Goal: Task Accomplishment & Management: Complete application form

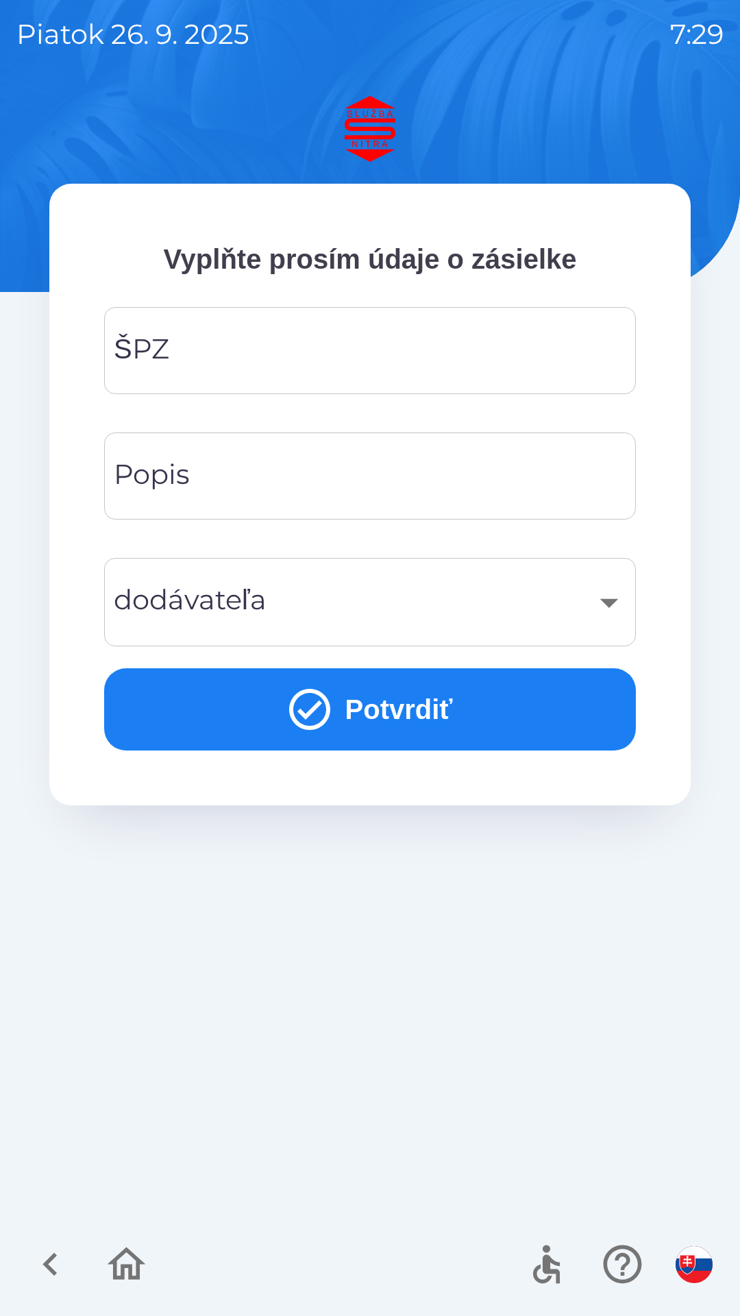
click at [190, 350] on input "ŠPZ" at bounding box center [370, 351] width 499 height 54
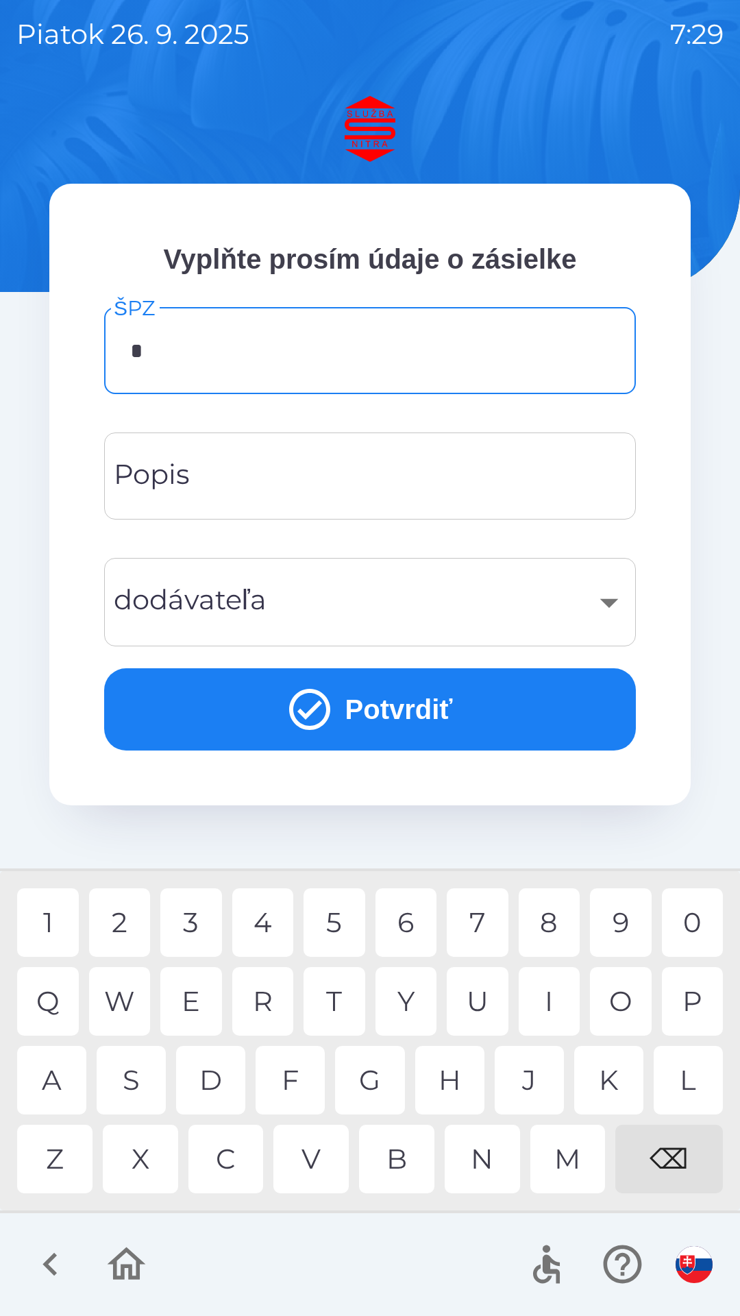
click at [120, 915] on div "2" at bounding box center [120, 922] width 62 height 69
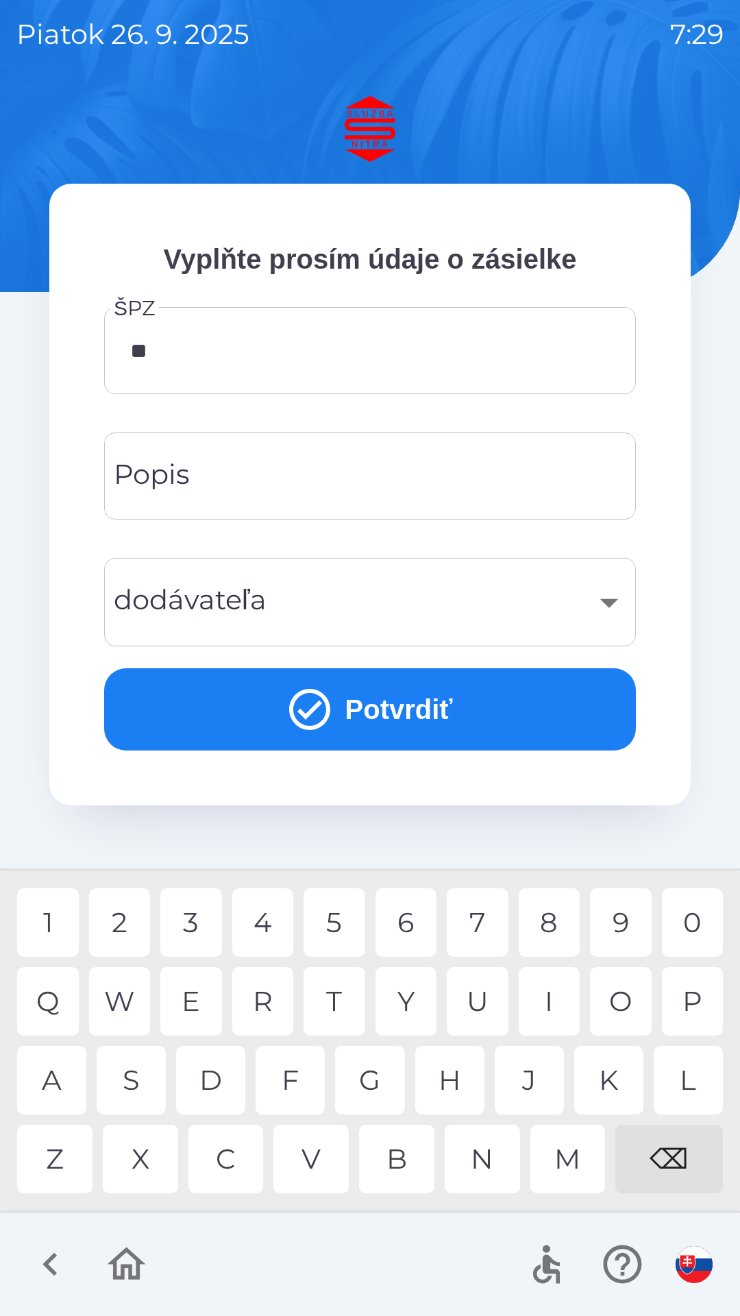
click at [343, 995] on div "T" at bounding box center [335, 1001] width 62 height 69
click at [260, 997] on div "R" at bounding box center [263, 1001] width 62 height 69
click at [48, 923] on div "1" at bounding box center [48, 922] width 62 height 69
type input "*******"
click at [688, 928] on div "0" at bounding box center [693, 922] width 62 height 69
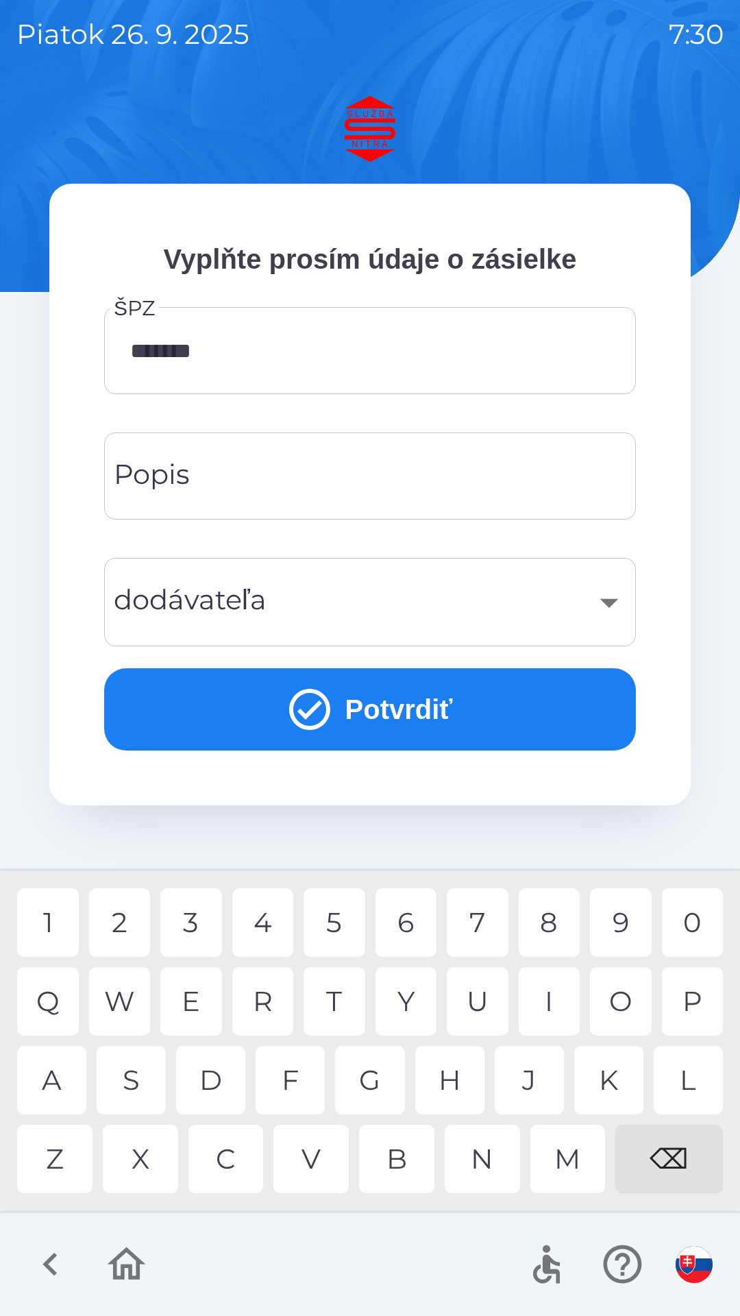
click at [613, 604] on div "​" at bounding box center [370, 602] width 499 height 56
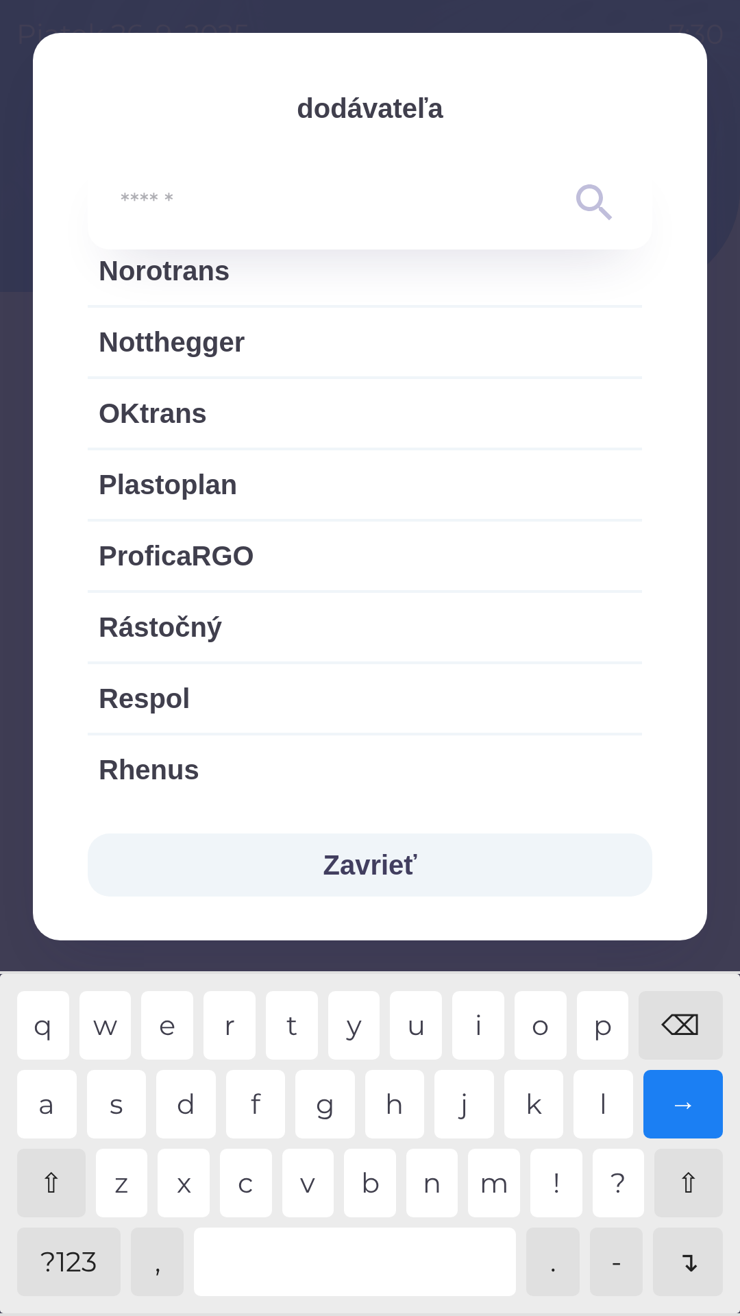
scroll to position [1909, 0]
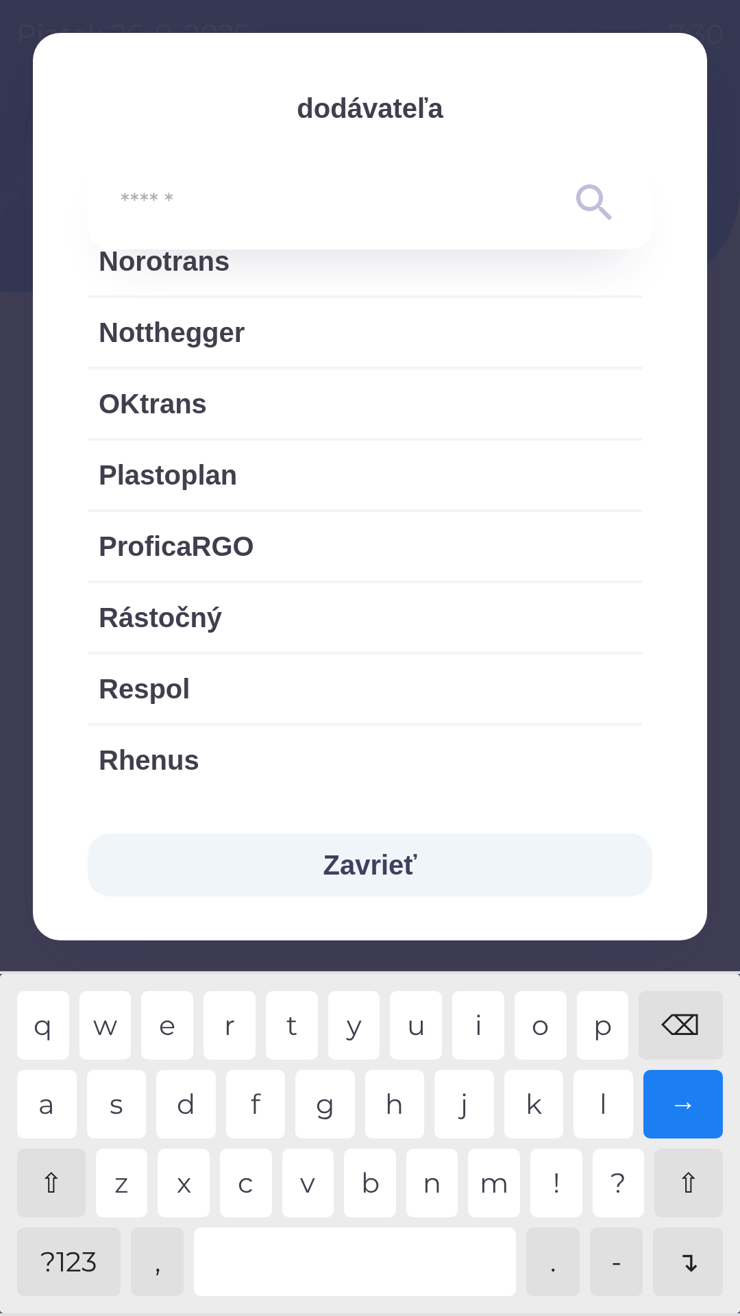
click at [399, 862] on button "Zavrieť" at bounding box center [370, 865] width 565 height 63
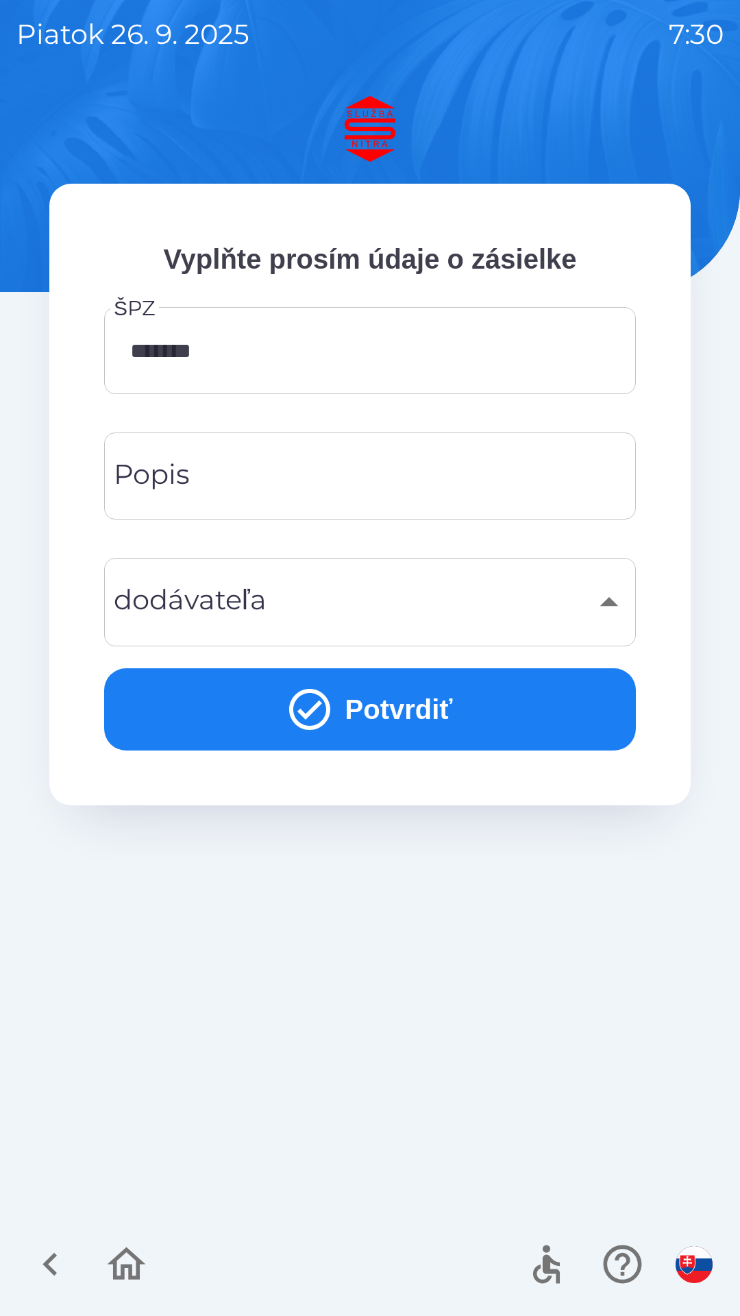
click at [185, 601] on div "​" at bounding box center [370, 602] width 499 height 56
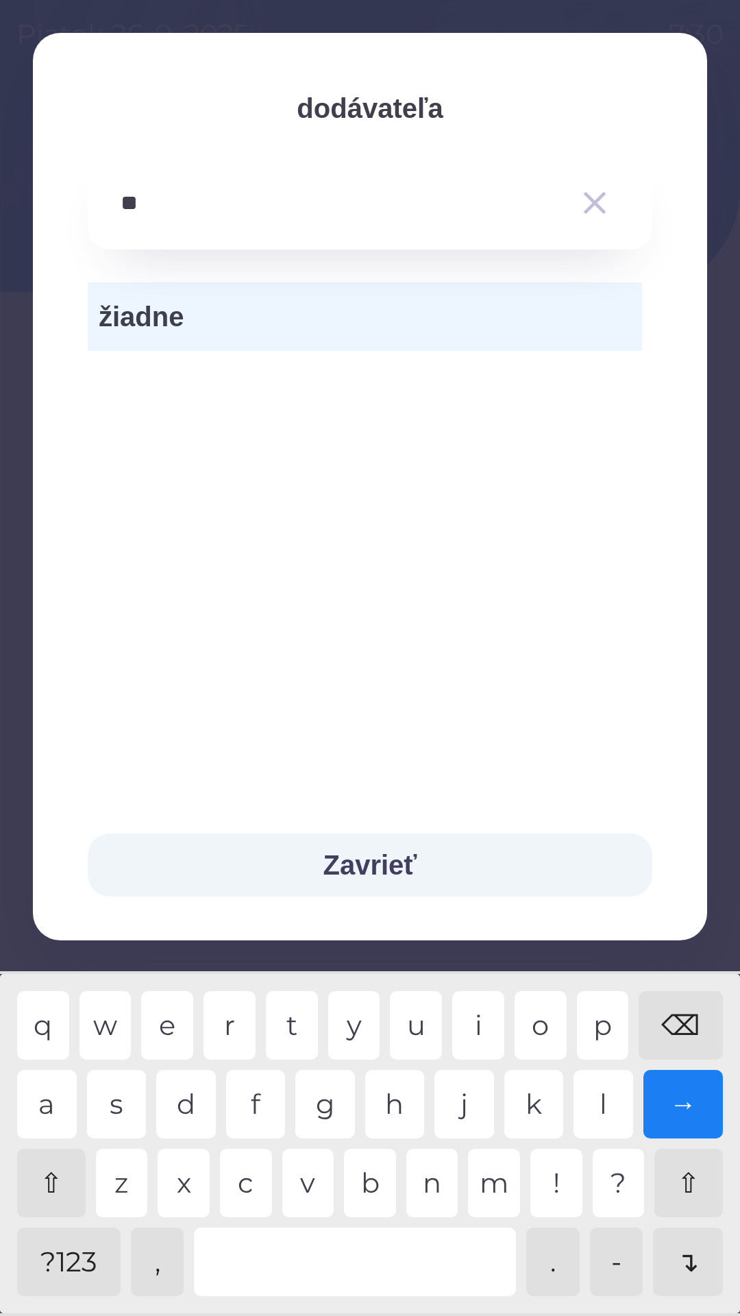
click at [374, 1172] on div "b" at bounding box center [370, 1183] width 52 height 69
type input "***"
click at [304, 1013] on div "t" at bounding box center [292, 1025] width 52 height 69
click at [683, 1100] on div "→" at bounding box center [684, 1104] width 80 height 69
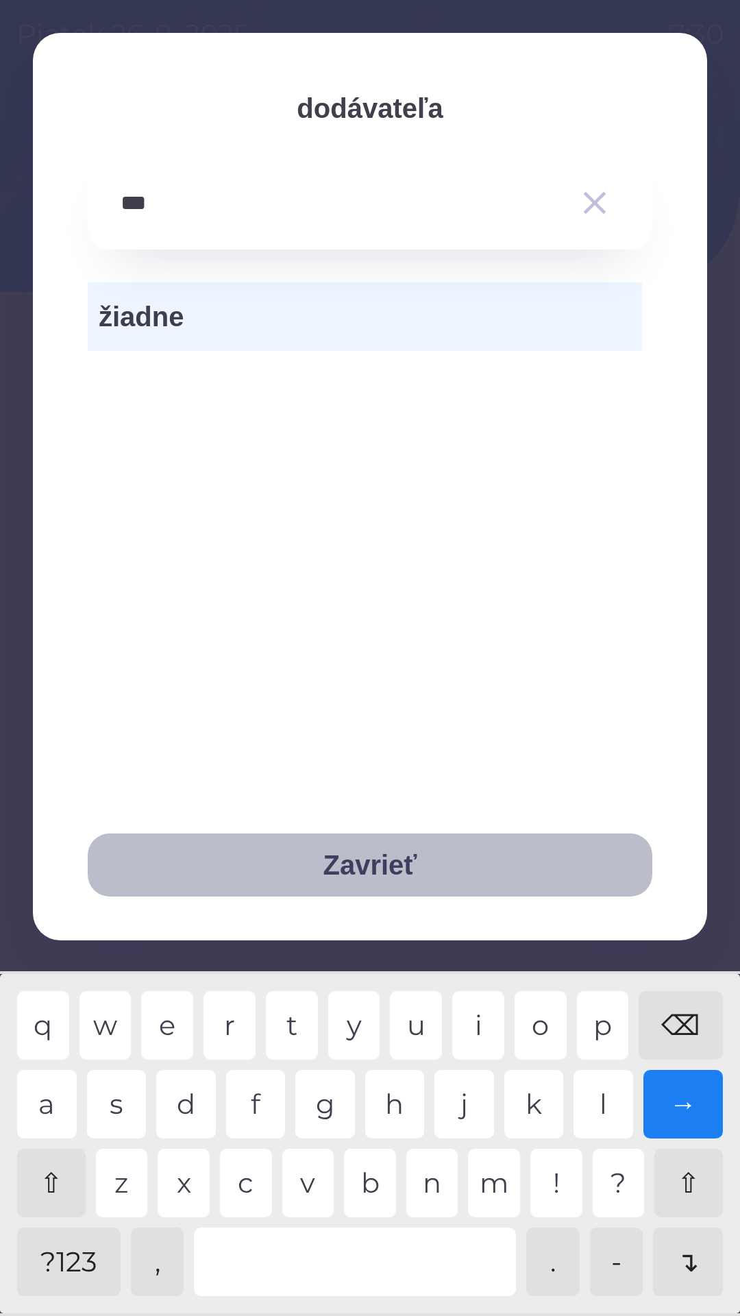
click at [410, 853] on button "Zavrieť" at bounding box center [370, 865] width 565 height 63
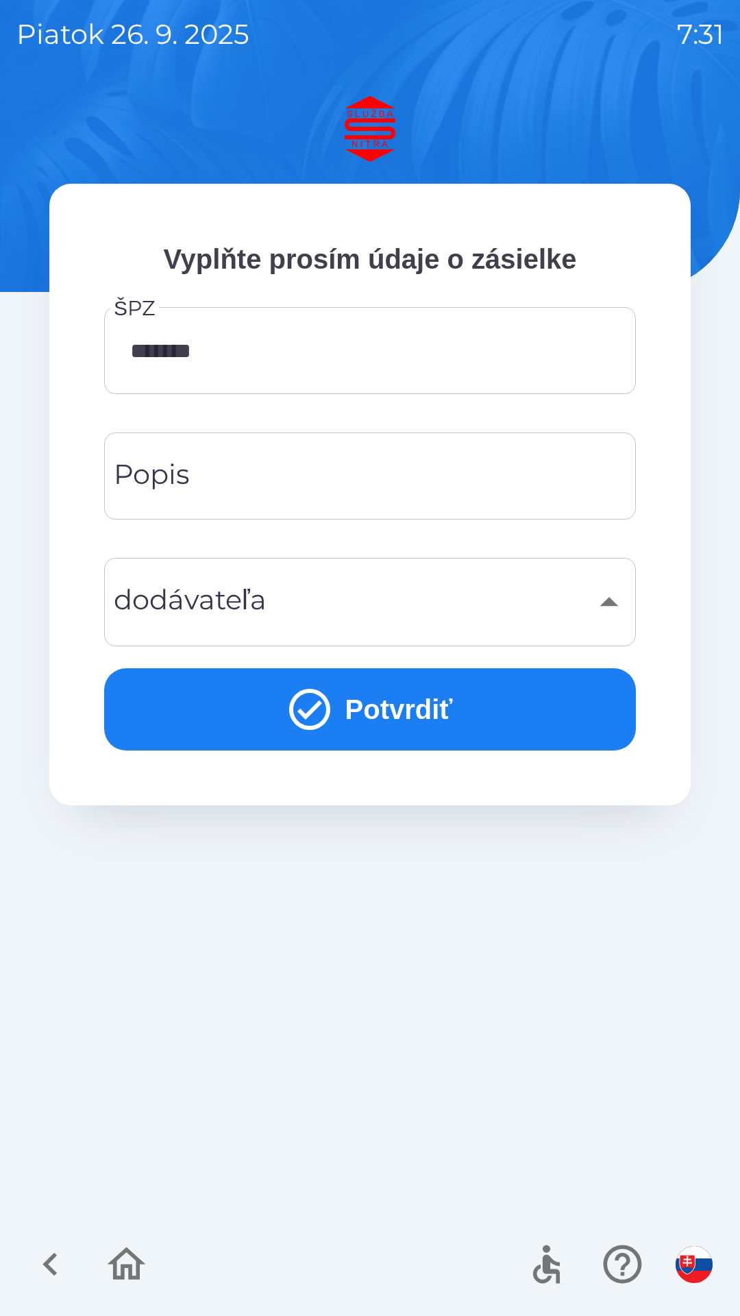
click at [613, 604] on div "​" at bounding box center [370, 602] width 499 height 56
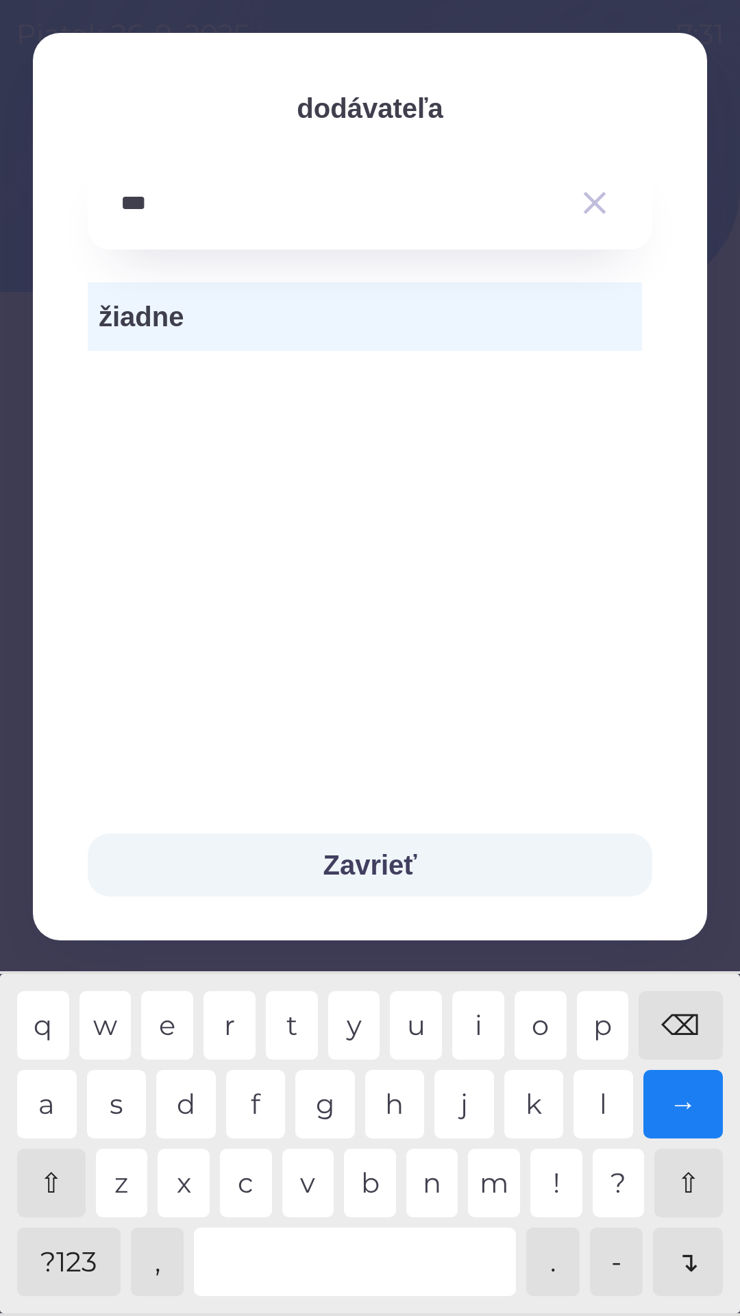
click at [387, 864] on button "Zavrieť" at bounding box center [370, 865] width 565 height 63
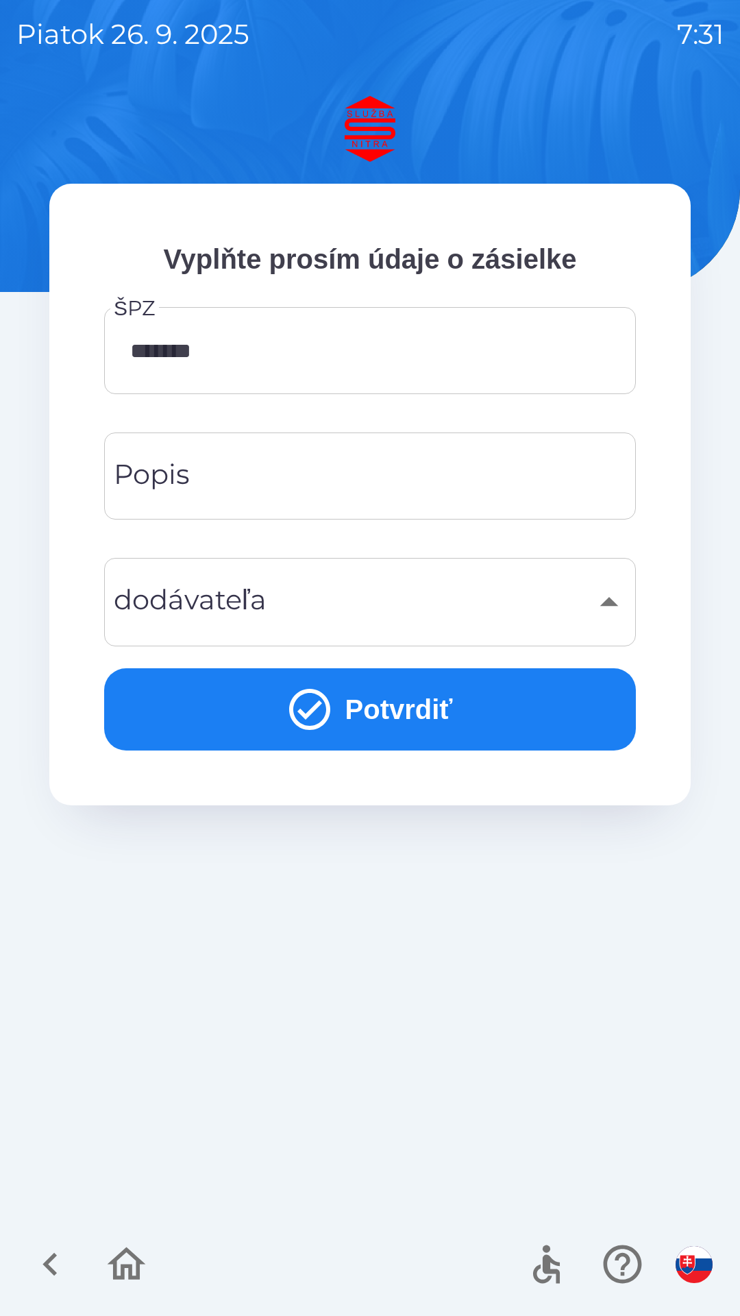
click at [606, 607] on div "​" at bounding box center [370, 602] width 499 height 56
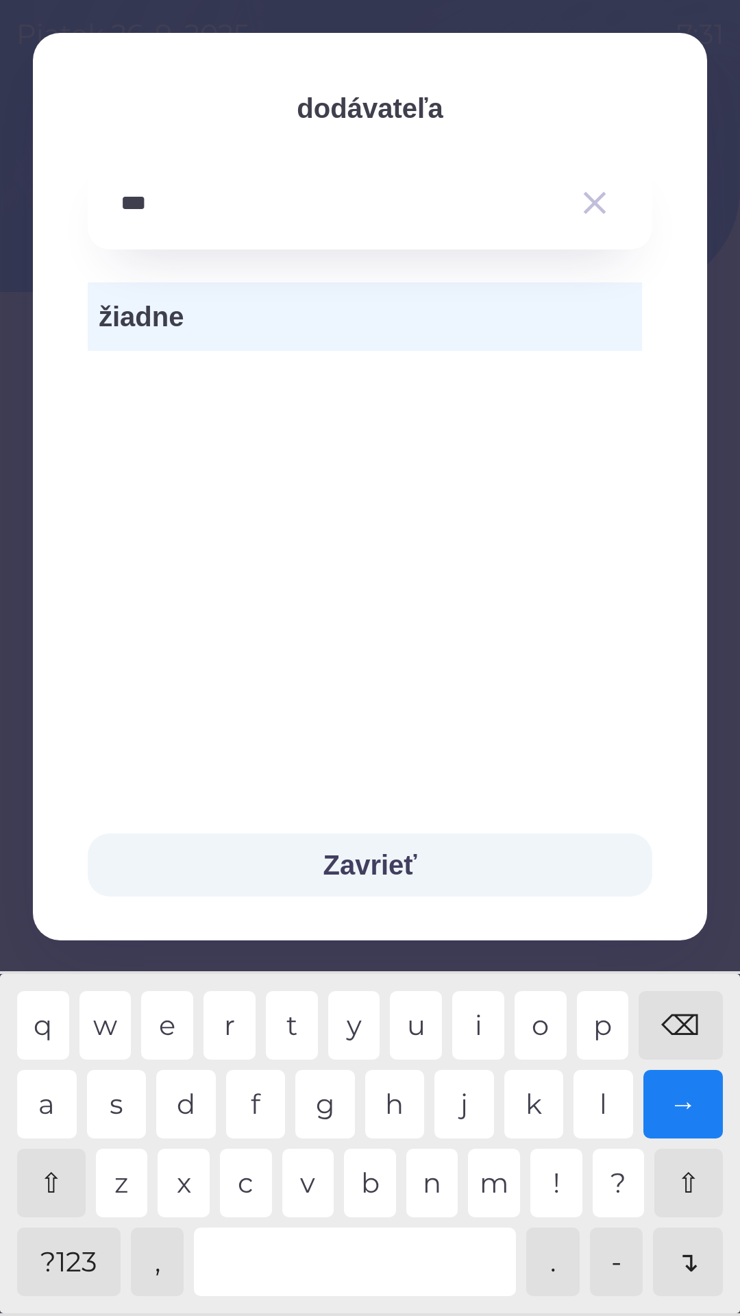
click at [601, 201] on icon "button" at bounding box center [595, 203] width 38 height 38
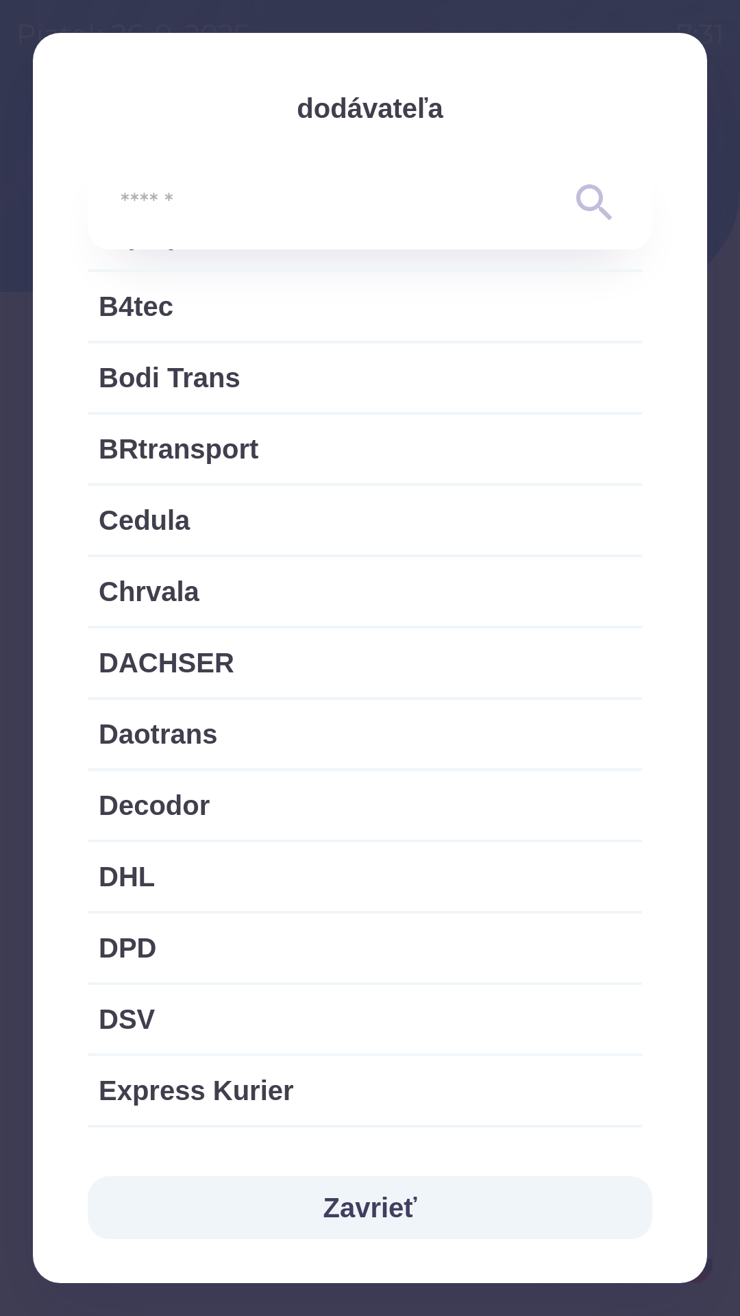
scroll to position [225, 0]
click at [398, 880] on span "DHL" at bounding box center [365, 876] width 533 height 41
type input "***"
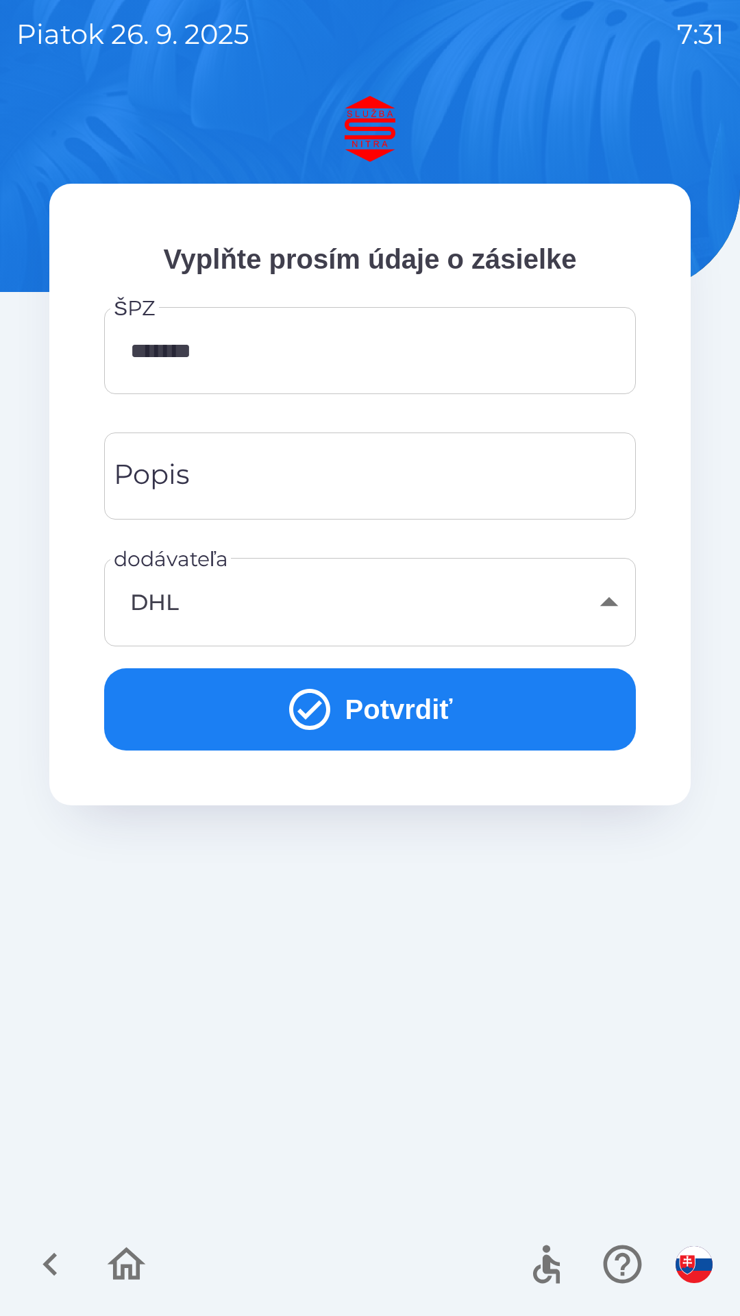
scroll to position [0, 0]
click at [402, 713] on button "Potvrdiť" at bounding box center [370, 709] width 532 height 82
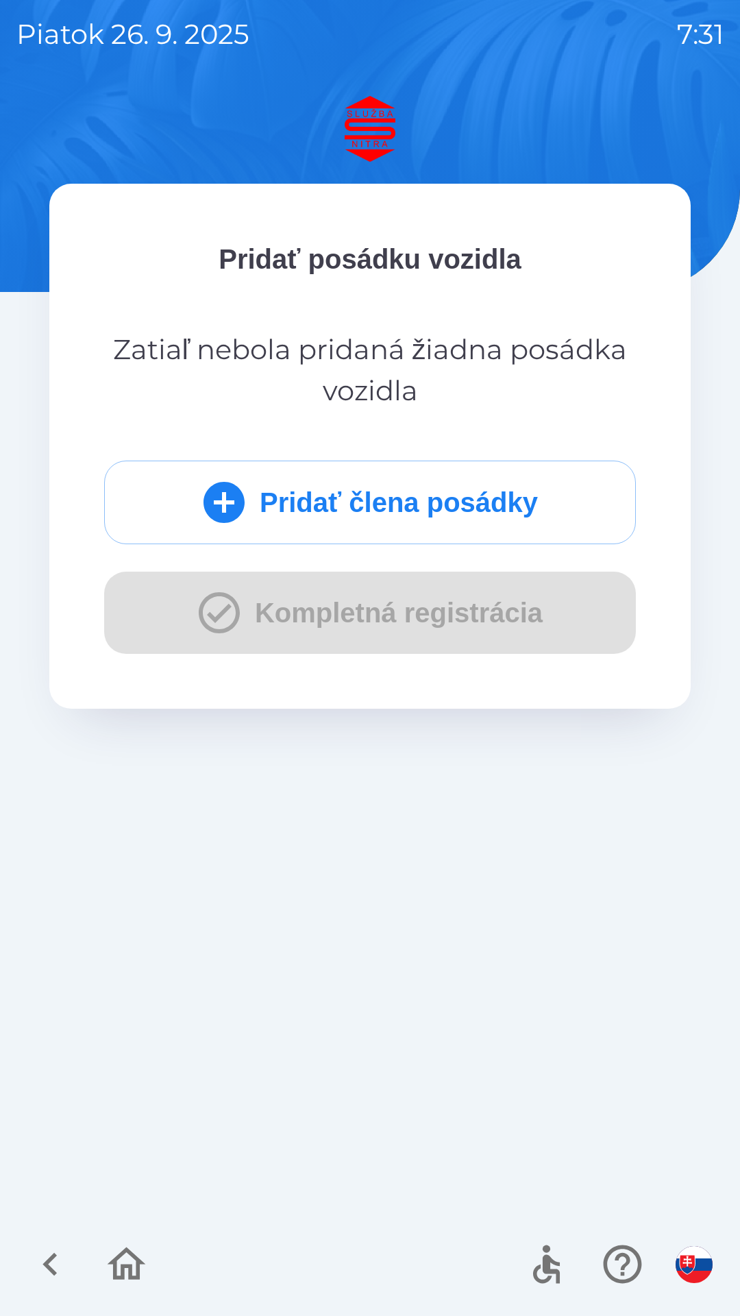
click at [48, 1268] on icon "button" at bounding box center [50, 1264] width 14 height 23
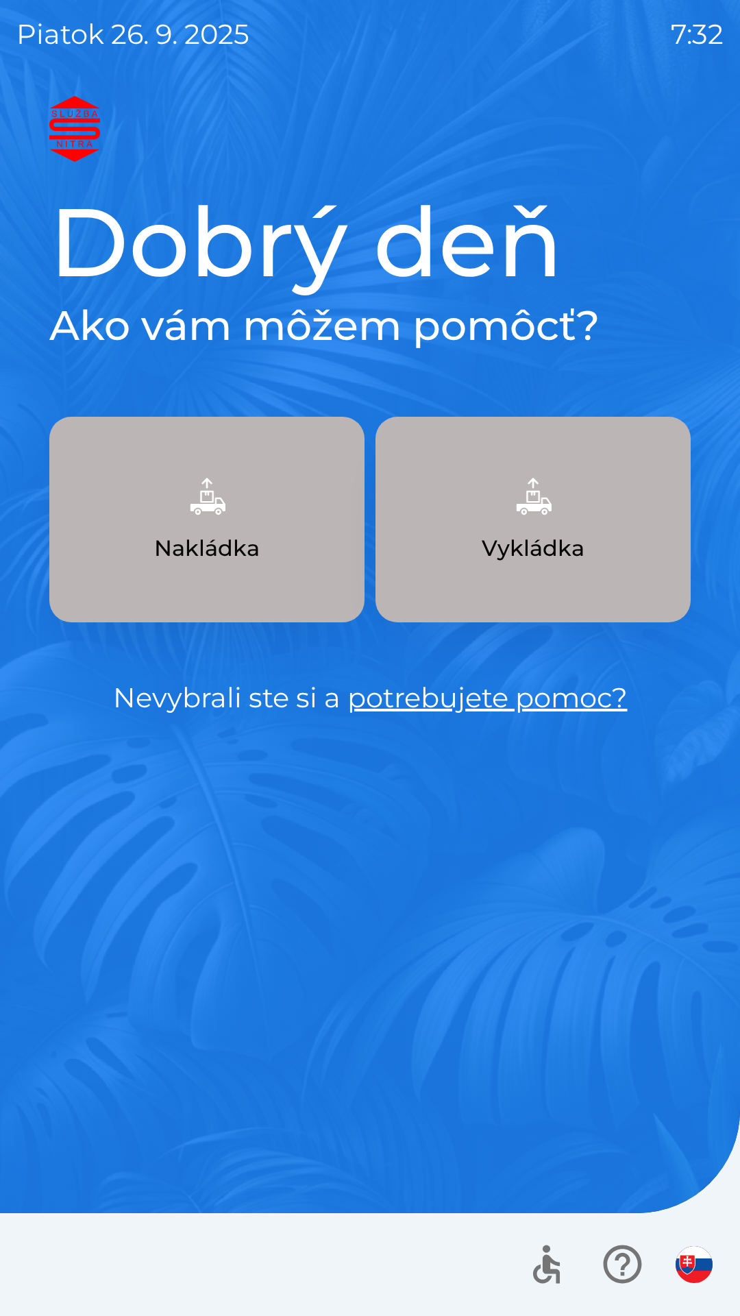
click at [498, 695] on link "potrebujete pomoc?" at bounding box center [488, 698] width 280 height 34
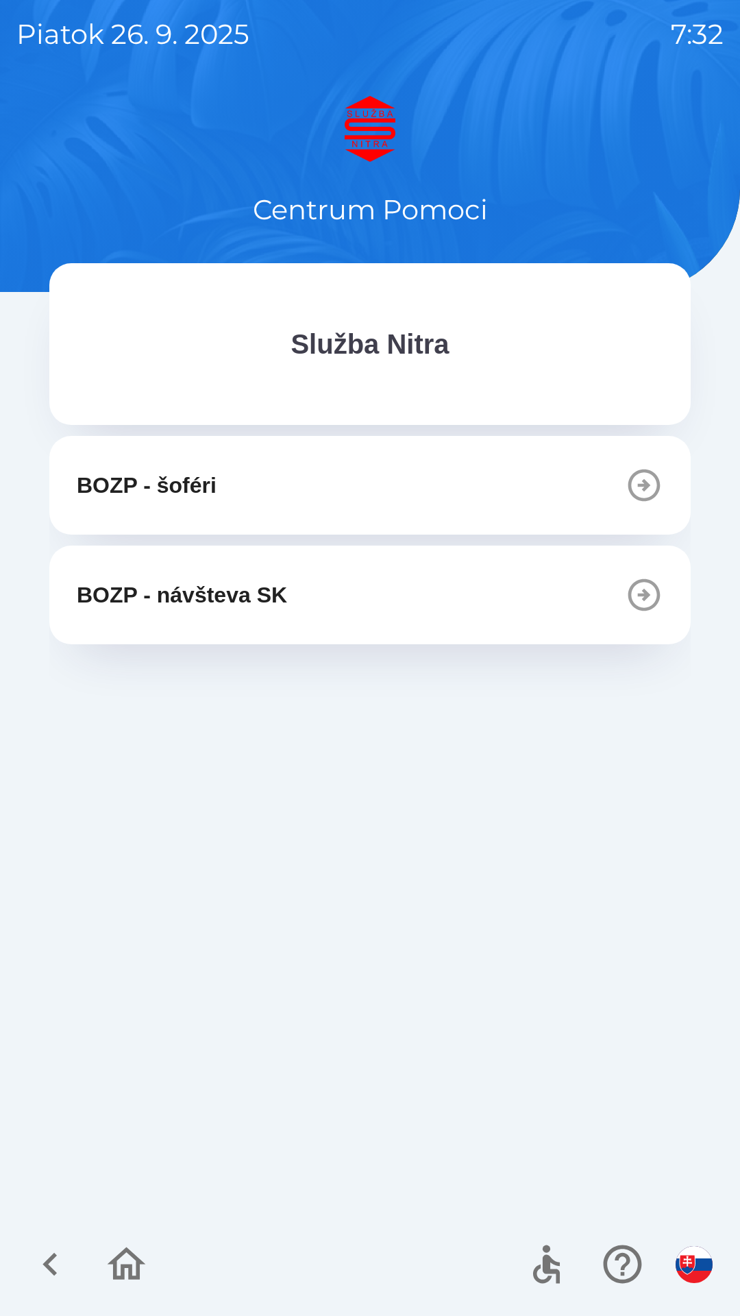
click at [641, 482] on icon "button" at bounding box center [644, 485] width 38 height 38
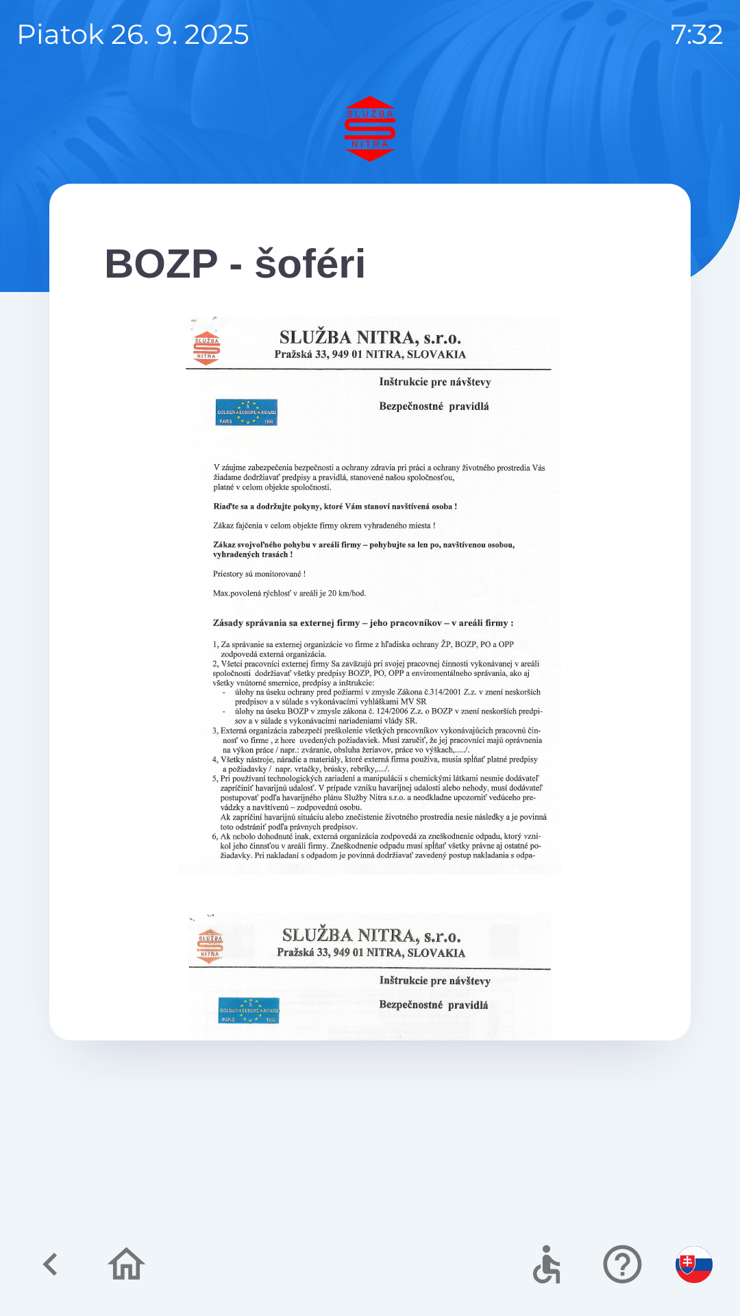
click at [56, 1263] on icon "button" at bounding box center [50, 1265] width 46 height 46
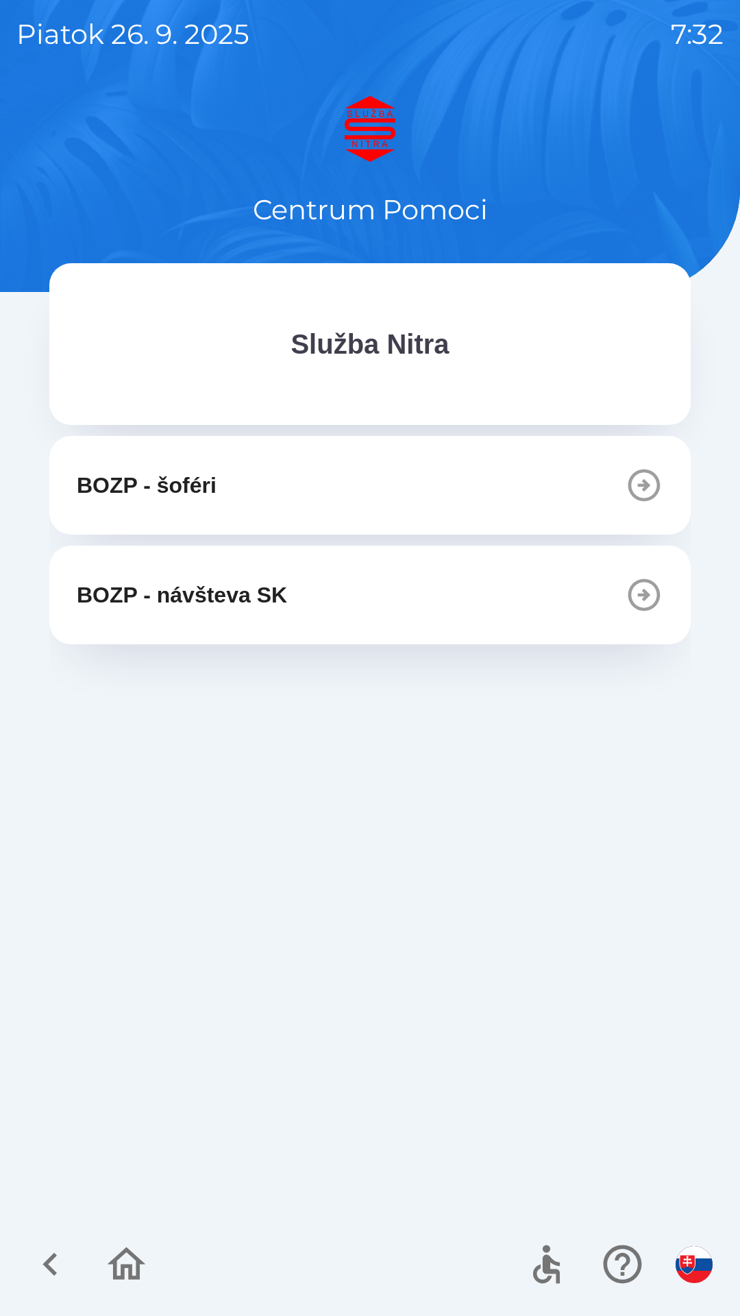
click at [58, 1261] on icon "button" at bounding box center [50, 1265] width 46 height 46
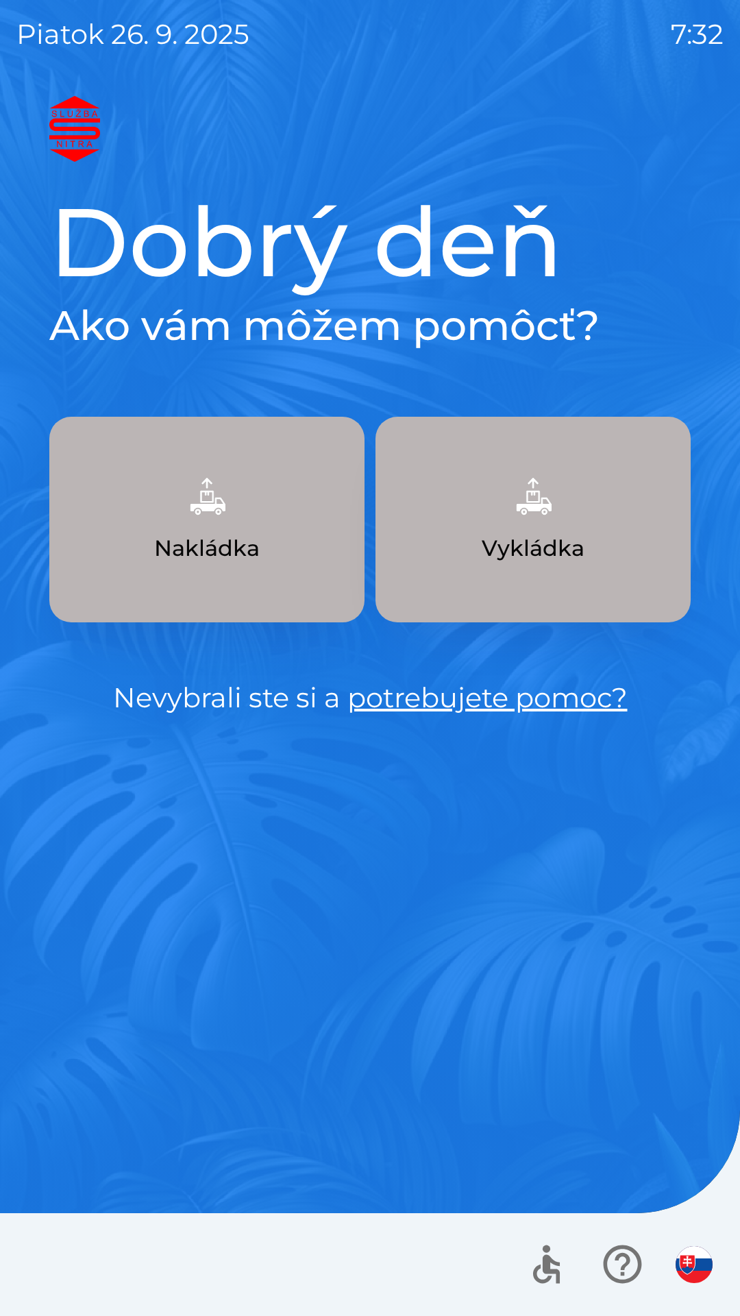
click at [557, 710] on link "potrebujete pomoc?" at bounding box center [488, 698] width 280 height 34
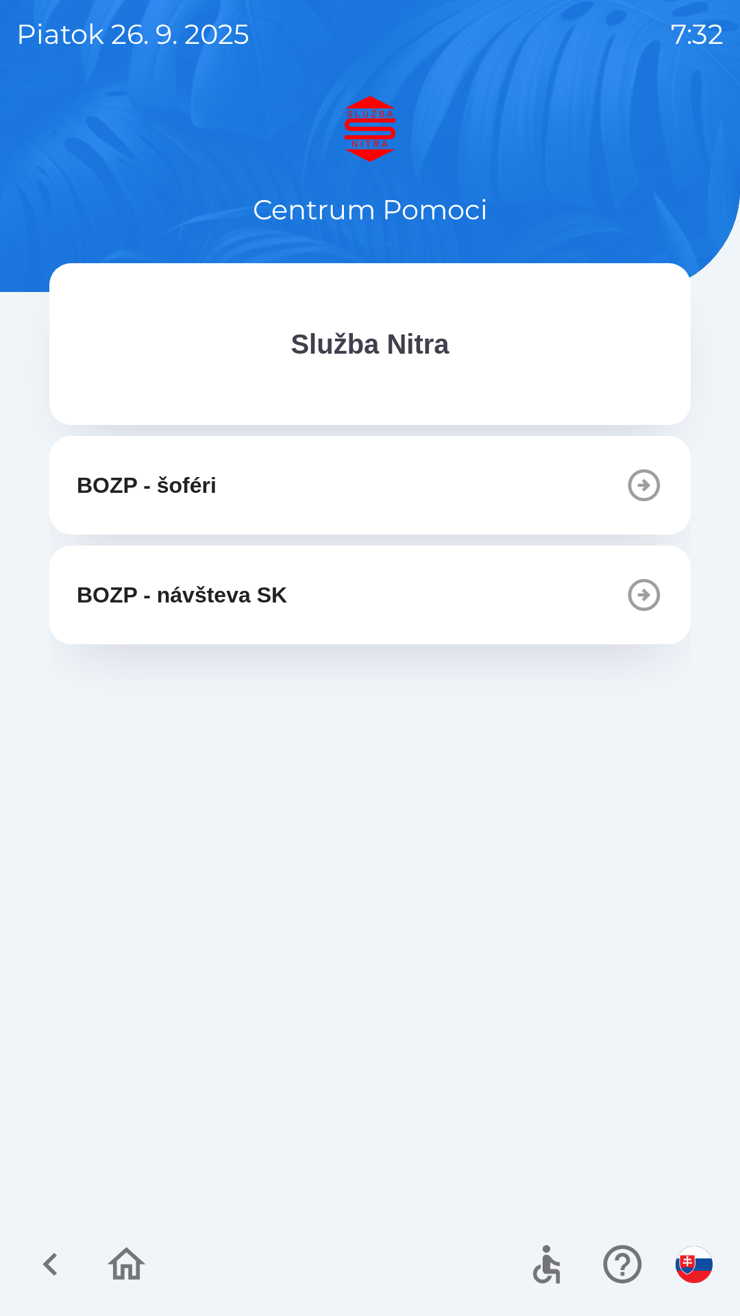
click at [655, 593] on icon "button" at bounding box center [644, 595] width 38 height 38
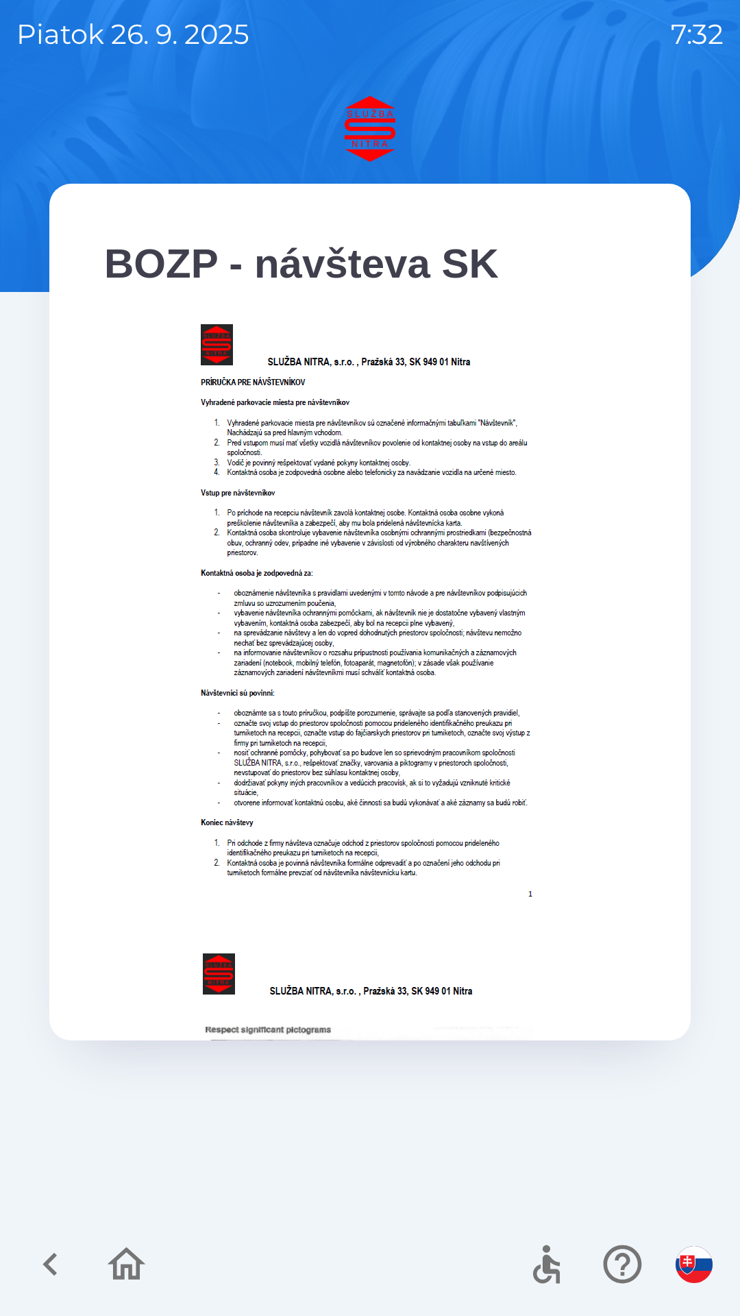
click at [37, 1250] on icon "button" at bounding box center [50, 1265] width 46 height 46
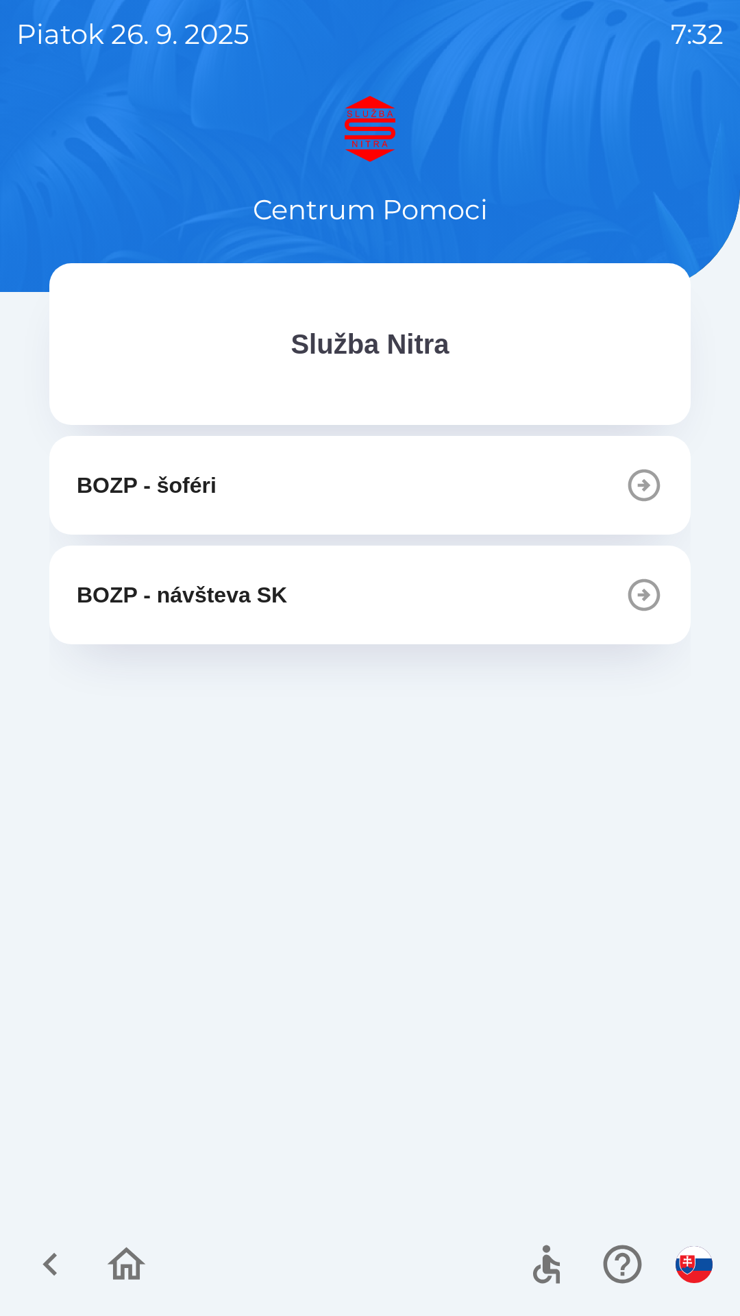
click at [646, 479] on icon "button" at bounding box center [644, 485] width 38 height 38
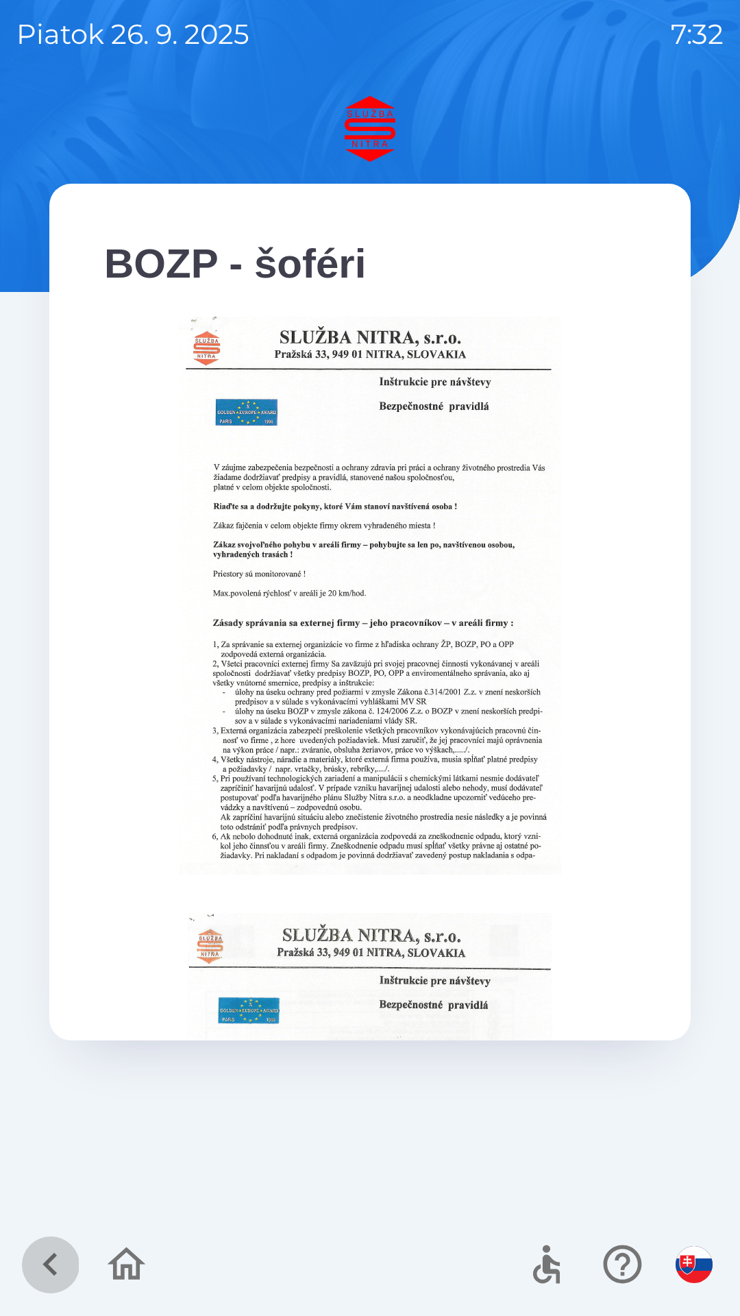
click at [54, 1257] on icon "button" at bounding box center [50, 1264] width 14 height 23
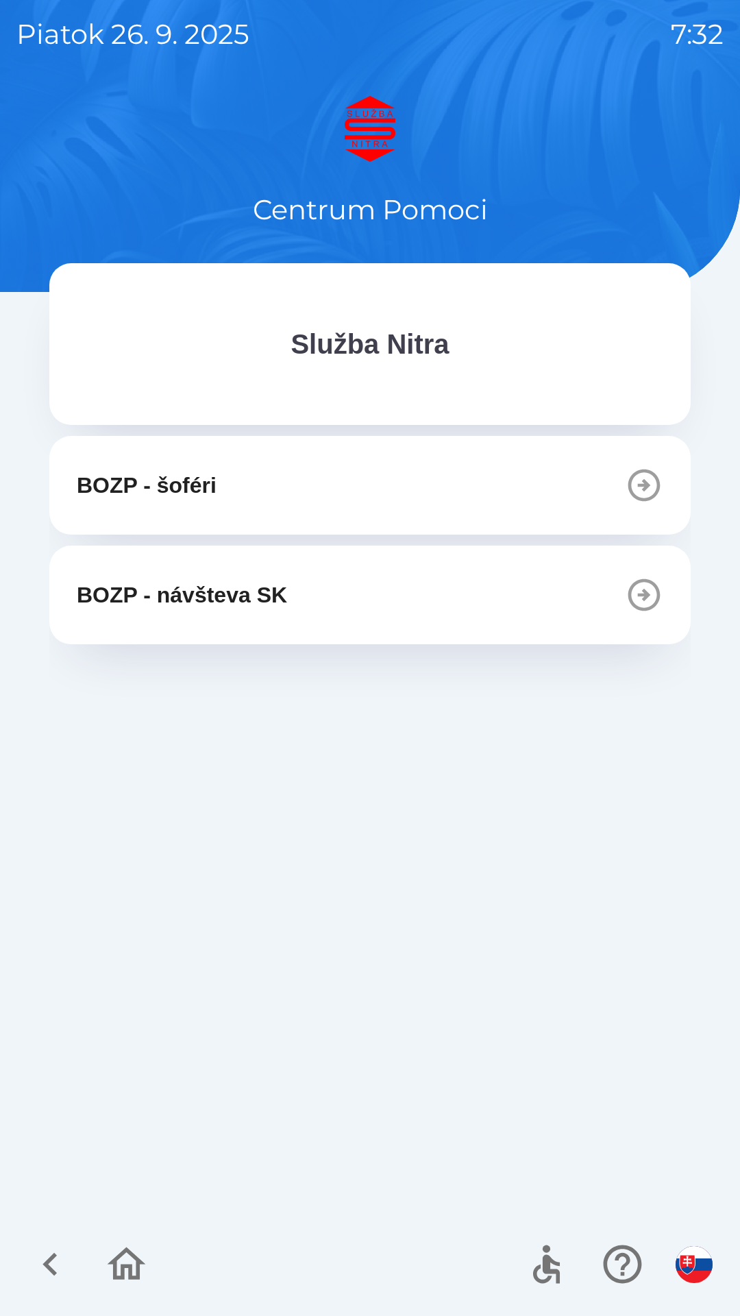
click at [58, 1251] on icon "button" at bounding box center [50, 1265] width 46 height 46
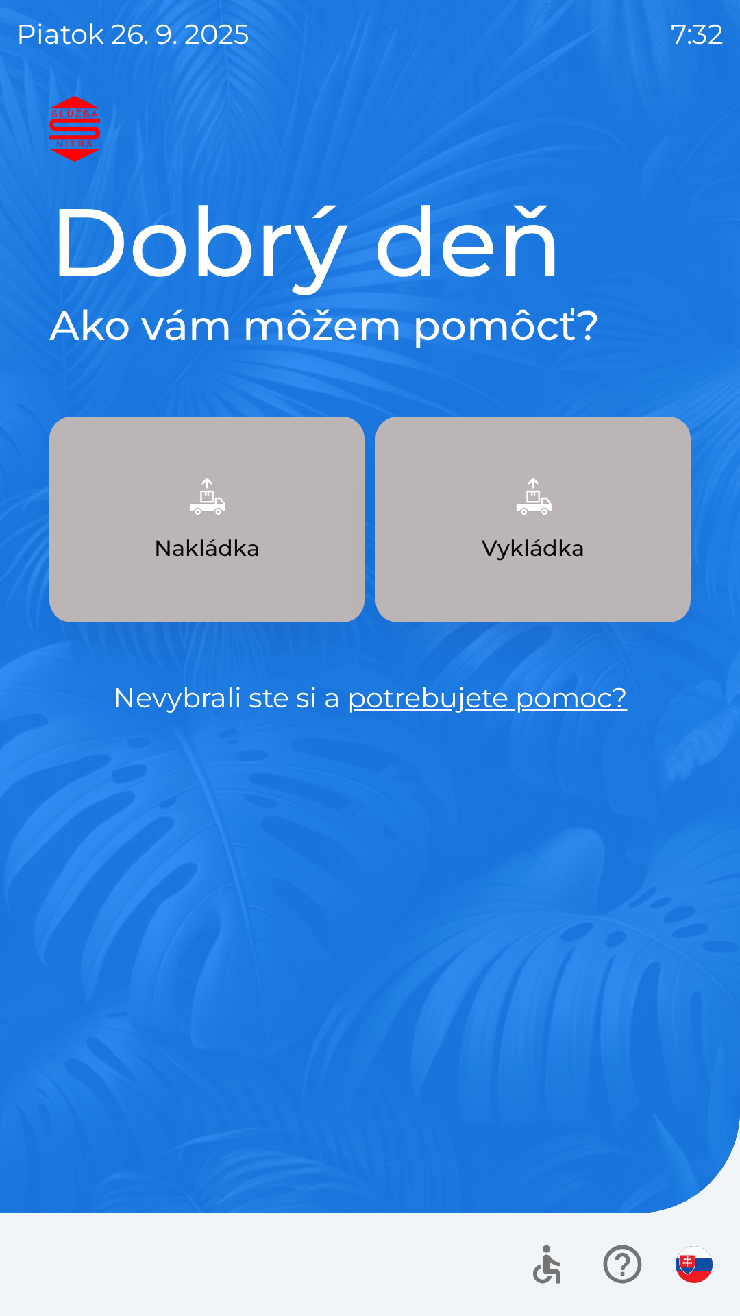
click at [198, 529] on button "Nakládka" at bounding box center [206, 520] width 315 height 206
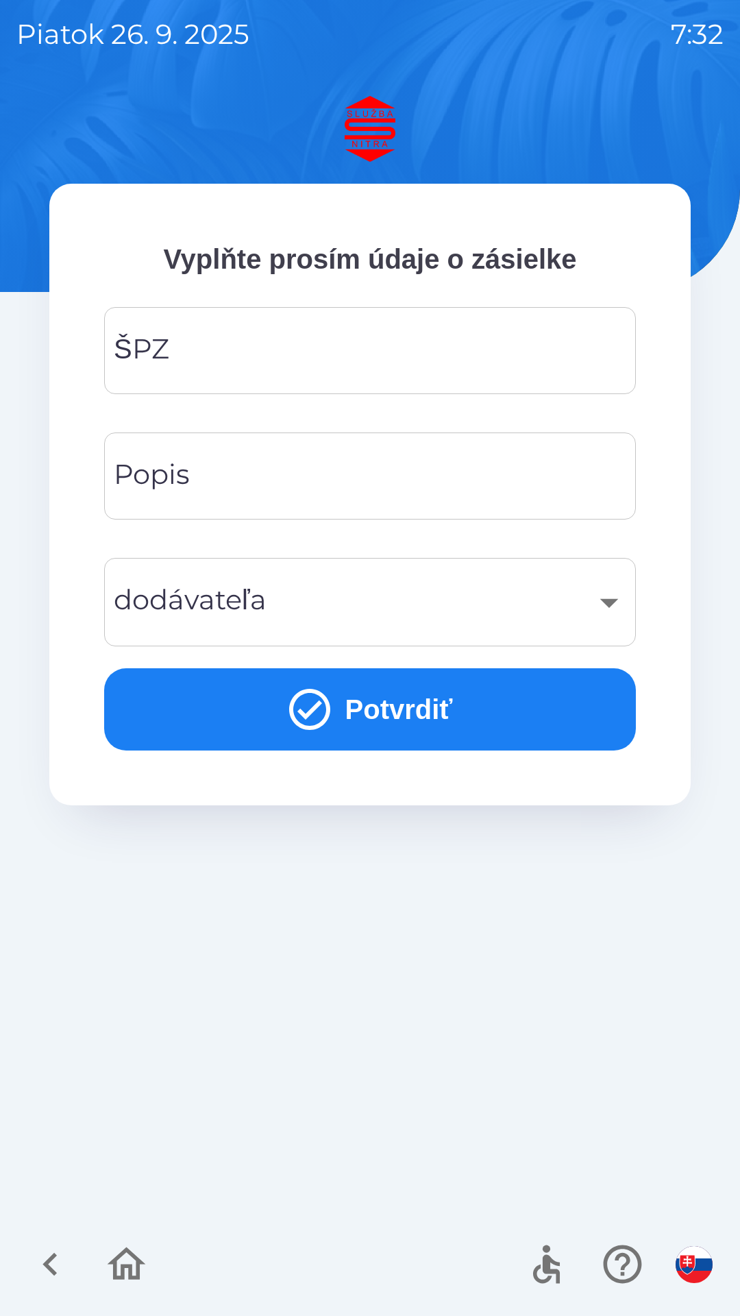
click at [208, 356] on input "ŠPZ" at bounding box center [370, 351] width 499 height 54
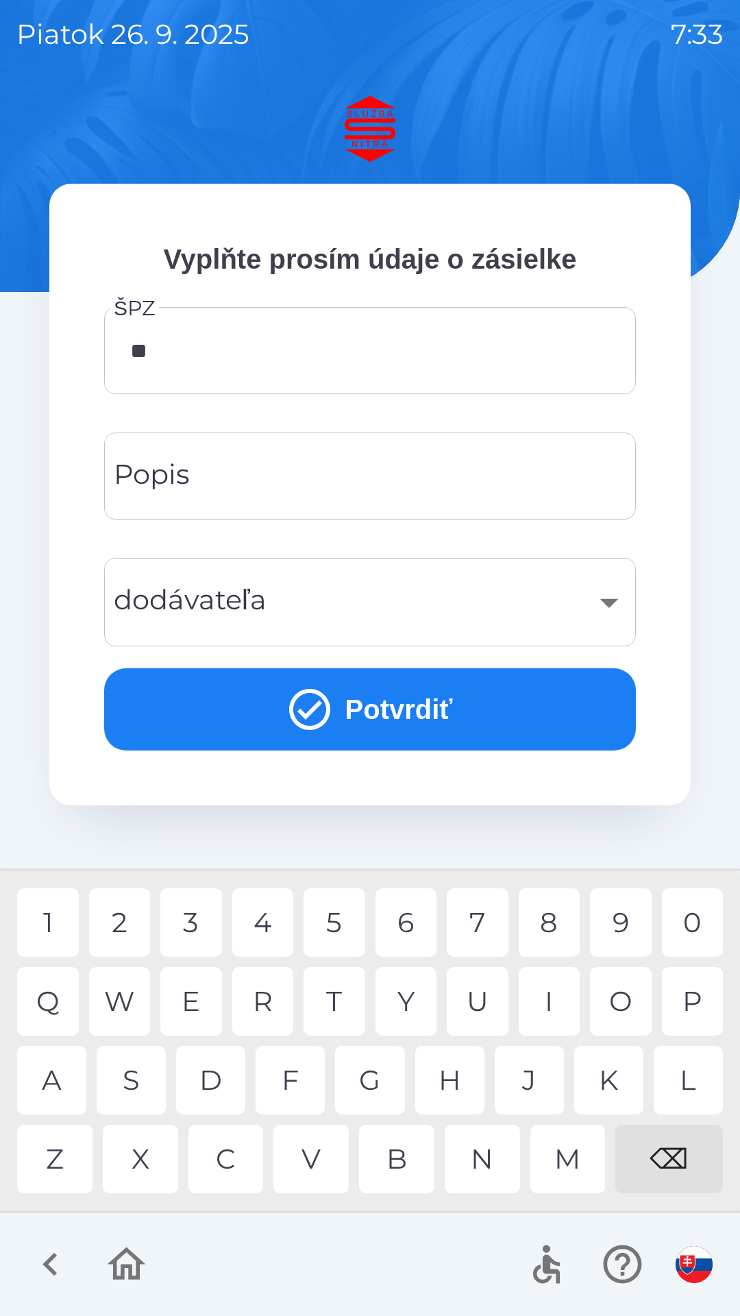
click at [335, 998] on div "T" at bounding box center [335, 1001] width 62 height 69
click at [192, 915] on div "3" at bounding box center [191, 922] width 62 height 69
click at [417, 908] on div "6" at bounding box center [407, 922] width 62 height 69
type input "*******"
click at [686, 916] on div "0" at bounding box center [693, 922] width 62 height 69
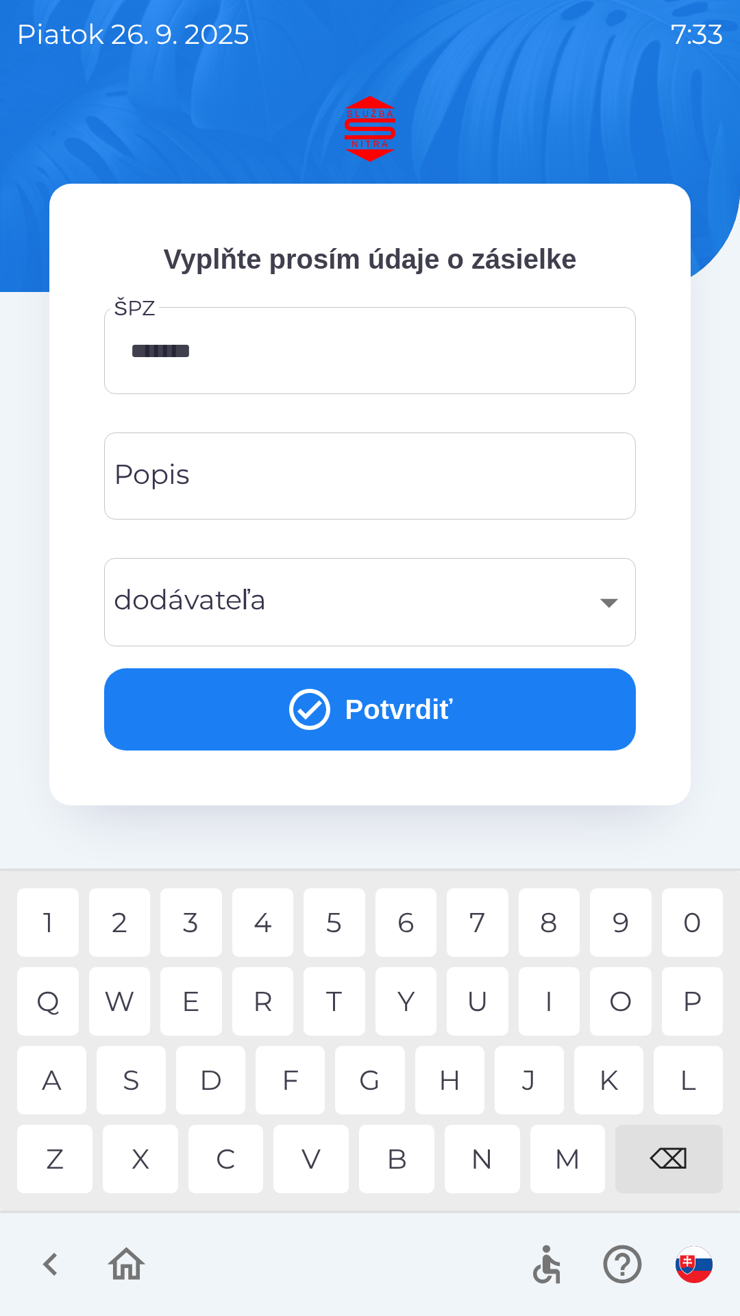
click at [182, 592] on div "​" at bounding box center [370, 602] width 499 height 56
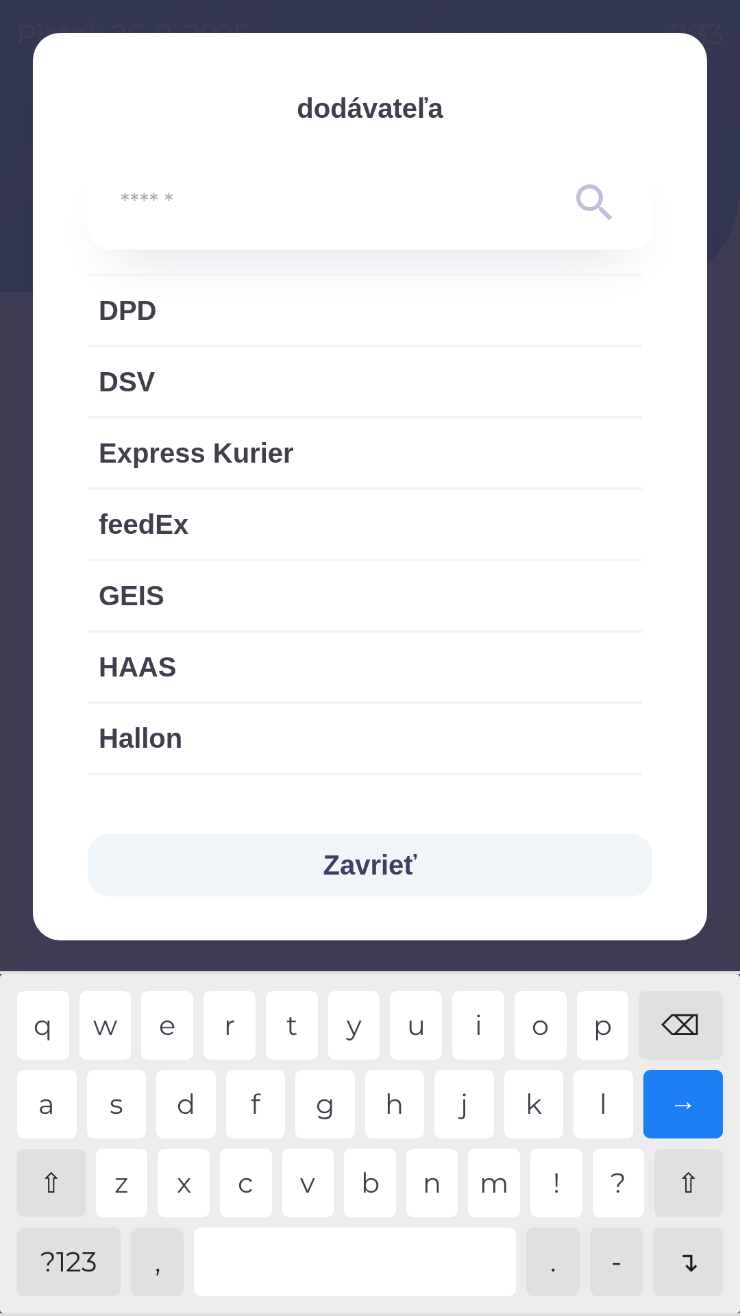
scroll to position [892, 0]
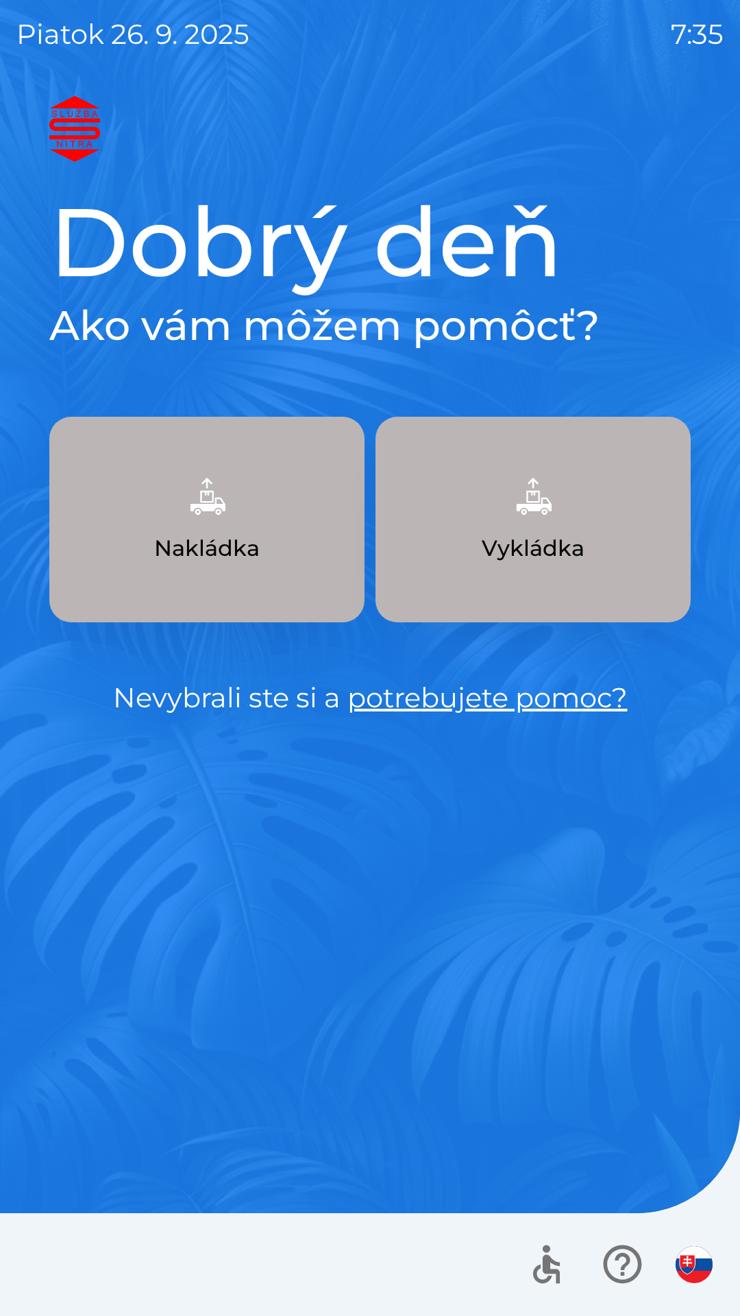
click at [193, 548] on p "Nakládka" at bounding box center [207, 548] width 106 height 33
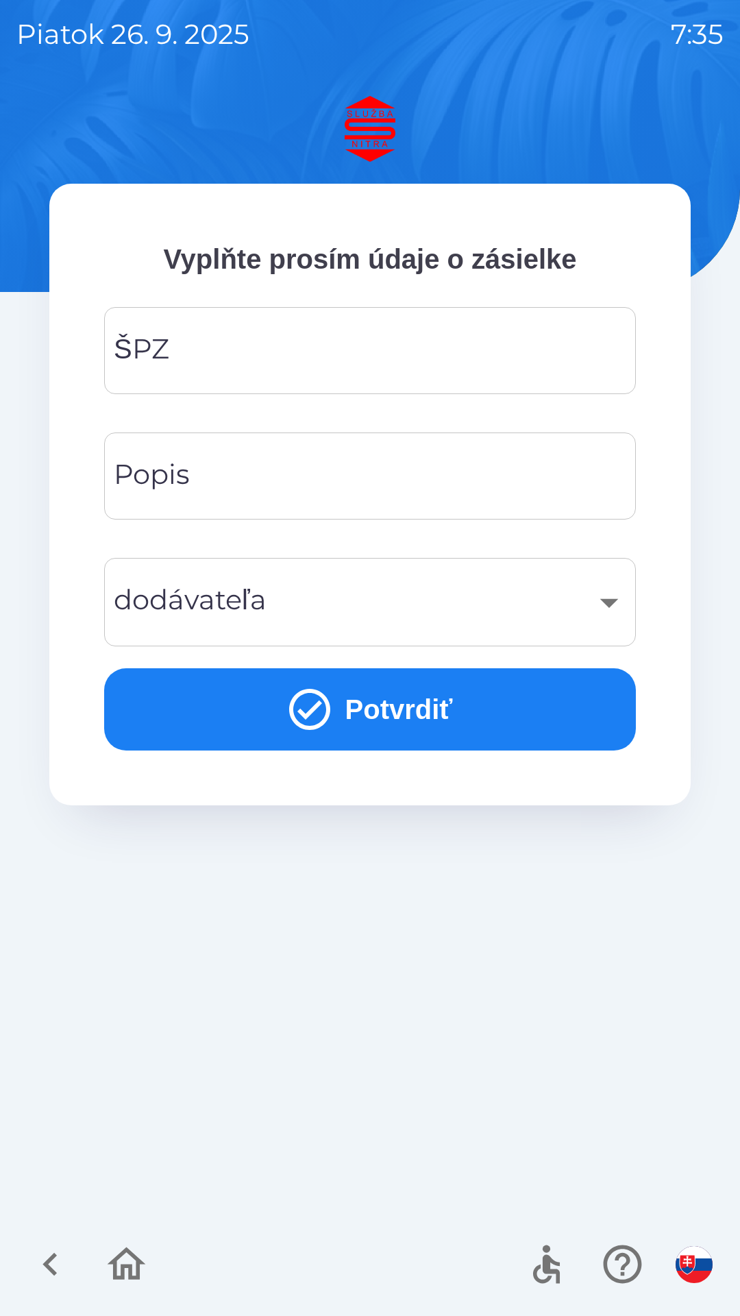
click at [608, 596] on div "​" at bounding box center [370, 602] width 499 height 56
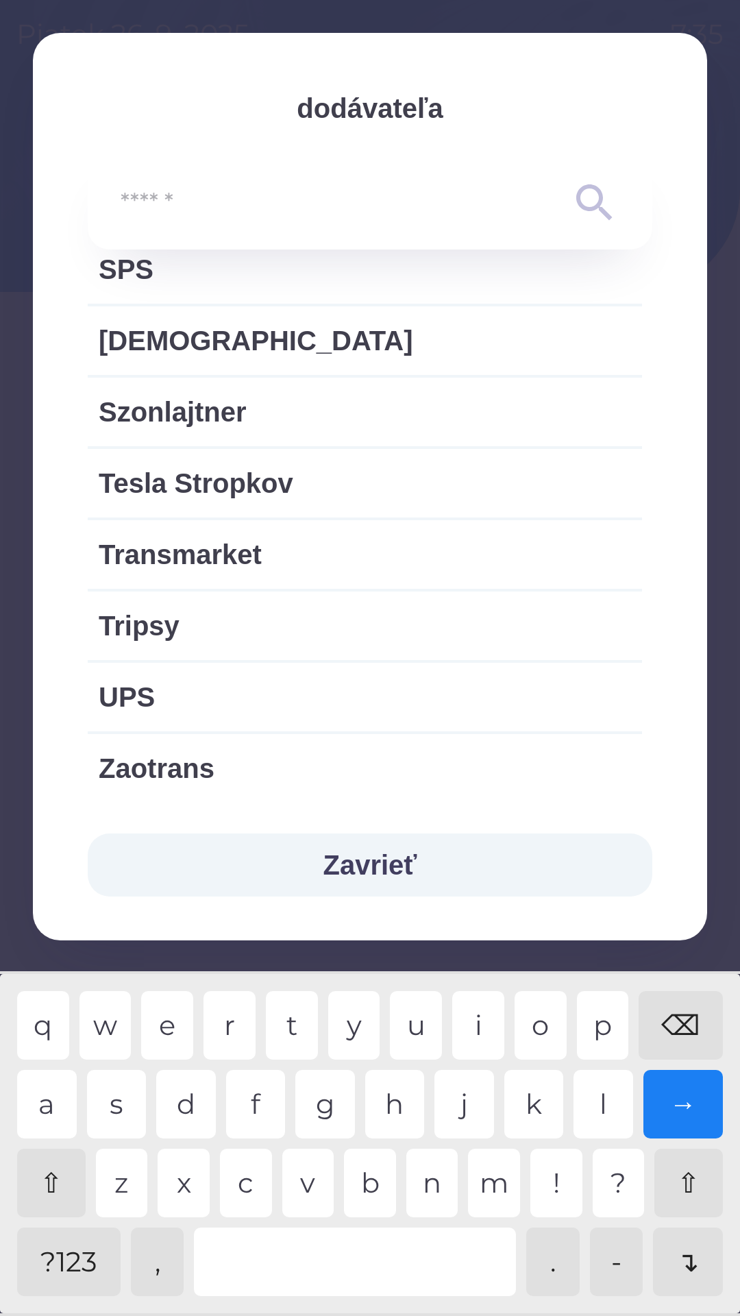
scroll to position [2830, 0]
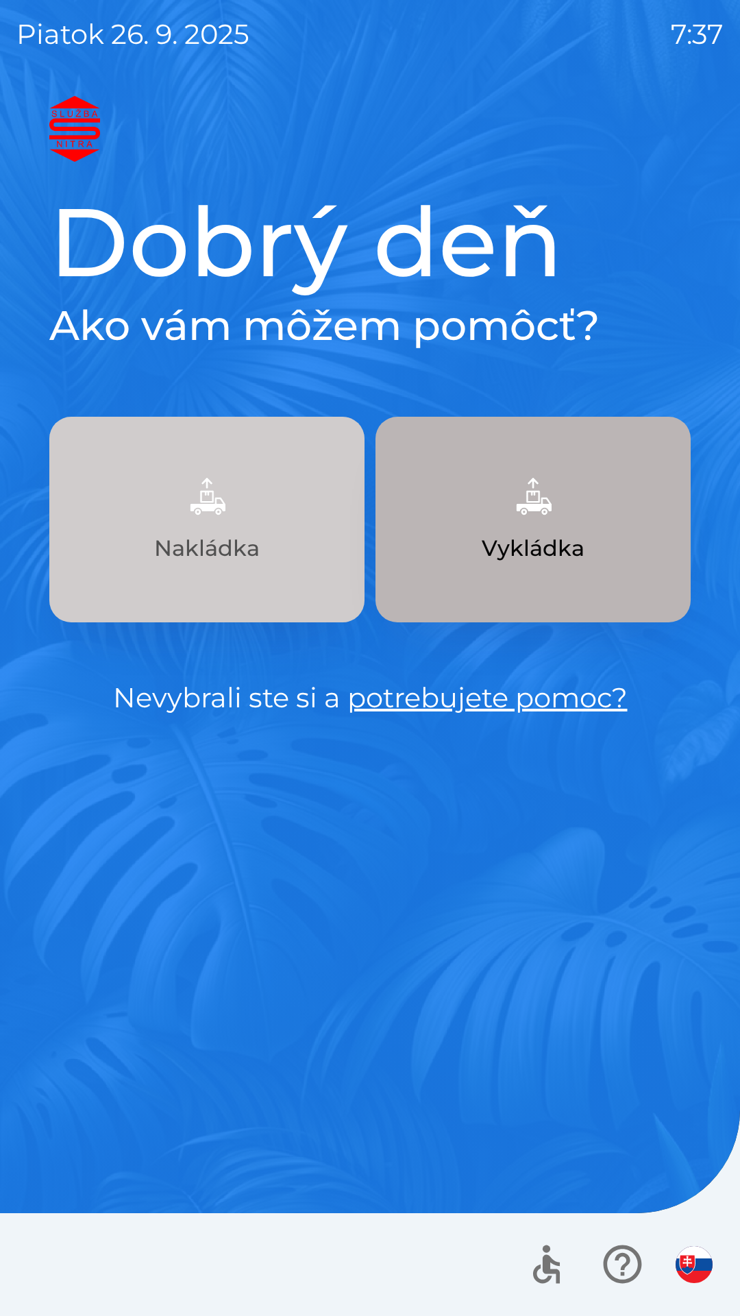
click at [223, 497] on img "button" at bounding box center [207, 496] width 60 height 60
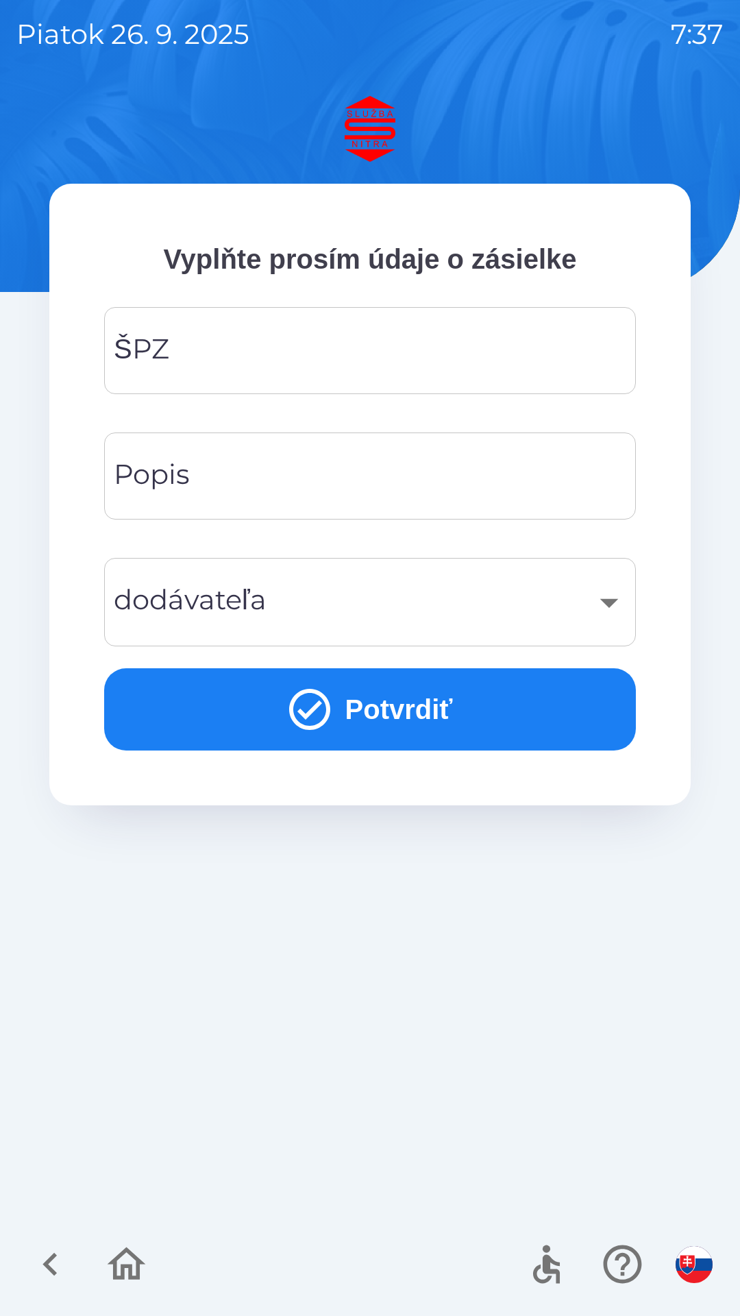
click at [193, 351] on input "ŠPZ" at bounding box center [370, 351] width 499 height 54
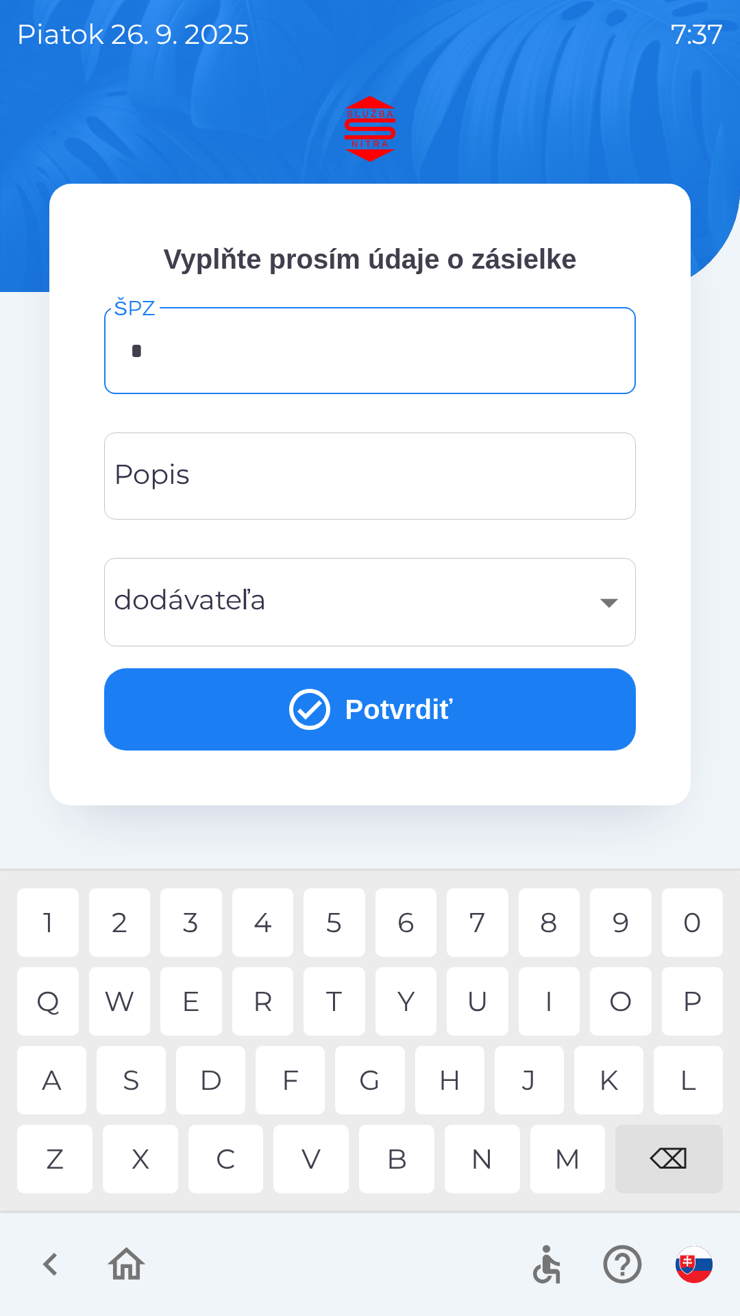
click at [124, 909] on div "2" at bounding box center [120, 922] width 62 height 69
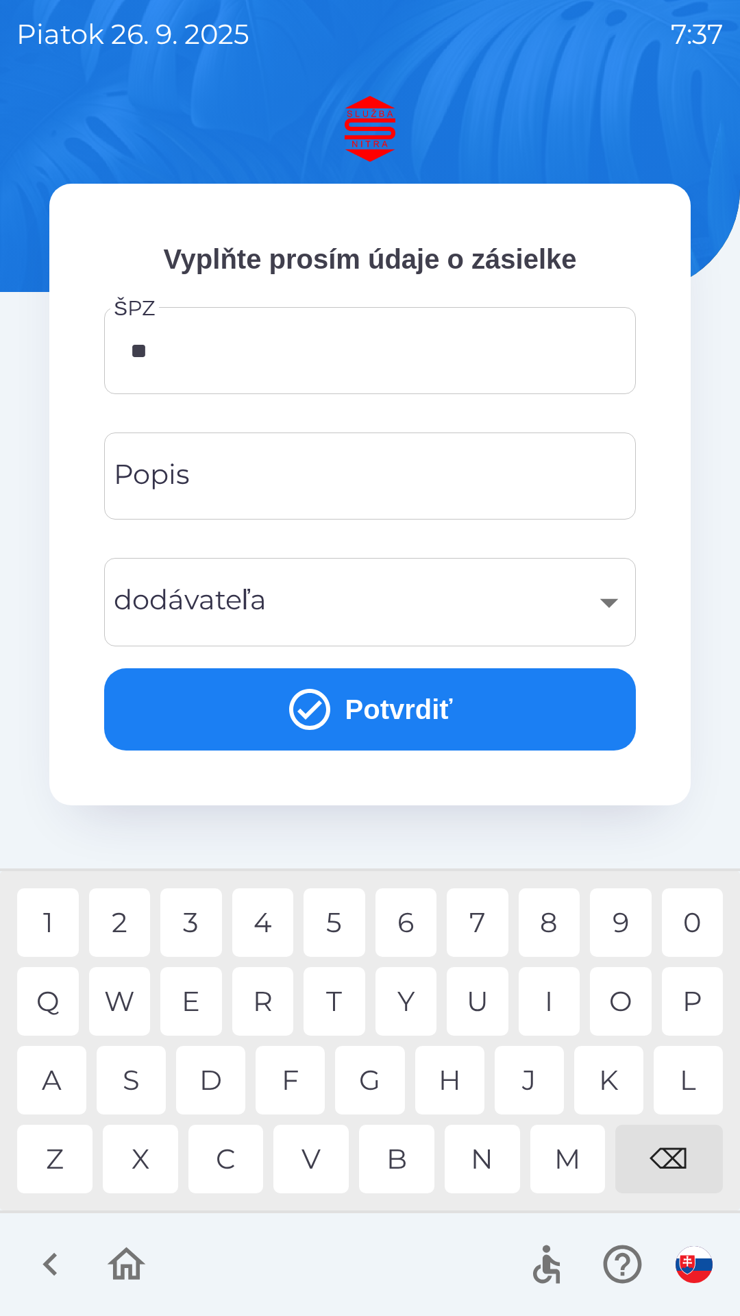
click at [330, 1003] on div "T" at bounding box center [335, 1001] width 62 height 69
click at [265, 1002] on div "R" at bounding box center [263, 1001] width 62 height 69
click at [196, 913] on div "3" at bounding box center [191, 922] width 62 height 69
click at [408, 918] on div "6" at bounding box center [407, 922] width 62 height 69
type input "*******"
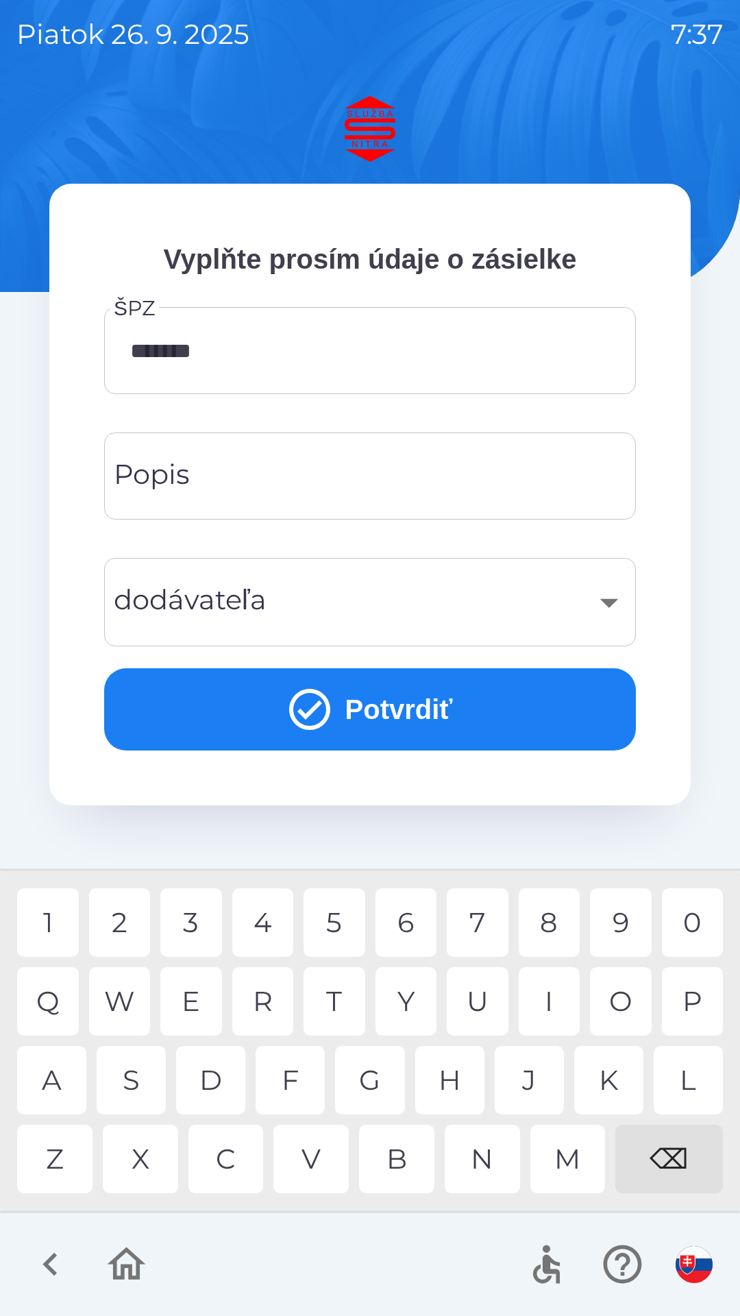
click at [179, 593] on div "​" at bounding box center [370, 602] width 499 height 56
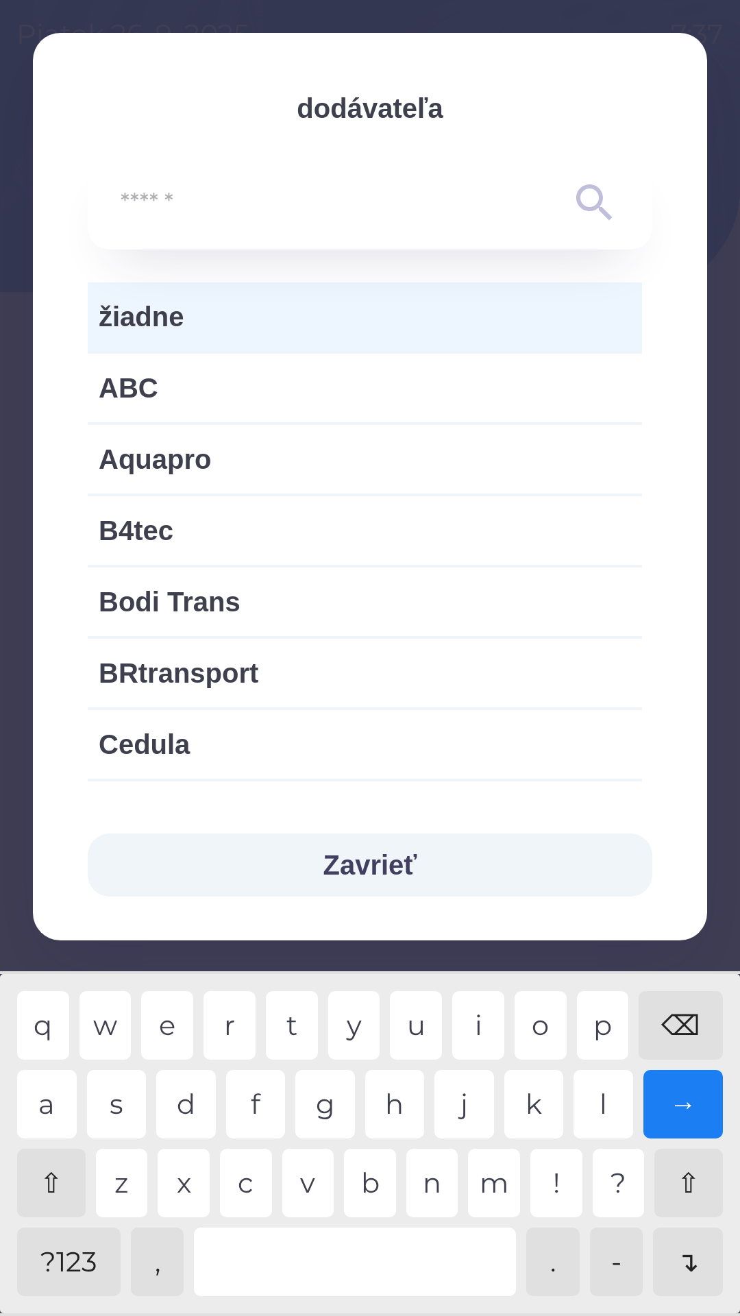
click at [395, 850] on button "Zavrieť" at bounding box center [370, 865] width 565 height 63
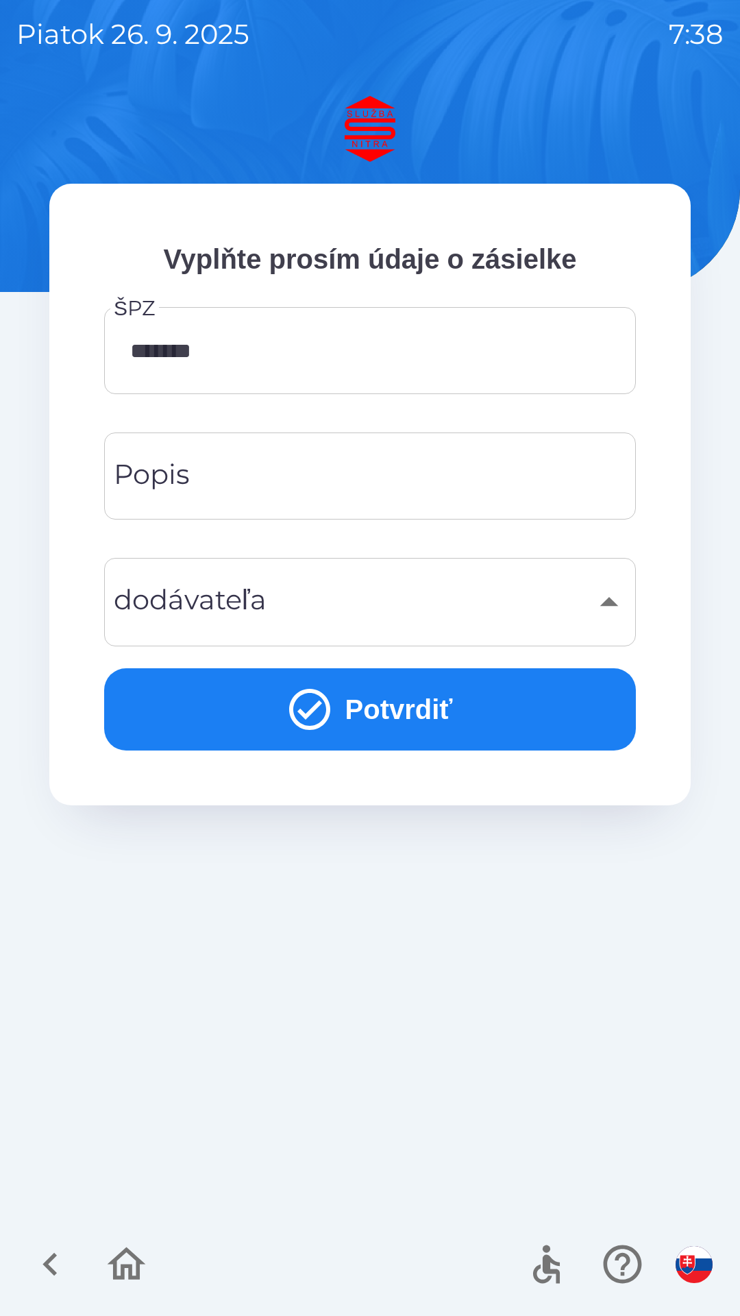
click at [190, 598] on div "​" at bounding box center [370, 602] width 499 height 56
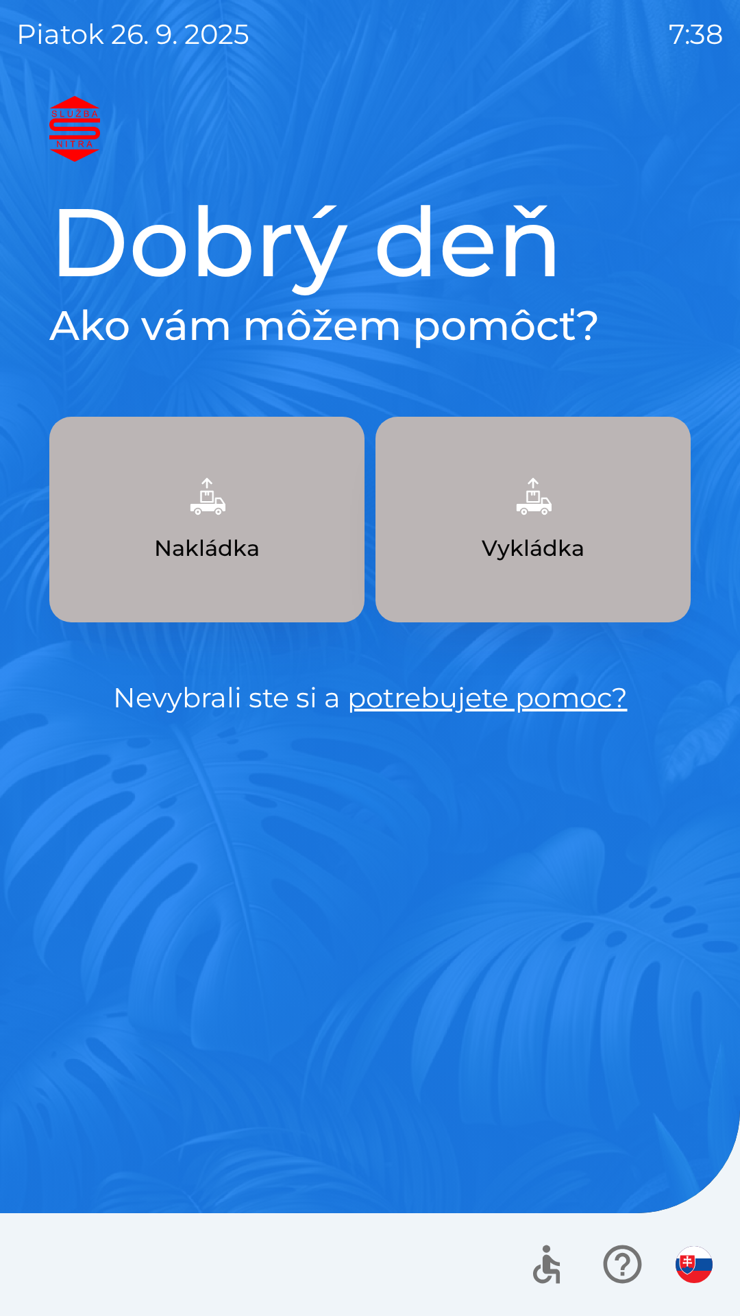
click at [217, 531] on button "Nakládka" at bounding box center [206, 520] width 315 height 206
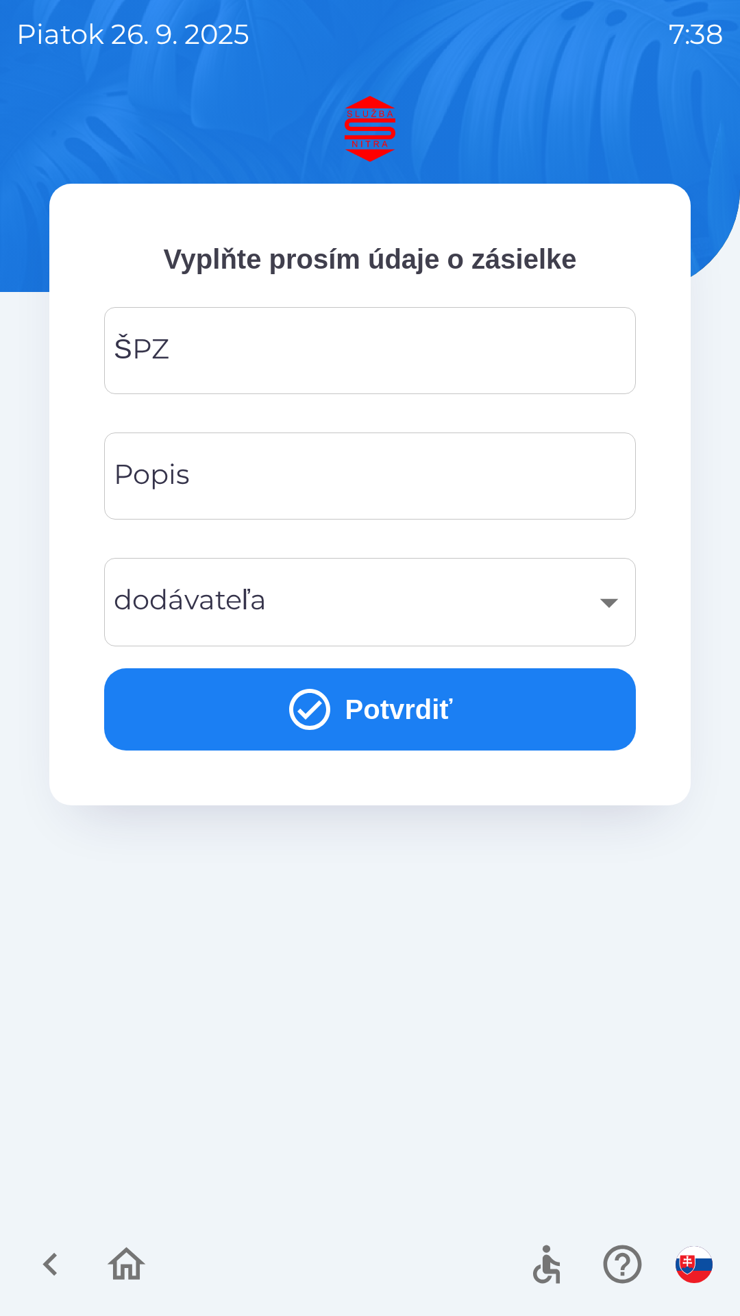
click at [220, 363] on input "ŠPZ" at bounding box center [370, 351] width 499 height 54
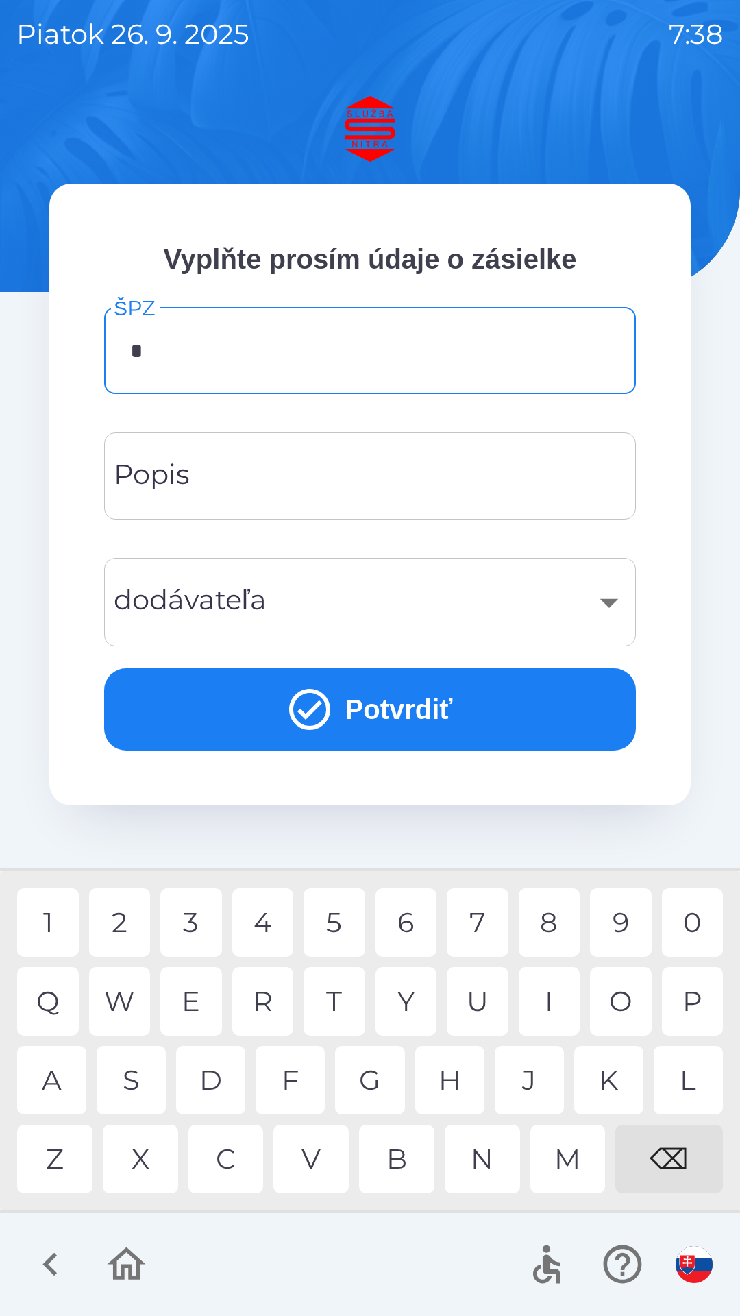
click at [114, 908] on div "2" at bounding box center [120, 922] width 62 height 69
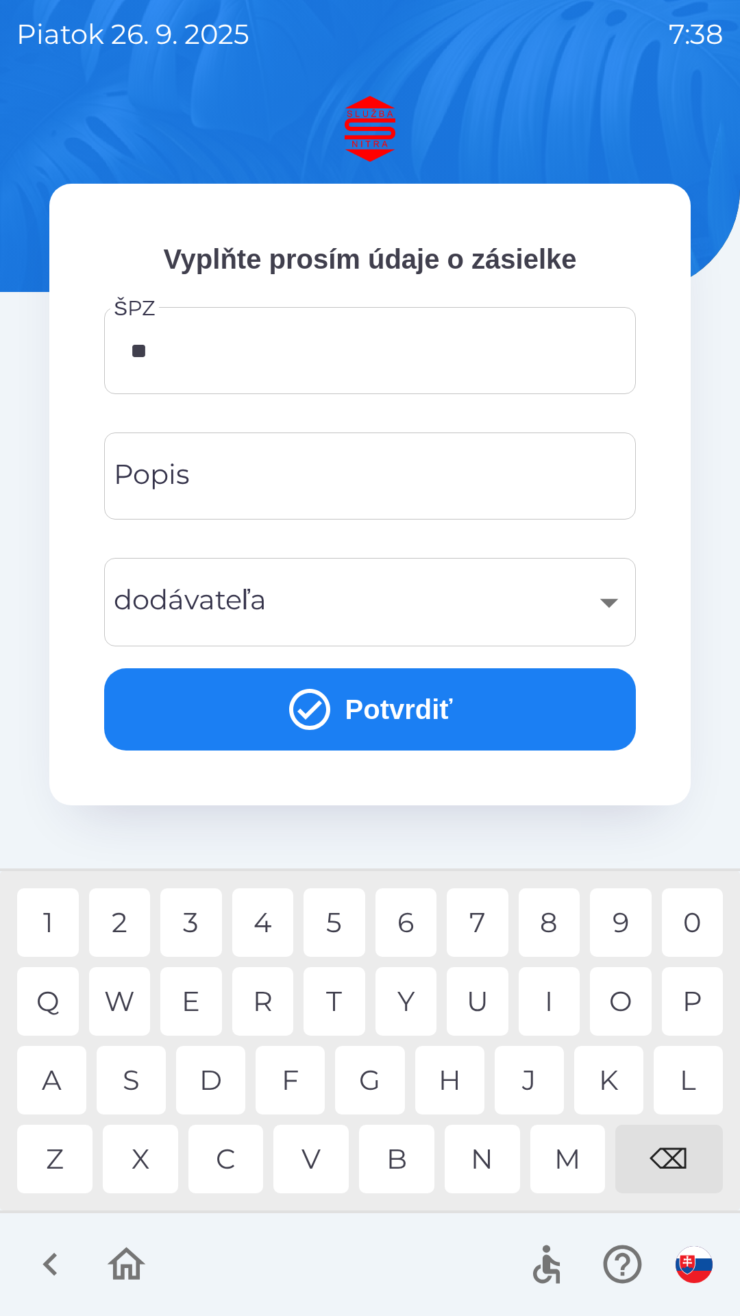
click at [337, 992] on div "T" at bounding box center [335, 1001] width 62 height 69
click at [265, 990] on div "R" at bounding box center [263, 1001] width 62 height 69
click at [197, 910] on div "3" at bounding box center [191, 922] width 62 height 69
click at [52, 921] on div "1" at bounding box center [48, 922] width 62 height 69
type input "*******"
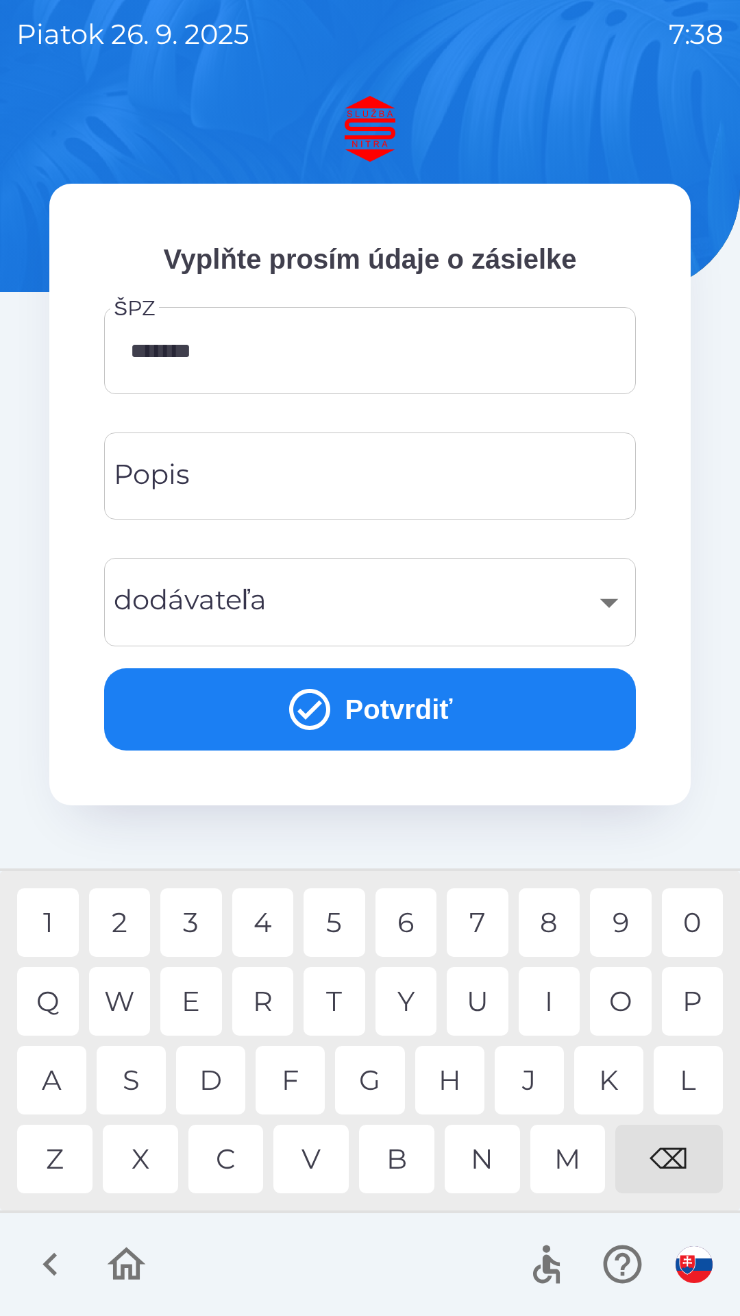
click at [679, 915] on div "0" at bounding box center [693, 922] width 62 height 69
click at [184, 602] on div "​" at bounding box center [370, 602] width 499 height 56
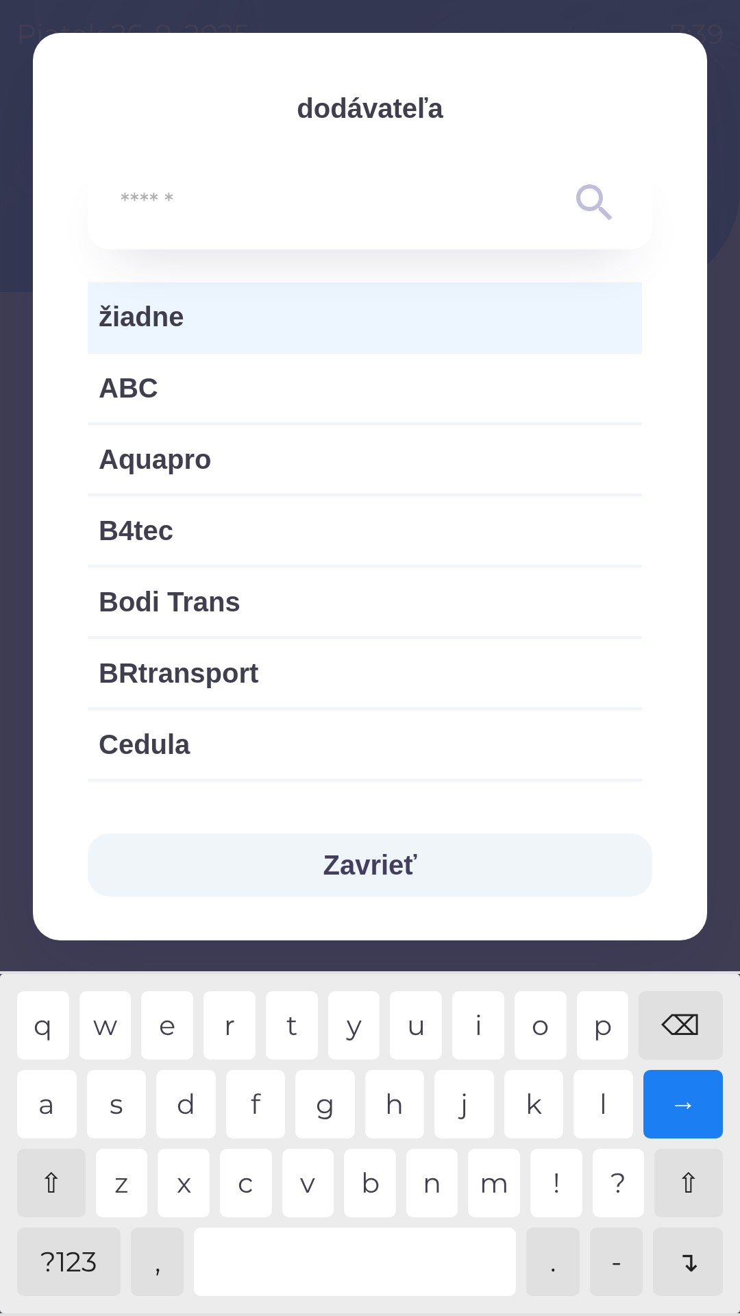
click at [131, 204] on input "text" at bounding box center [343, 203] width 444 height 38
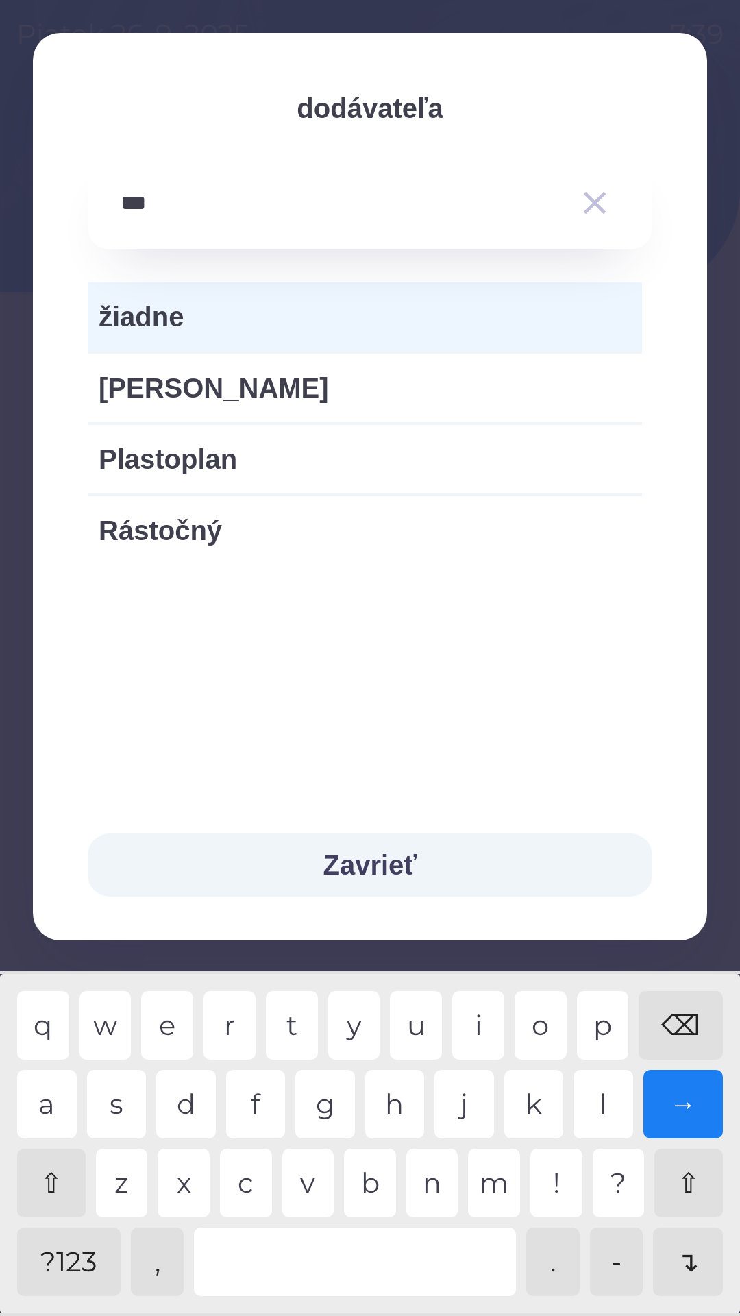
click at [367, 1257] on div at bounding box center [355, 1262] width 322 height 69
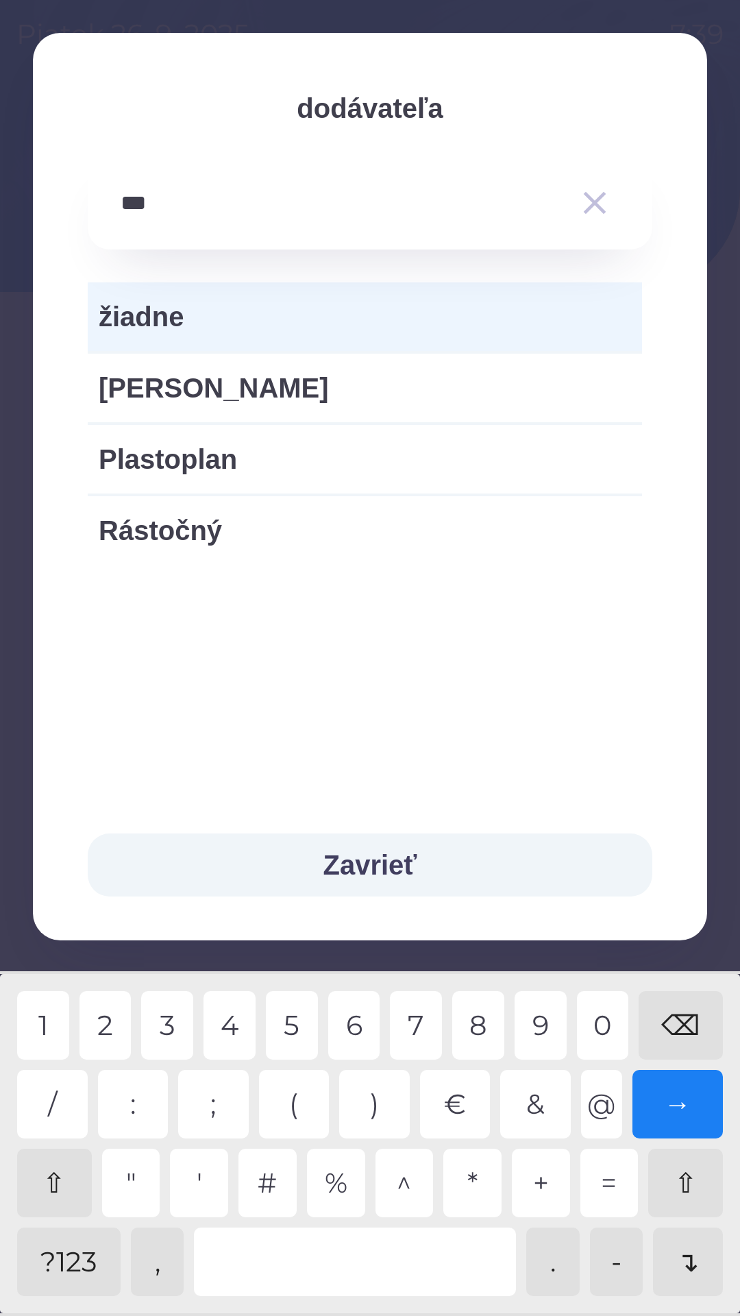
click at [80, 1257] on div "?123" at bounding box center [69, 1262] width 104 height 69
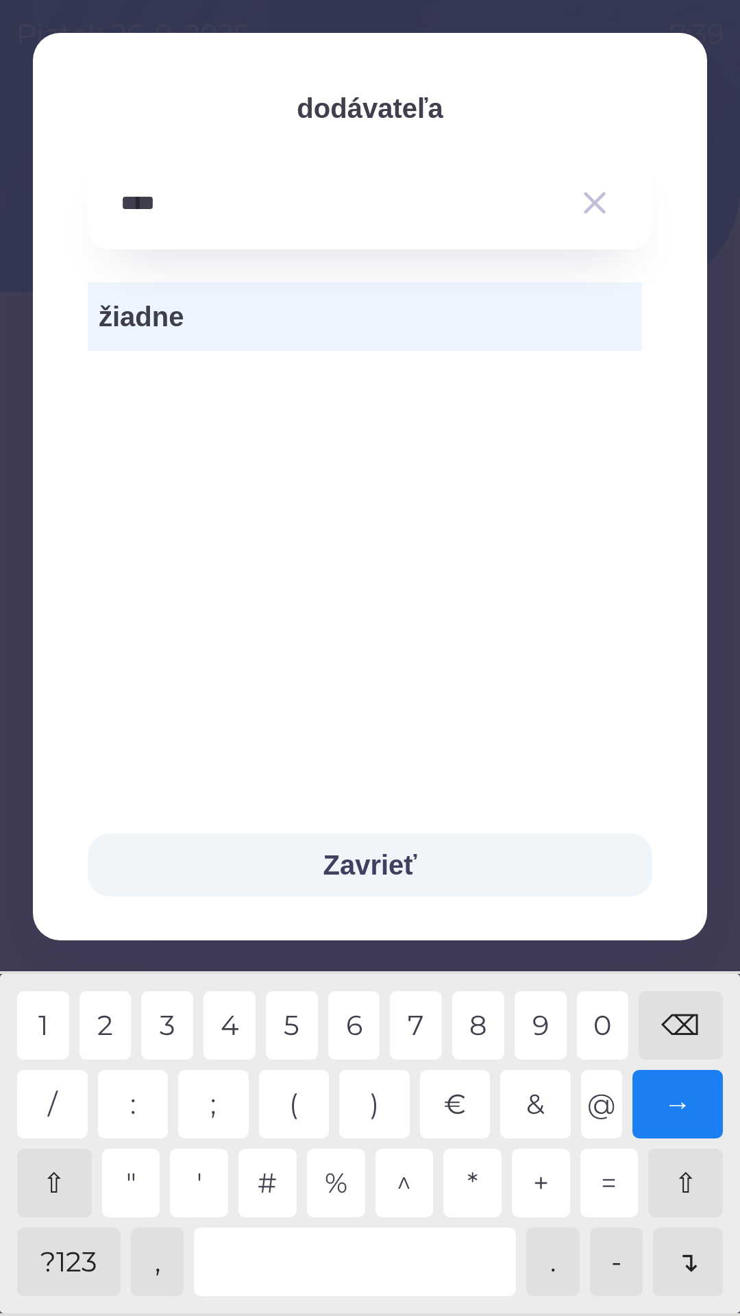
click at [123, 1018] on div "2" at bounding box center [106, 1025] width 52 height 69
click at [104, 1023] on div "2" at bounding box center [106, 1025] width 52 height 69
click at [176, 1018] on div "3" at bounding box center [167, 1025] width 52 height 69
click at [475, 1020] on div "8" at bounding box center [478, 1025] width 52 height 69
type input "*********"
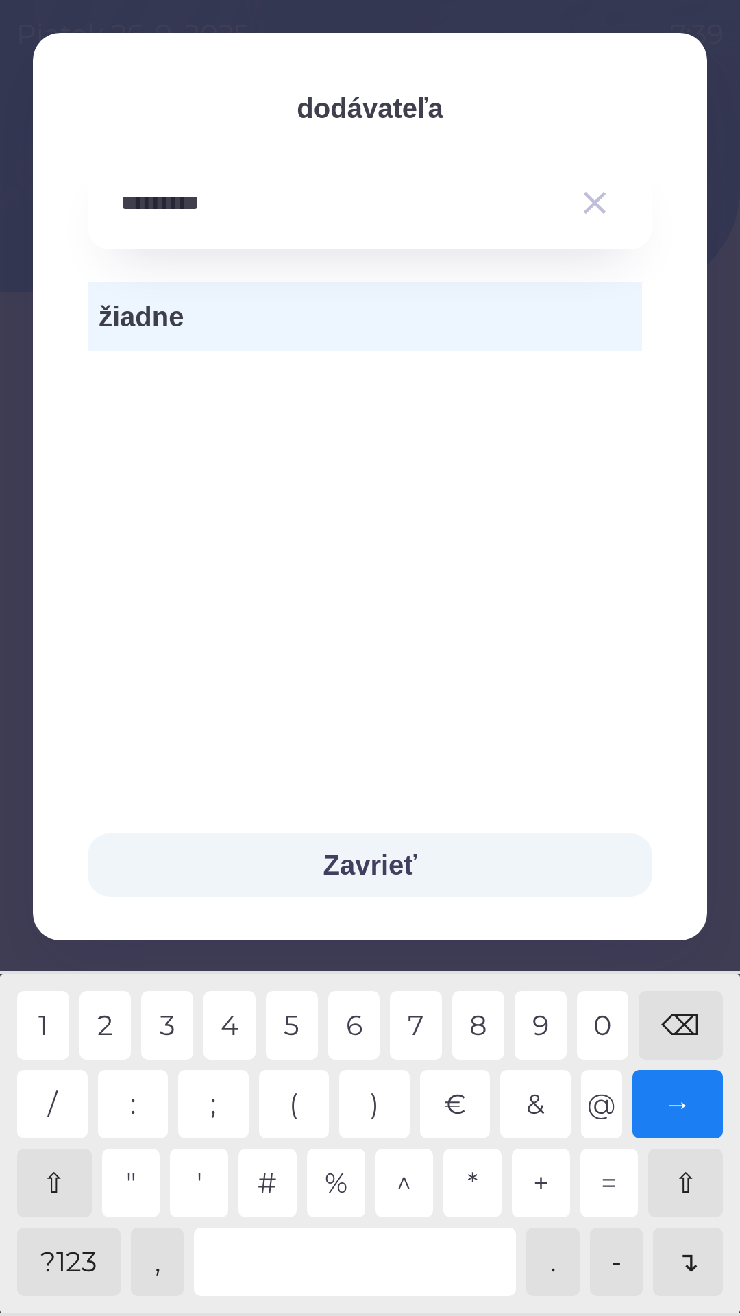
click at [598, 1016] on div "0" at bounding box center [603, 1025] width 52 height 69
click at [673, 1109] on div "→" at bounding box center [678, 1104] width 91 height 69
click at [392, 858] on button "Zavrieť" at bounding box center [370, 865] width 565 height 63
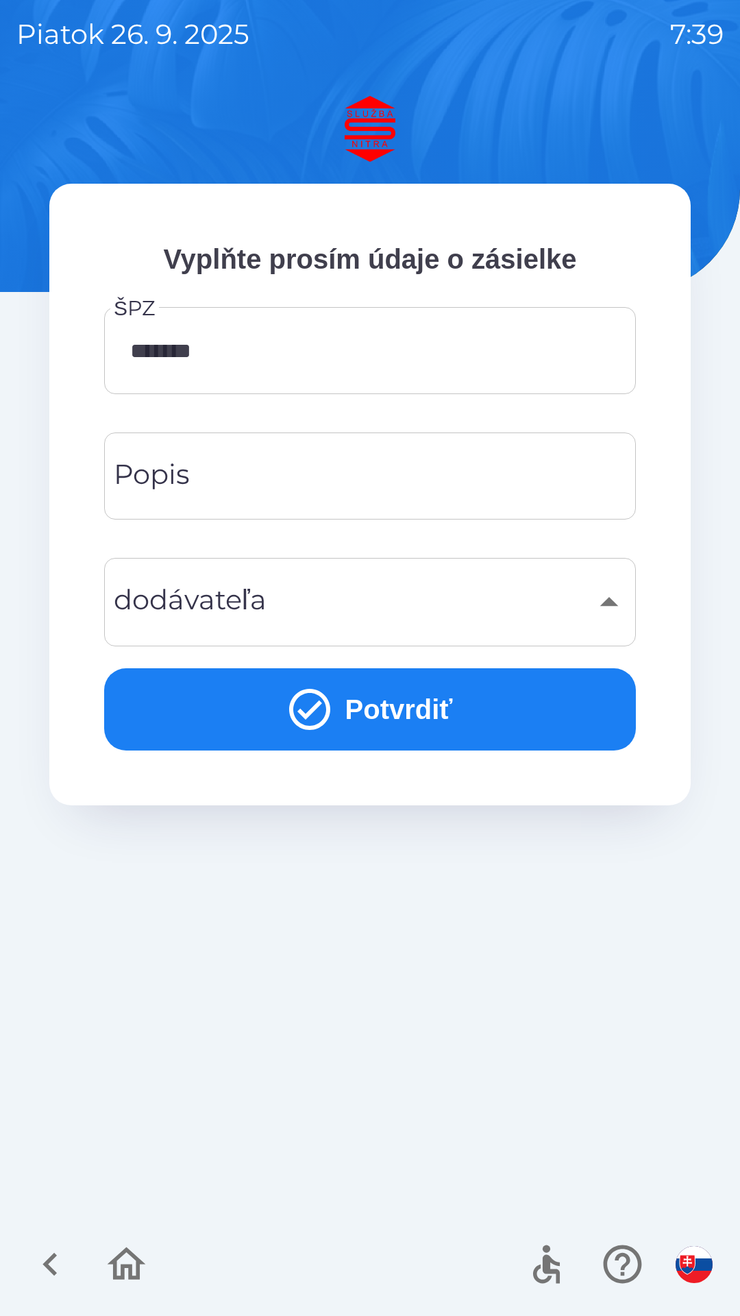
click at [398, 707] on button "Potvrdiť" at bounding box center [370, 709] width 532 height 82
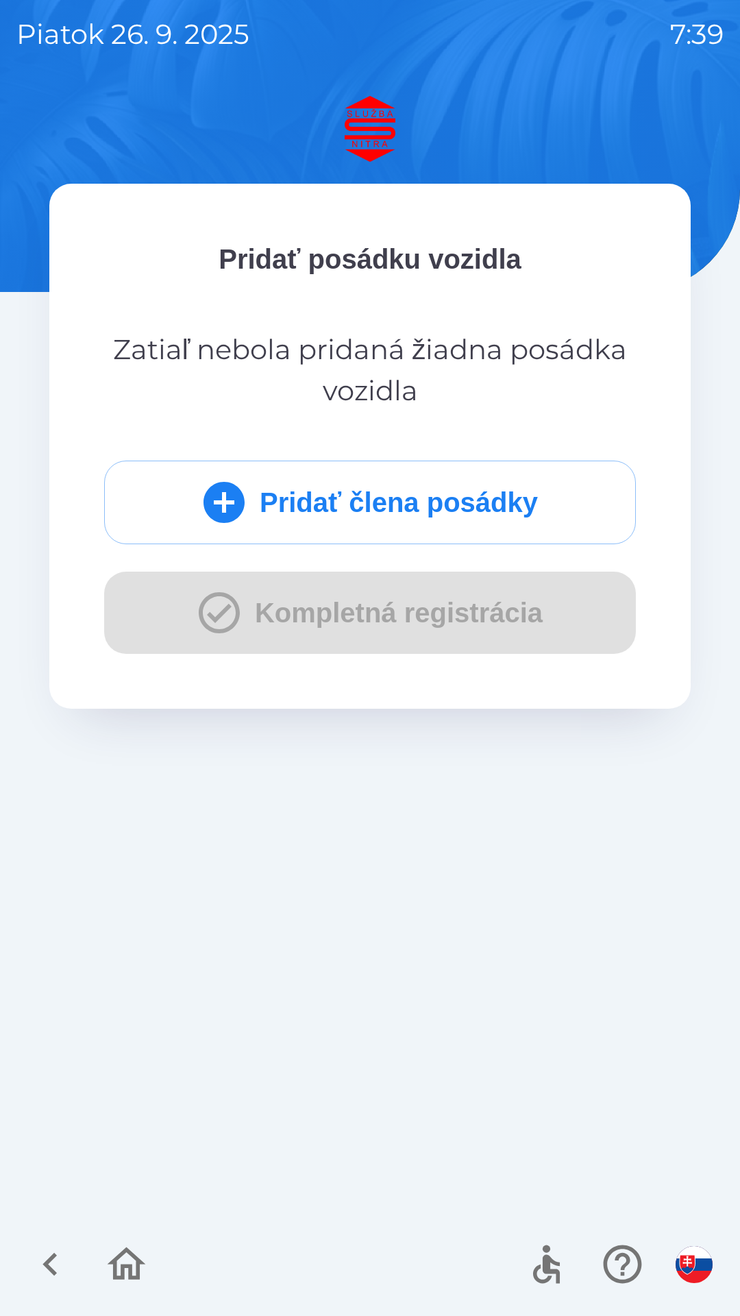
click at [429, 617] on div "Pridať člena posádky Kompletná registrácia" at bounding box center [370, 557] width 532 height 193
click at [405, 500] on button "Pridať člena posádky" at bounding box center [370, 503] width 532 height 84
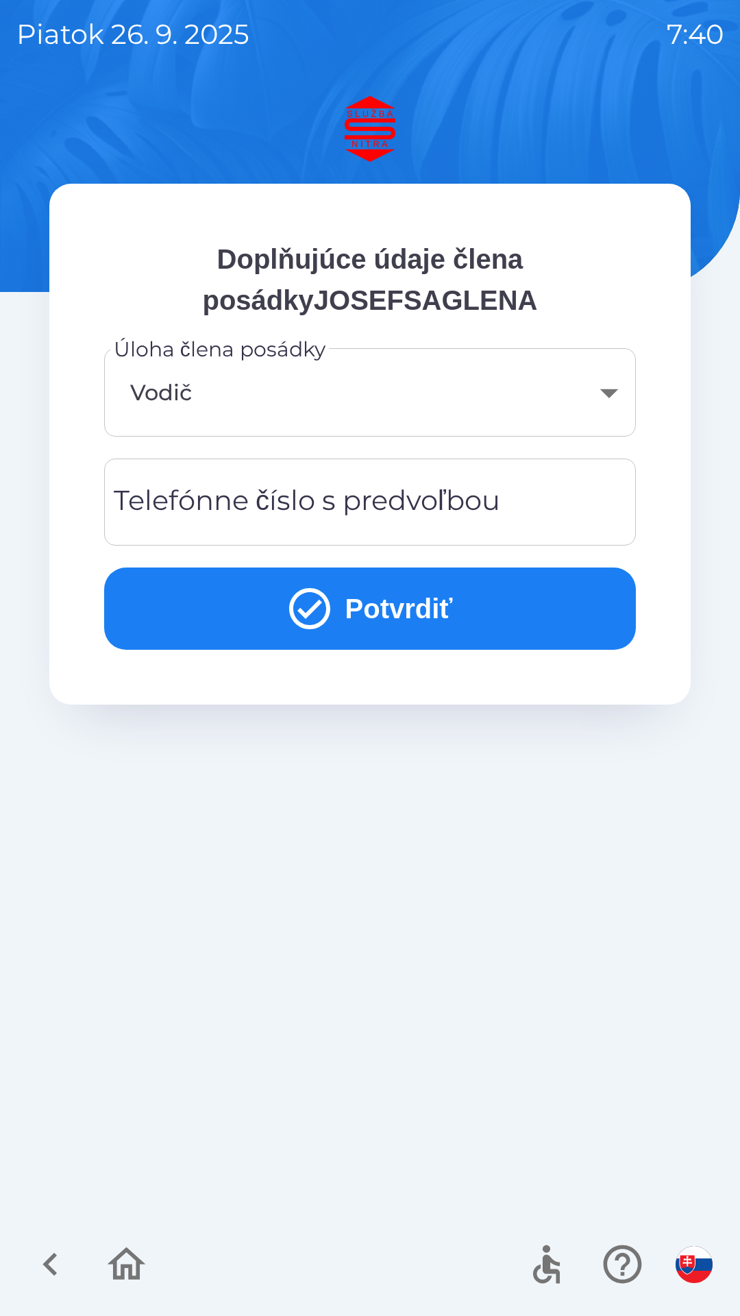
click at [184, 499] on div "Telefónne číslo s predvoľbou Telefónne číslo s predvoľbou" at bounding box center [370, 502] width 532 height 87
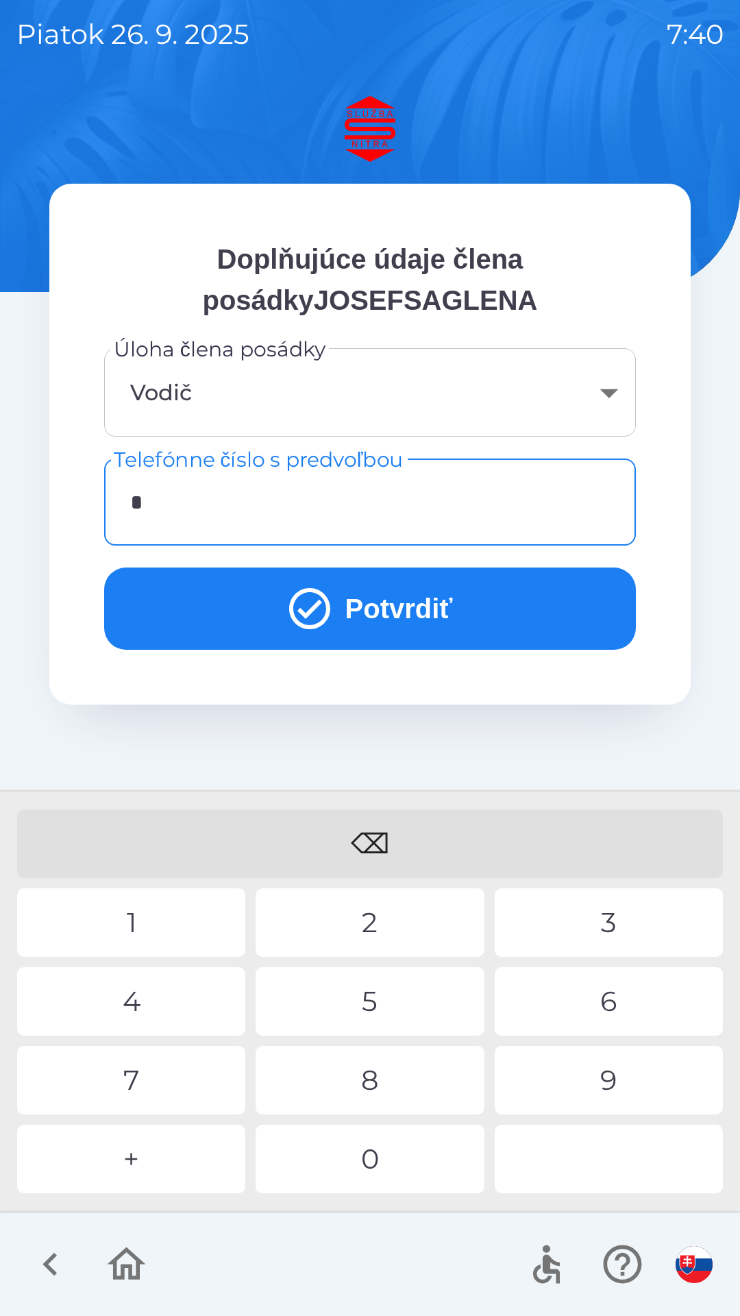
click at [356, 1141] on div "0" at bounding box center [370, 1159] width 228 height 69
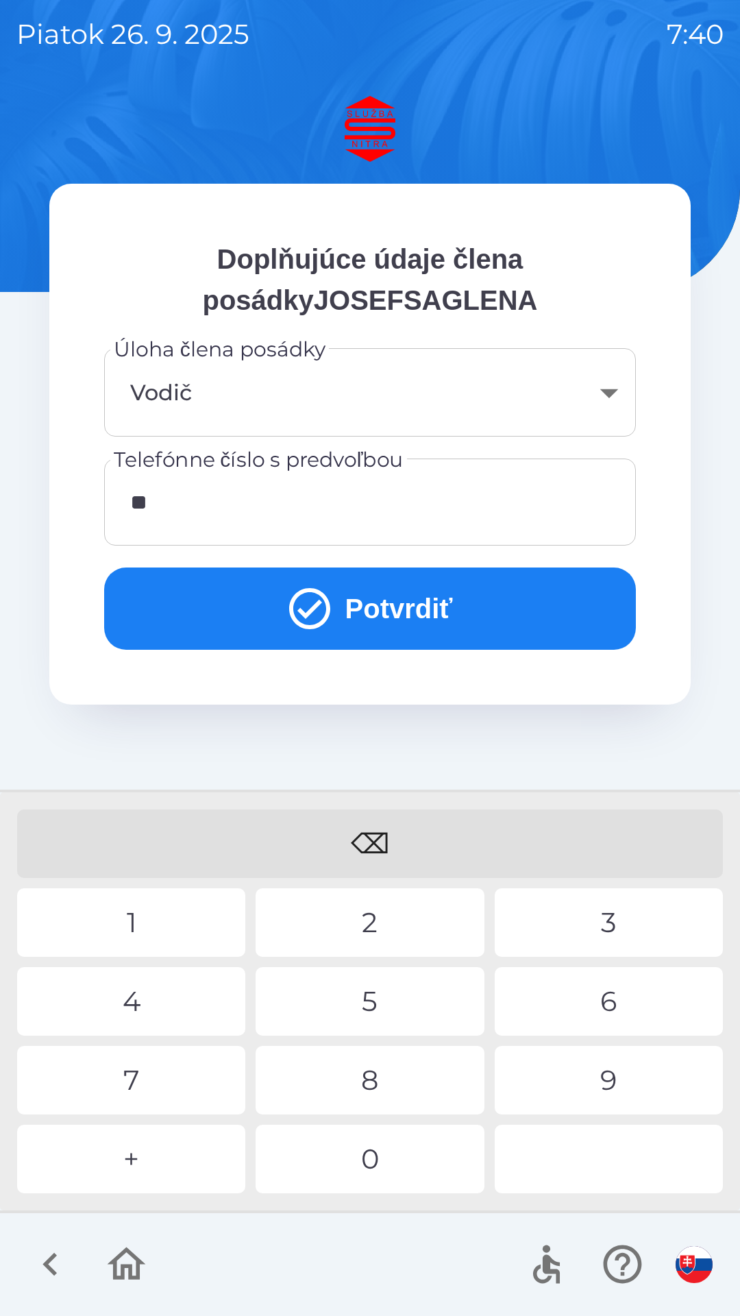
click at [367, 1157] on div "0" at bounding box center [370, 1159] width 228 height 69
click at [139, 990] on div "4" at bounding box center [131, 1001] width 228 height 69
click at [609, 1006] on div "6" at bounding box center [609, 1001] width 228 height 69
click at [358, 911] on div "2" at bounding box center [370, 922] width 228 height 69
click at [374, 1164] on div "0" at bounding box center [370, 1159] width 228 height 69
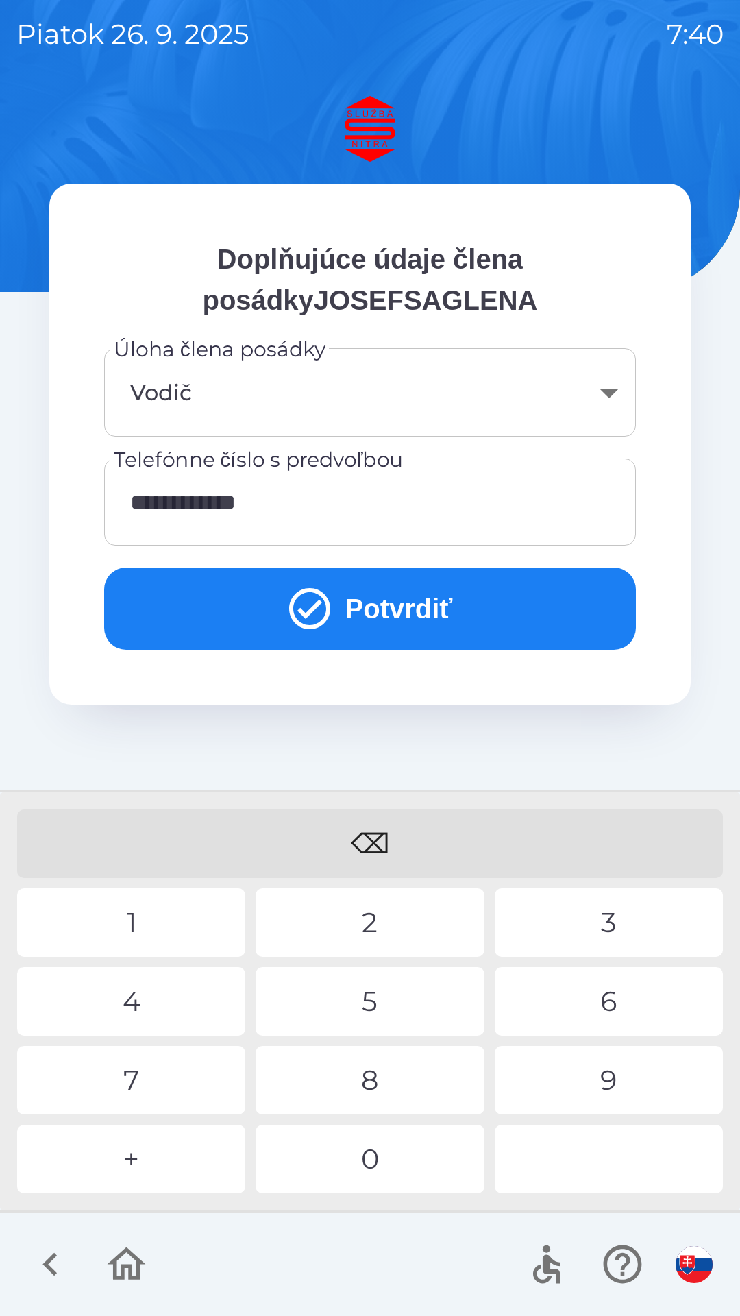
click at [130, 906] on div "1" at bounding box center [131, 922] width 228 height 69
click at [600, 1005] on div "6" at bounding box center [609, 1001] width 228 height 69
type input "**********"
click at [356, 916] on div "2" at bounding box center [370, 922] width 228 height 69
click at [412, 616] on button "Potvrdiť" at bounding box center [370, 609] width 532 height 82
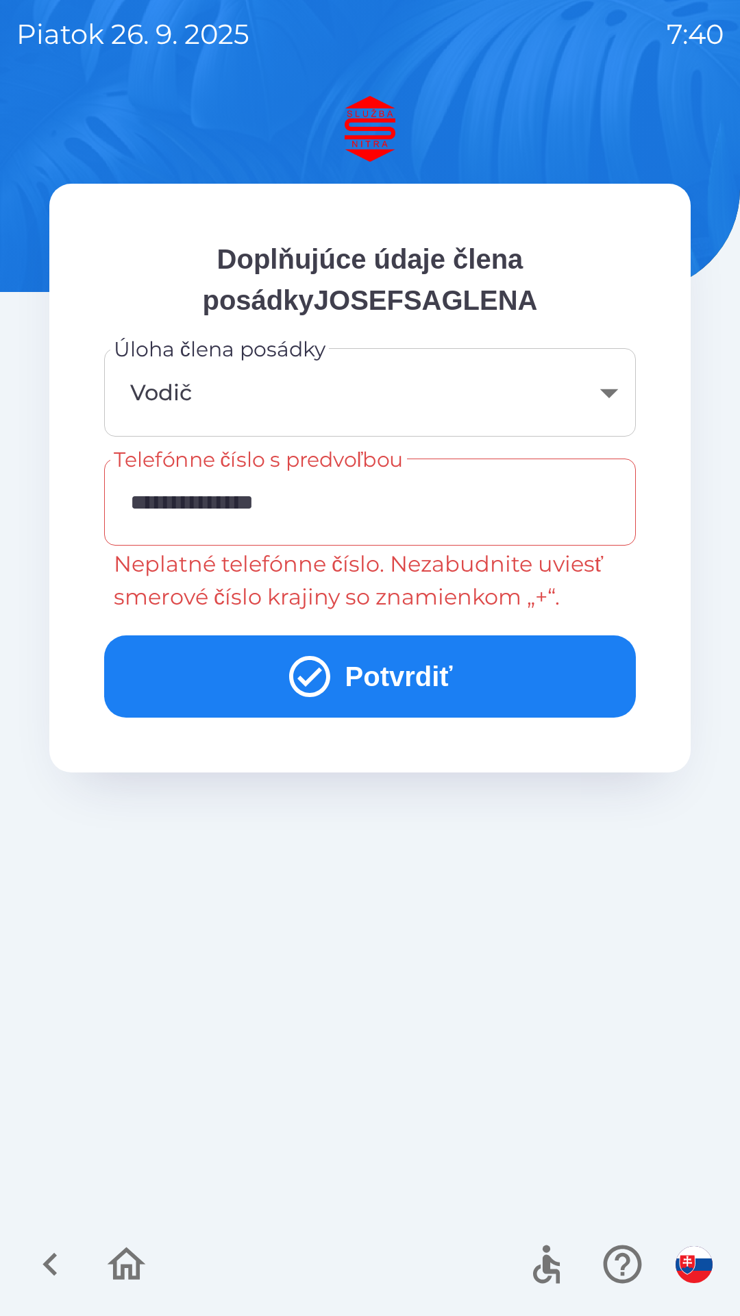
click at [53, 1248] on icon "button" at bounding box center [50, 1265] width 46 height 46
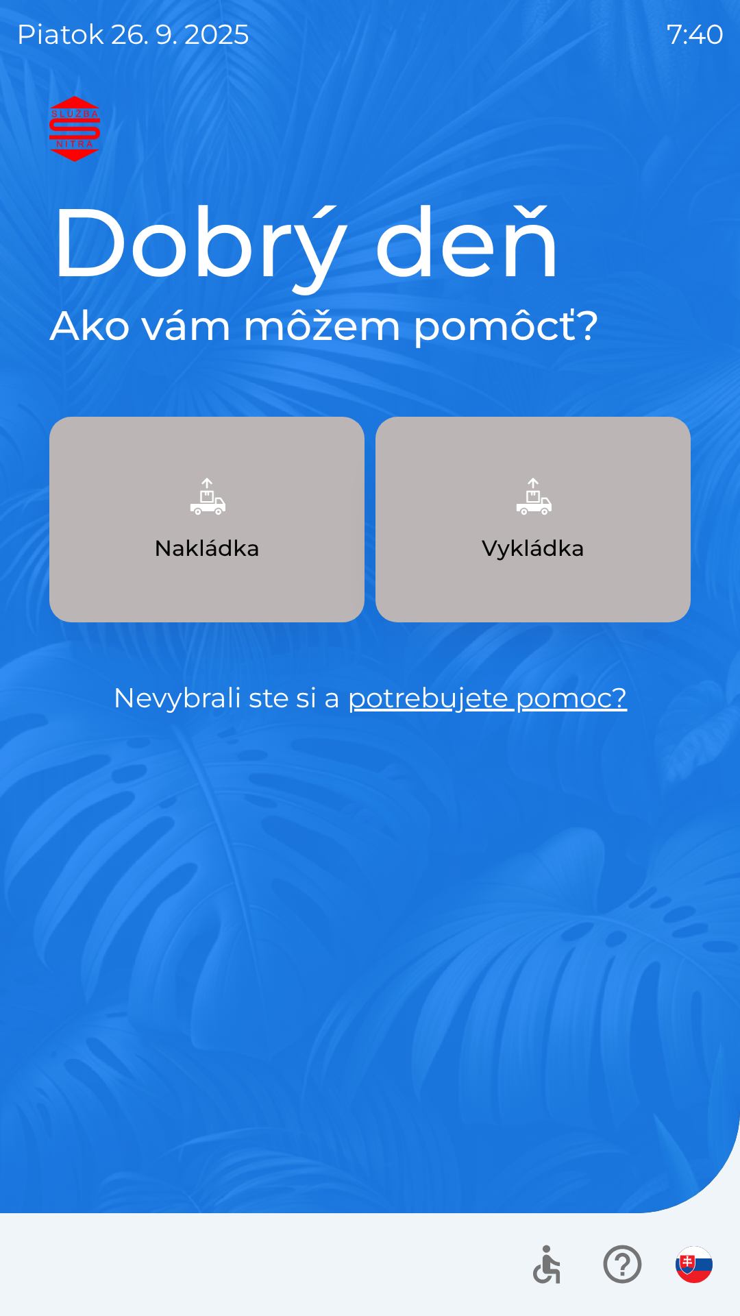
click at [214, 513] on img "button" at bounding box center [207, 496] width 60 height 60
click at [204, 520] on img "button" at bounding box center [207, 496] width 60 height 60
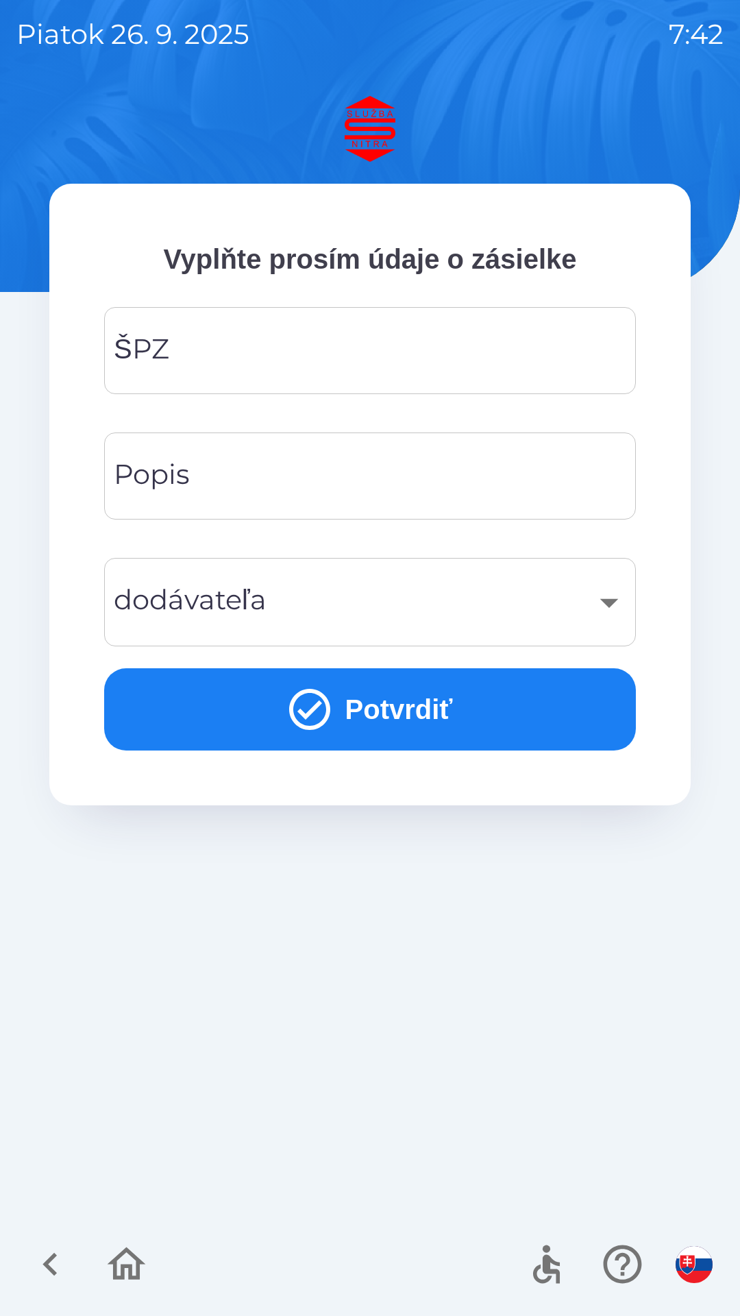
click at [218, 356] on input "ŠPZ" at bounding box center [370, 351] width 499 height 54
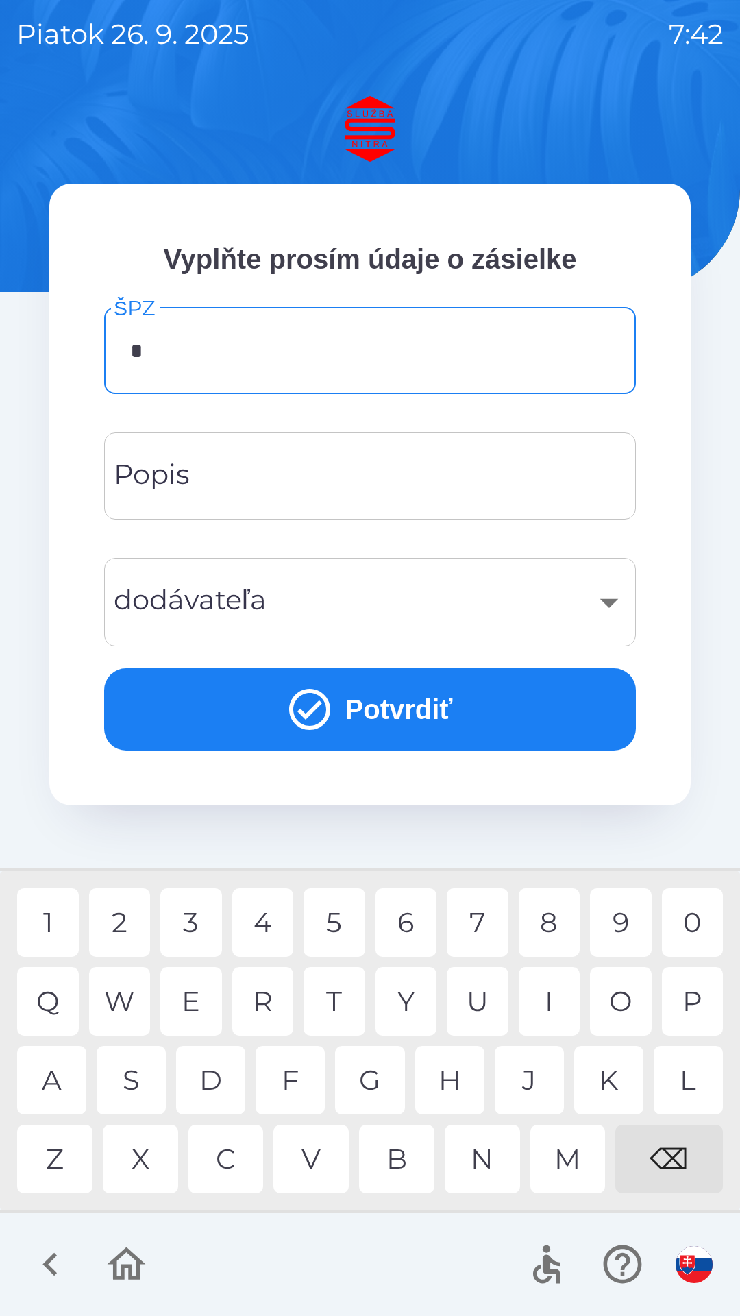
click at [115, 915] on div "2" at bounding box center [120, 922] width 62 height 69
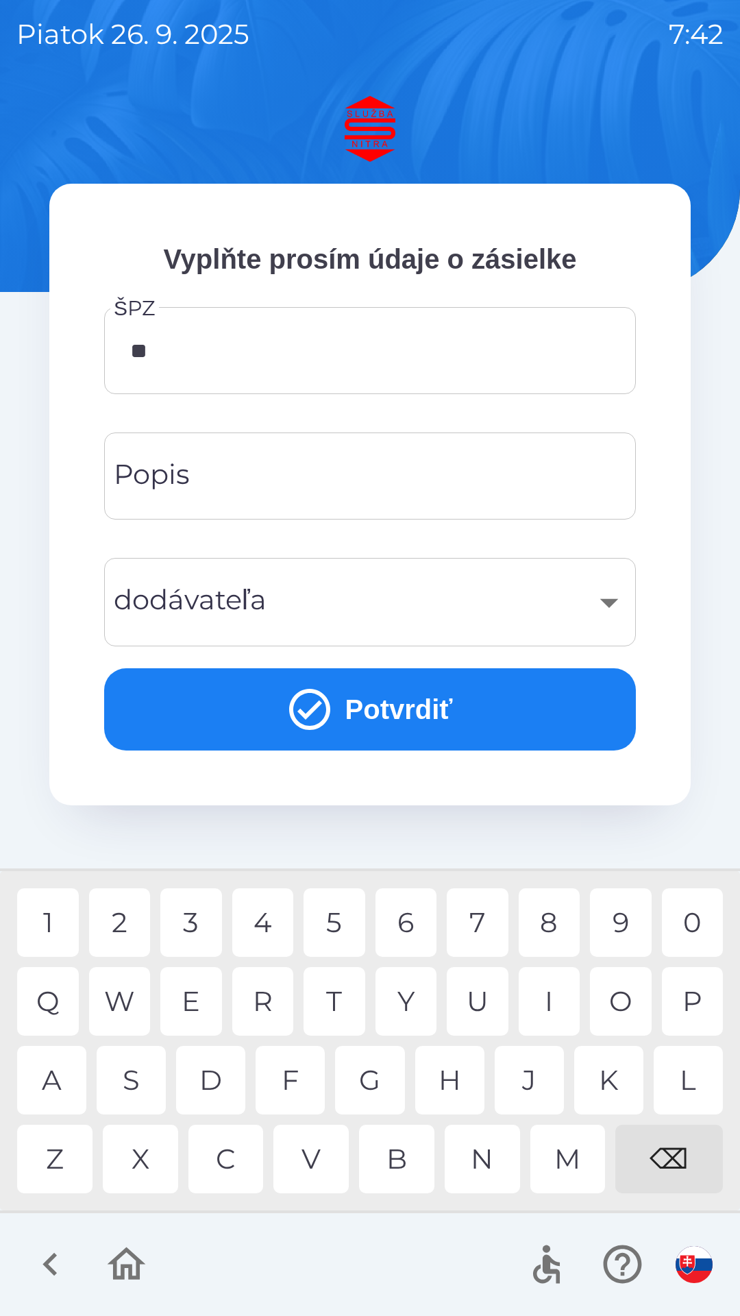
click at [330, 1006] on div "T" at bounding box center [335, 1001] width 62 height 69
click at [394, 927] on div "6" at bounding box center [407, 922] width 62 height 69
click at [56, 915] on div "1" at bounding box center [48, 922] width 62 height 69
type input "*******"
click at [685, 919] on div "0" at bounding box center [693, 922] width 62 height 69
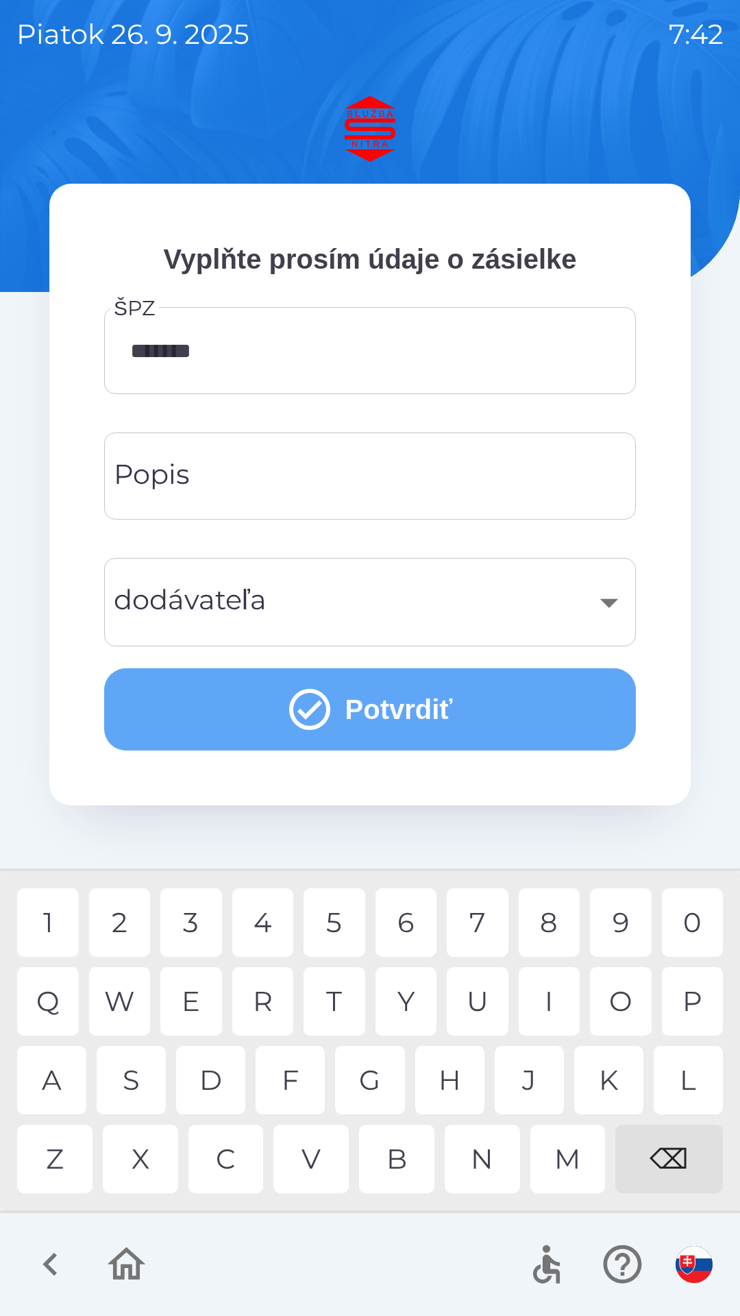
click at [401, 699] on button "Potvrdiť" at bounding box center [370, 709] width 532 height 82
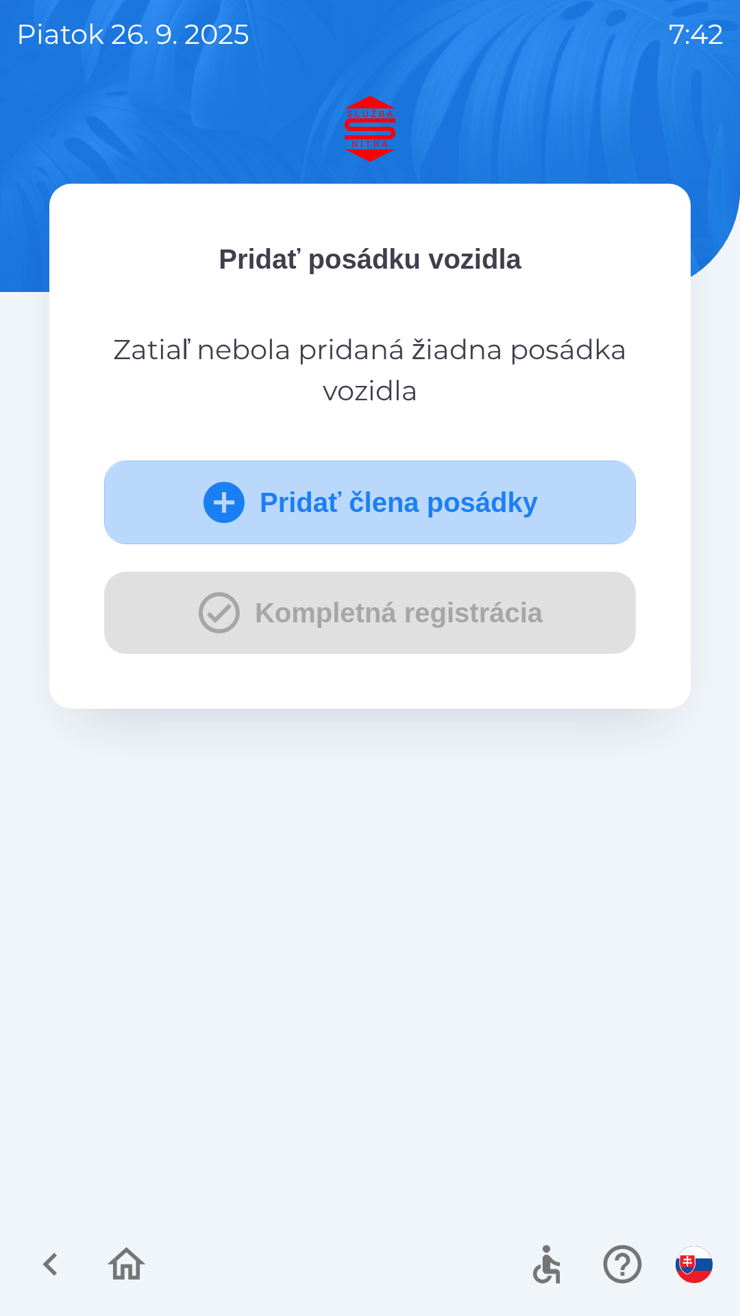
click at [400, 505] on button "Pridať člena posádky" at bounding box center [370, 503] width 532 height 84
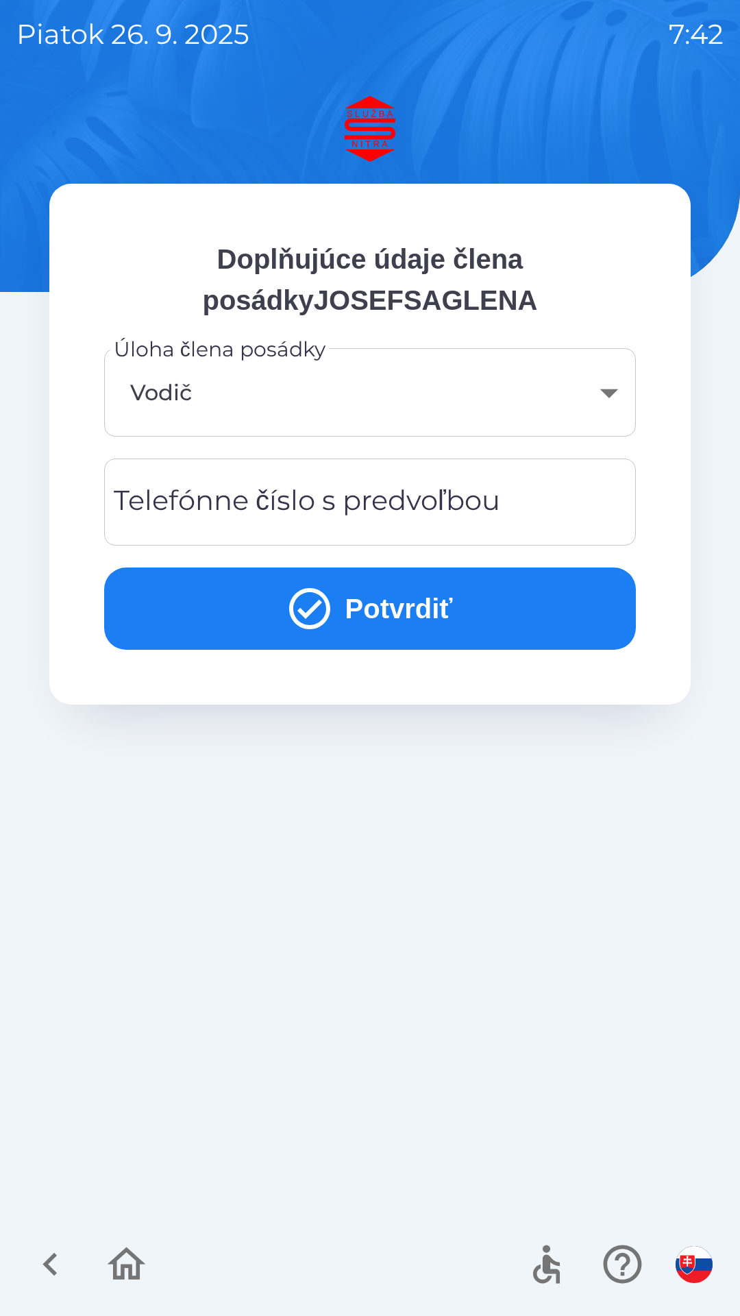
click at [193, 504] on div "Telefónne číslo s predvoľbou Telefónne číslo s predvoľbou" at bounding box center [370, 502] width 532 height 87
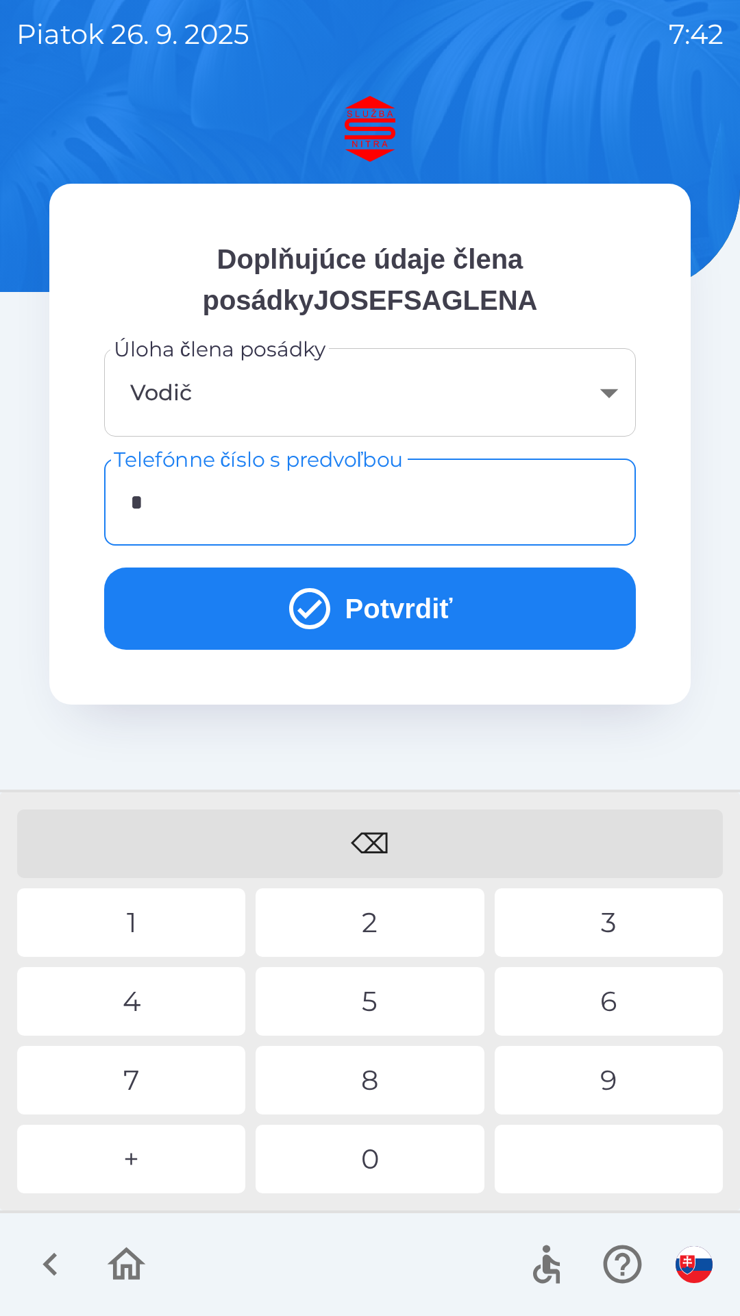
click at [132, 1154] on div "+" at bounding box center [131, 1159] width 228 height 69
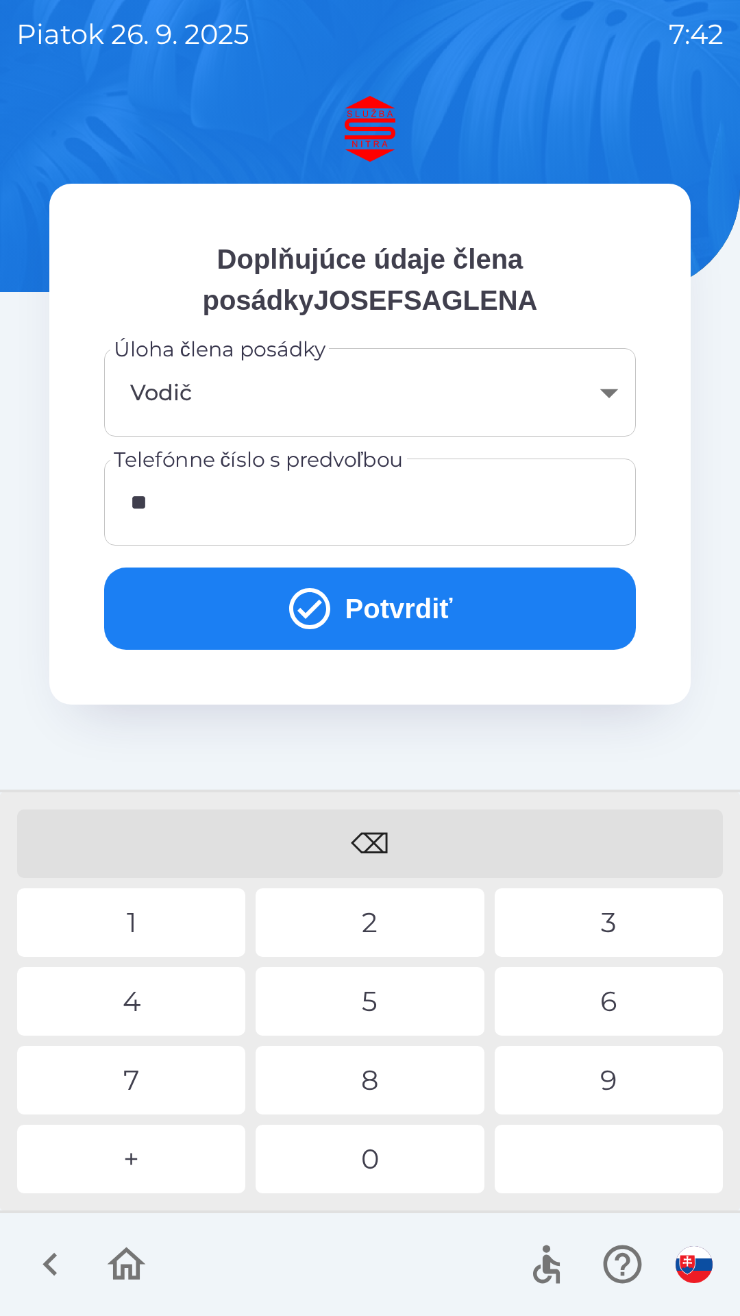
click at [136, 993] on div "4" at bounding box center [131, 1001] width 228 height 69
click at [370, 923] on div "2" at bounding box center [370, 922] width 228 height 69
click at [358, 1165] on div "0" at bounding box center [370, 1159] width 228 height 69
click at [607, 1000] on div "6" at bounding box center [609, 1001] width 228 height 69
type input "**********"
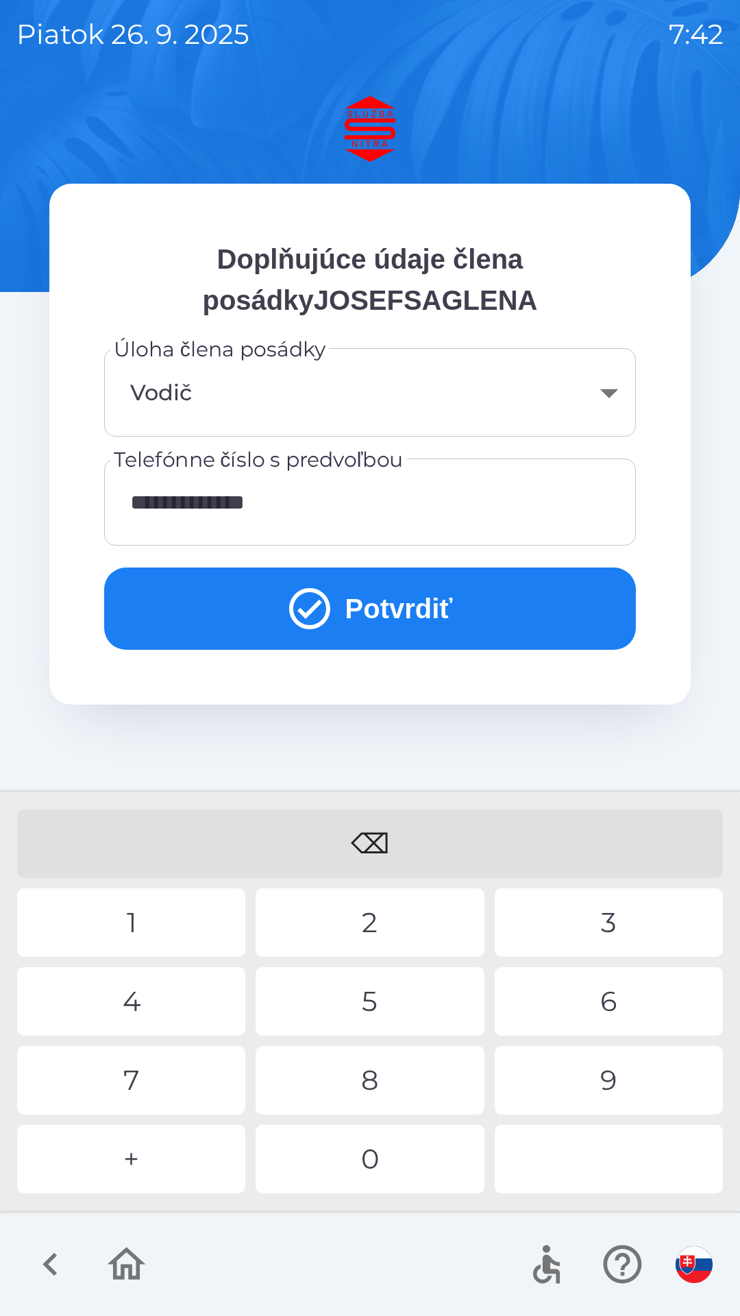
click at [396, 620] on button "Potvrdiť" at bounding box center [370, 609] width 532 height 82
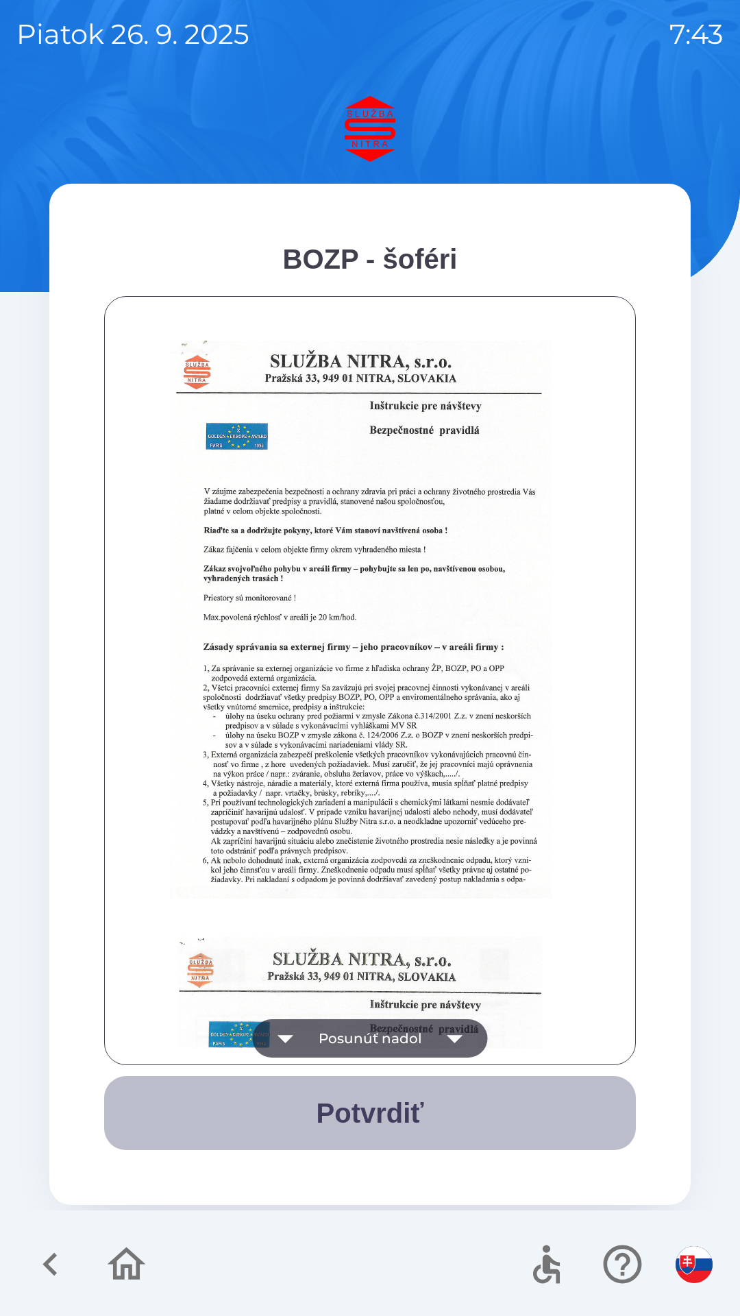
click at [388, 1105] on button "Potvrdiť" at bounding box center [370, 1113] width 532 height 74
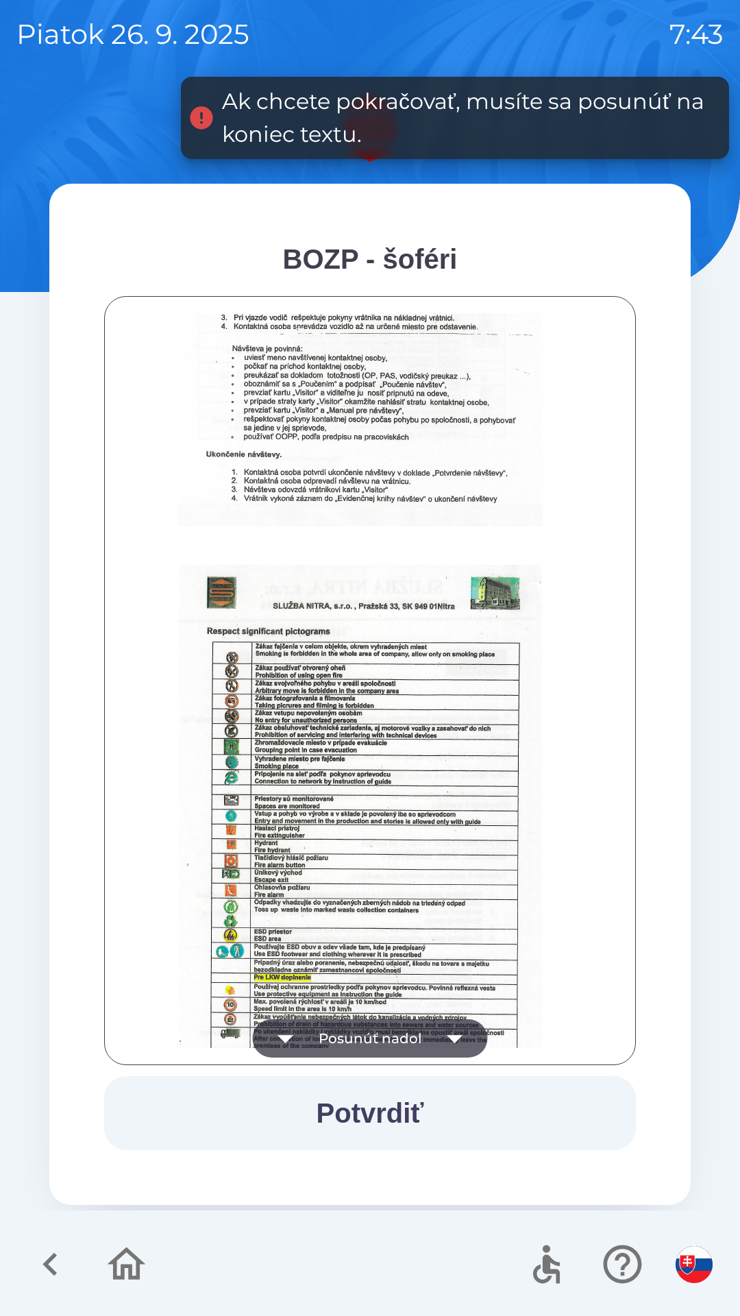
scroll to position [1536, 0]
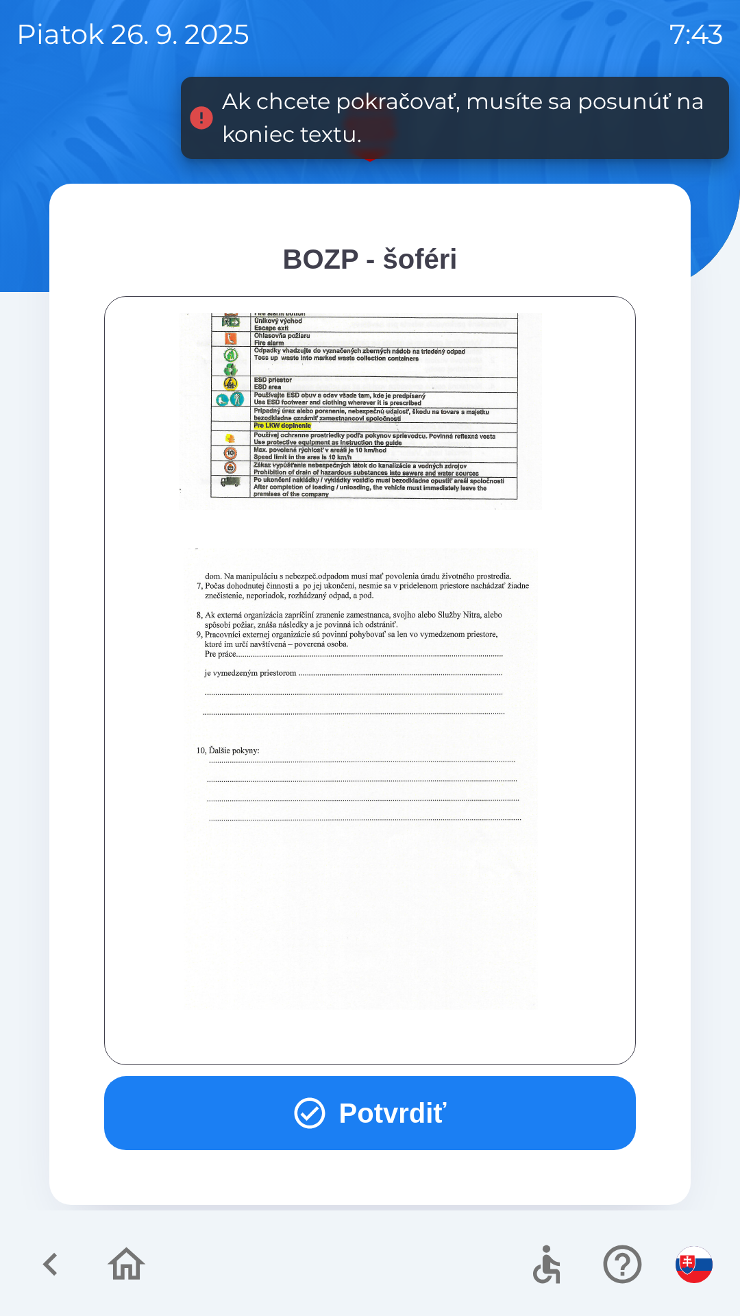
click at [395, 1105] on button "Potvrdiť" at bounding box center [370, 1113] width 532 height 74
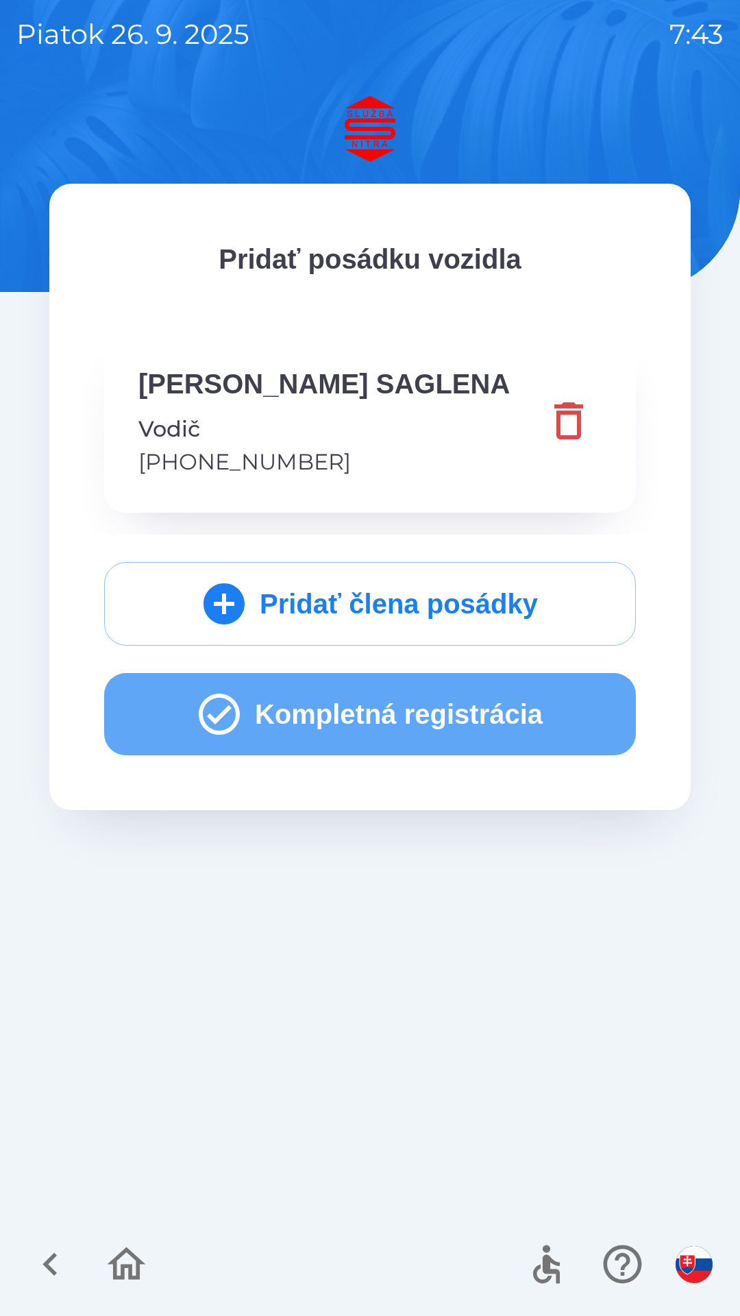
click at [404, 725] on button "Kompletná registrácia" at bounding box center [370, 714] width 532 height 82
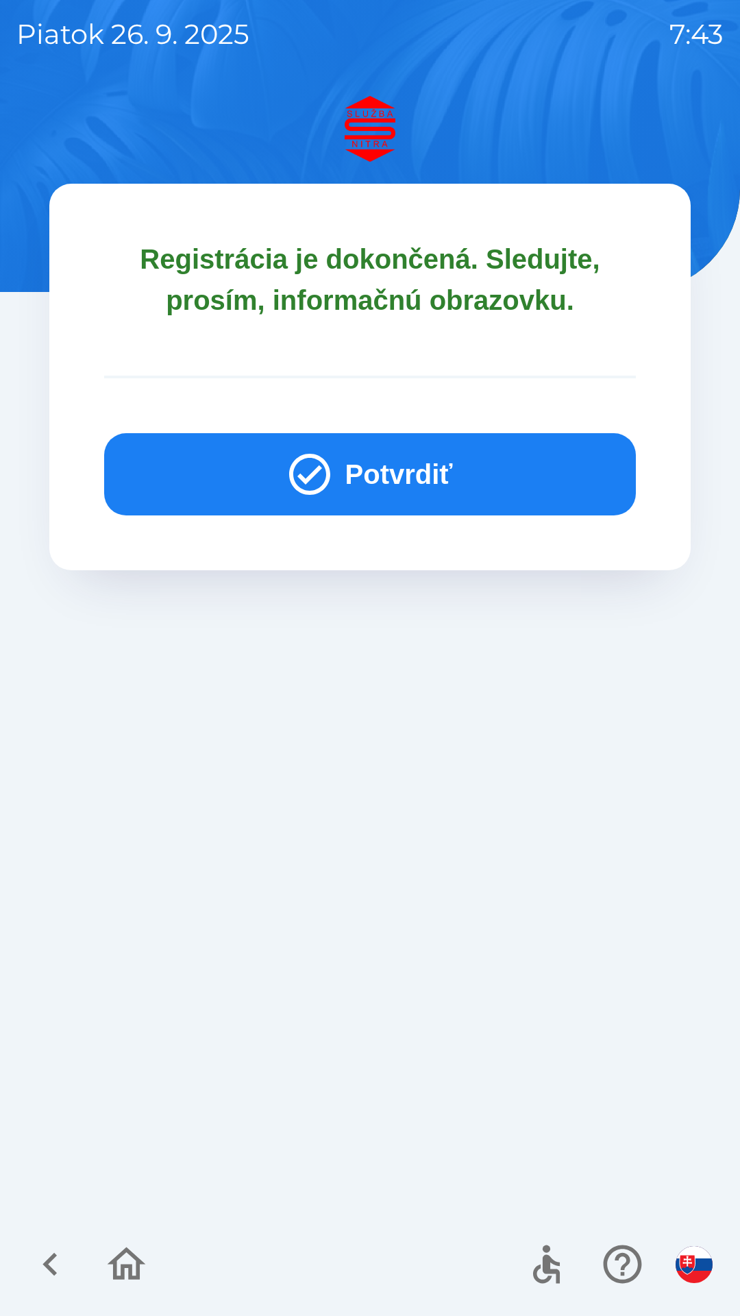
click at [415, 468] on button "Potvrdiť" at bounding box center [370, 474] width 532 height 82
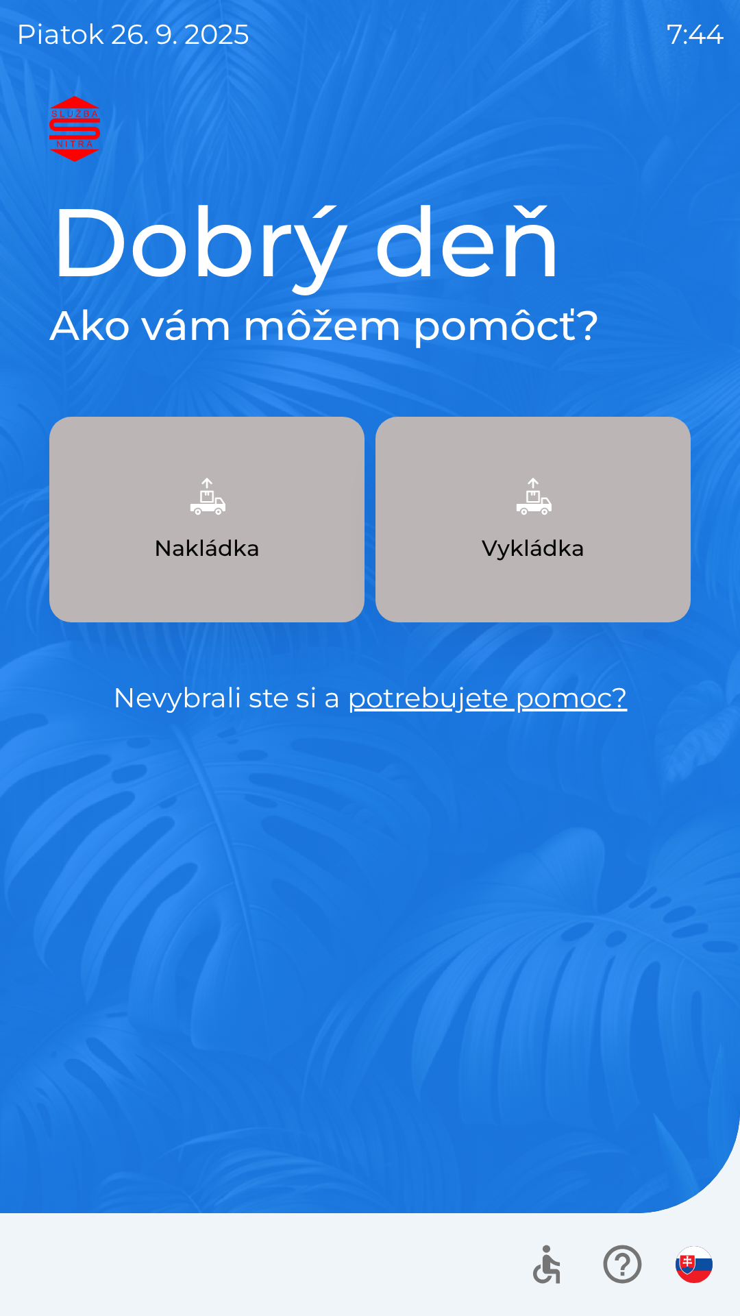
click at [203, 522] on img "button" at bounding box center [207, 496] width 60 height 60
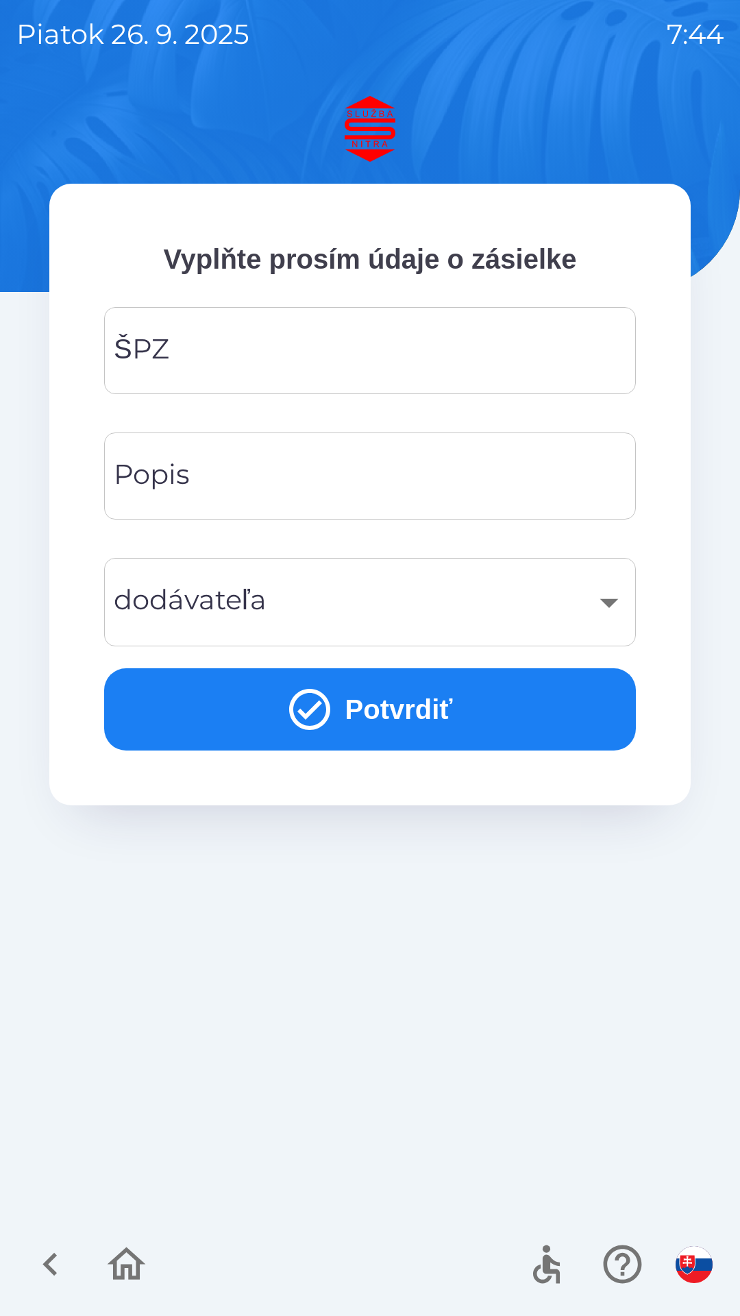
click at [202, 355] on input "ŠPZ" at bounding box center [370, 351] width 499 height 54
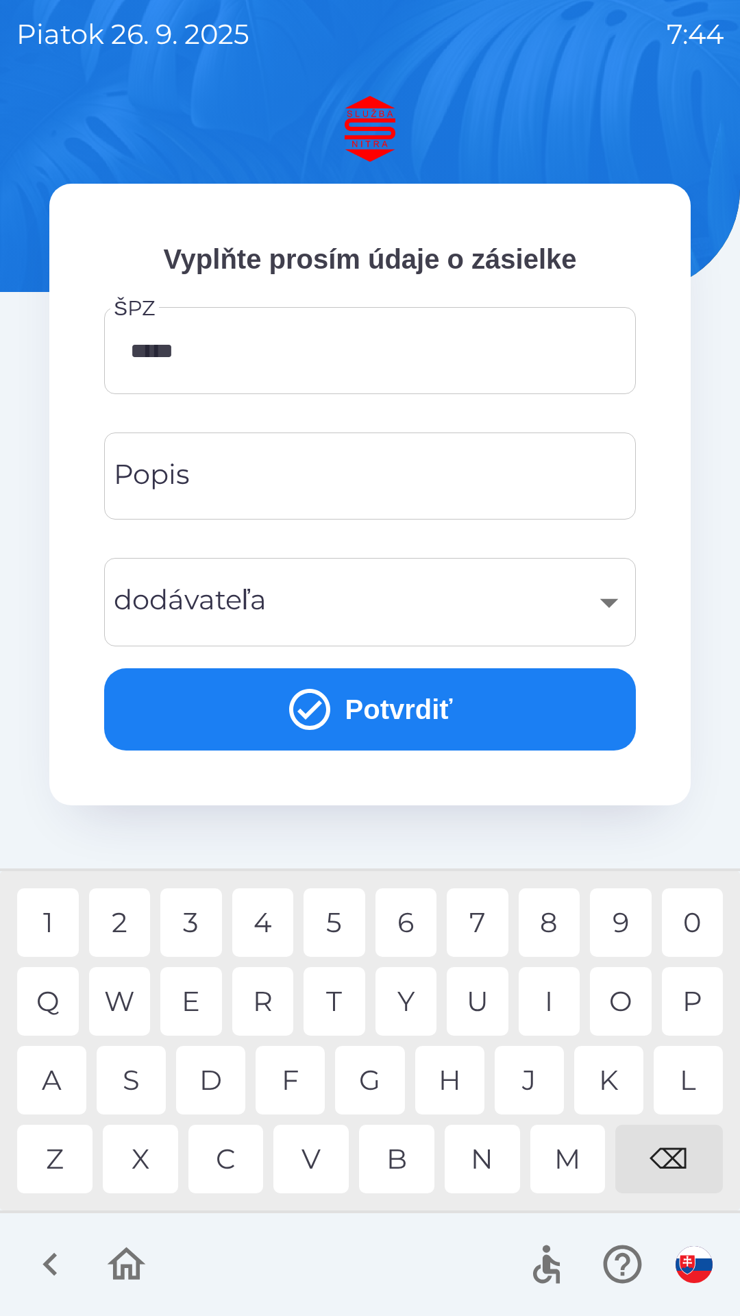
click at [407, 915] on div "6" at bounding box center [407, 922] width 62 height 69
type input "*******"
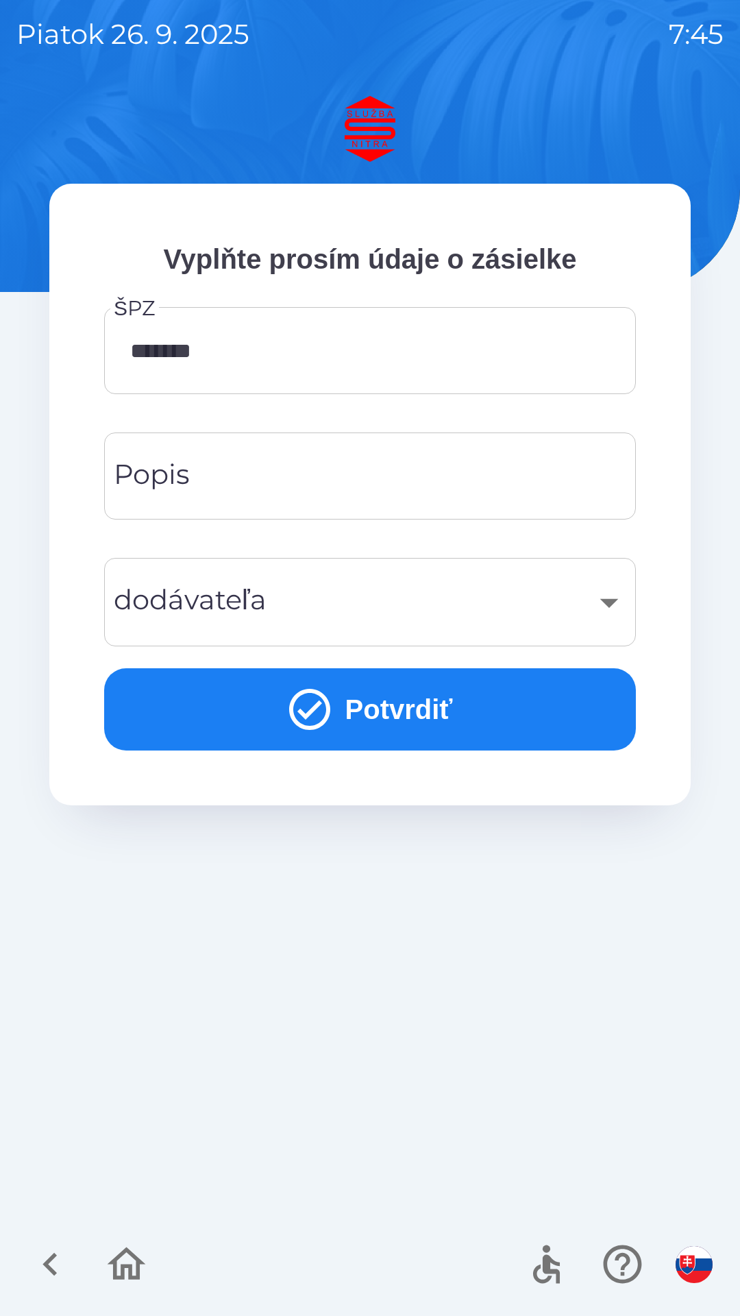
click at [603, 598] on div "​" at bounding box center [370, 602] width 499 height 56
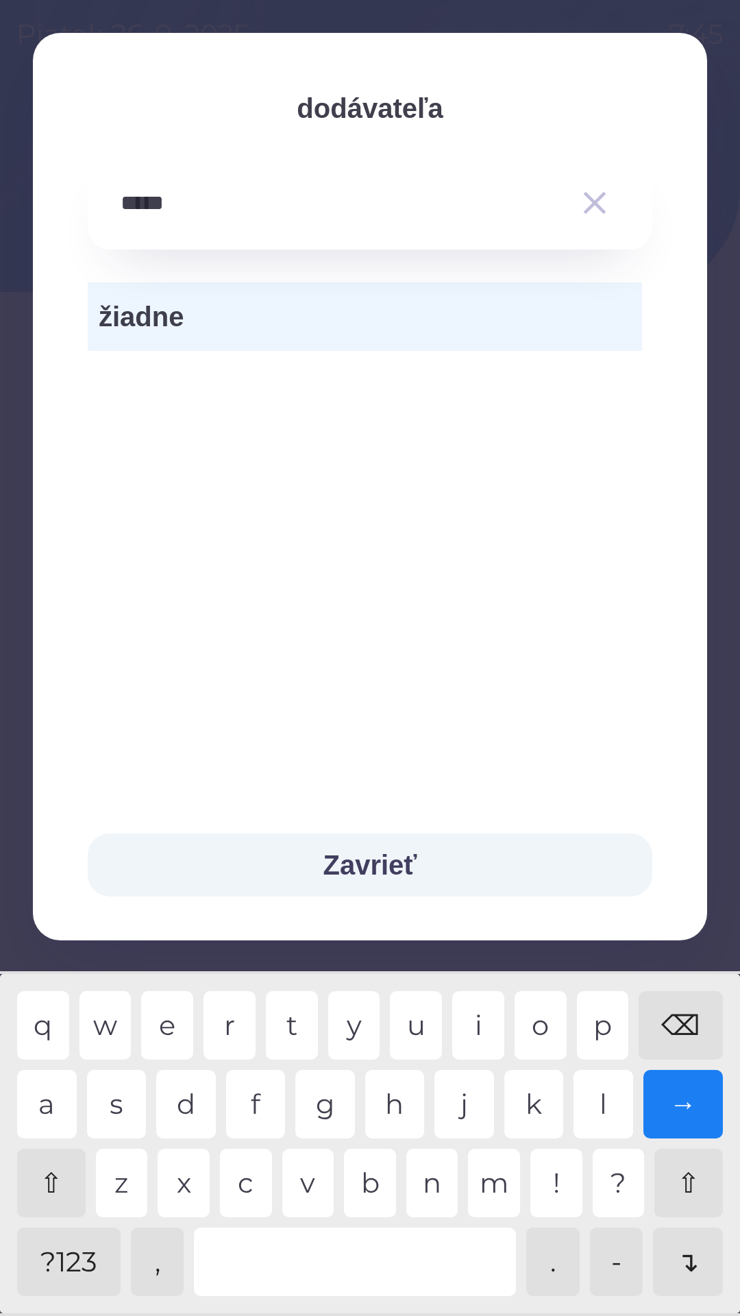
click at [278, 1018] on div "t" at bounding box center [292, 1025] width 52 height 69
click at [234, 1017] on div "r" at bounding box center [230, 1025] width 52 height 69
click at [427, 1173] on div "n" at bounding box center [433, 1183] width 52 height 69
type input "*********"
click at [372, 854] on button "Zavrieť" at bounding box center [370, 865] width 565 height 63
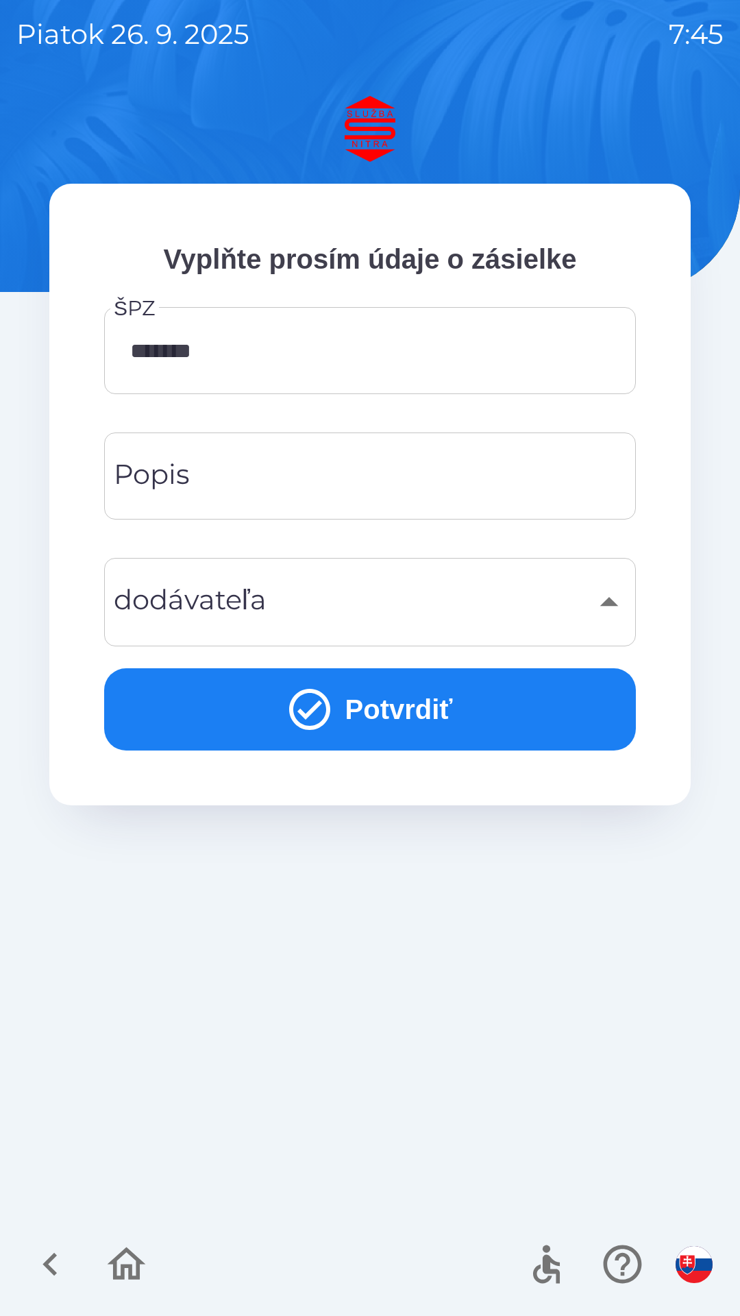
click at [440, 699] on button "Potvrdiť" at bounding box center [370, 709] width 532 height 82
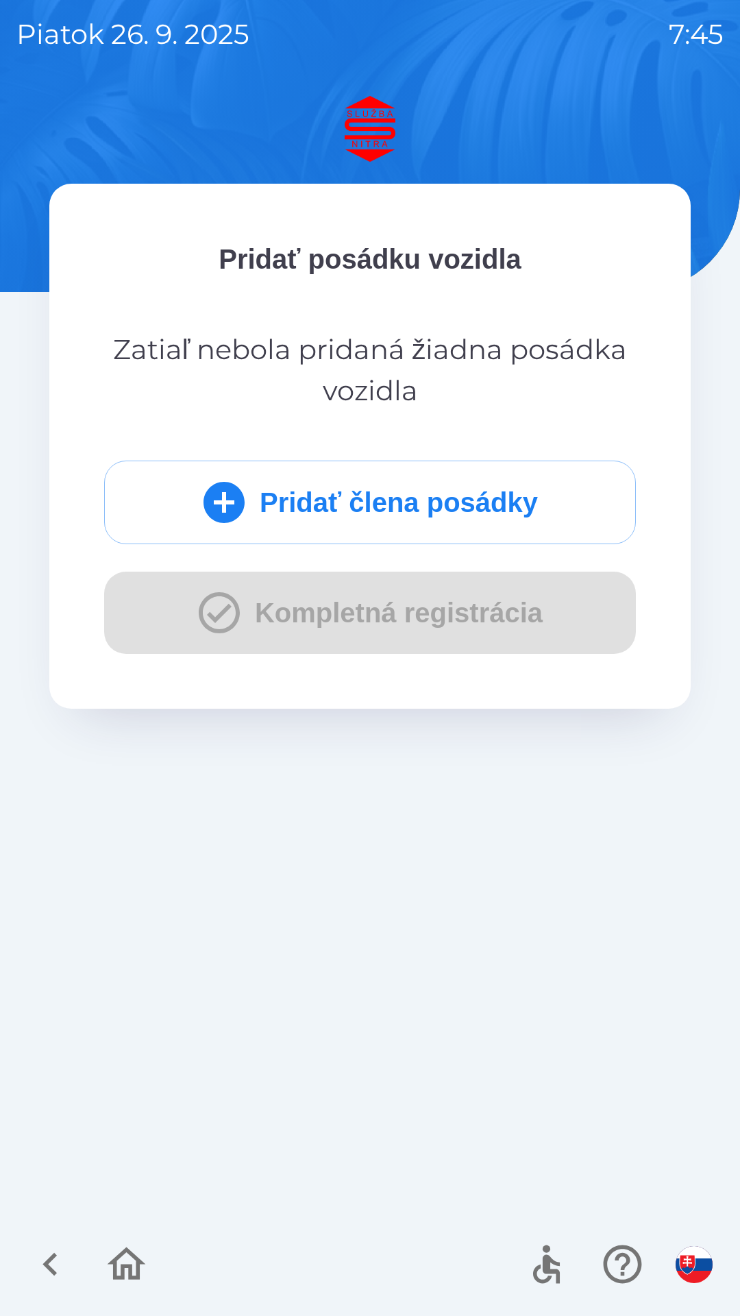
click at [392, 508] on button "Pridať člena posádky" at bounding box center [370, 503] width 532 height 84
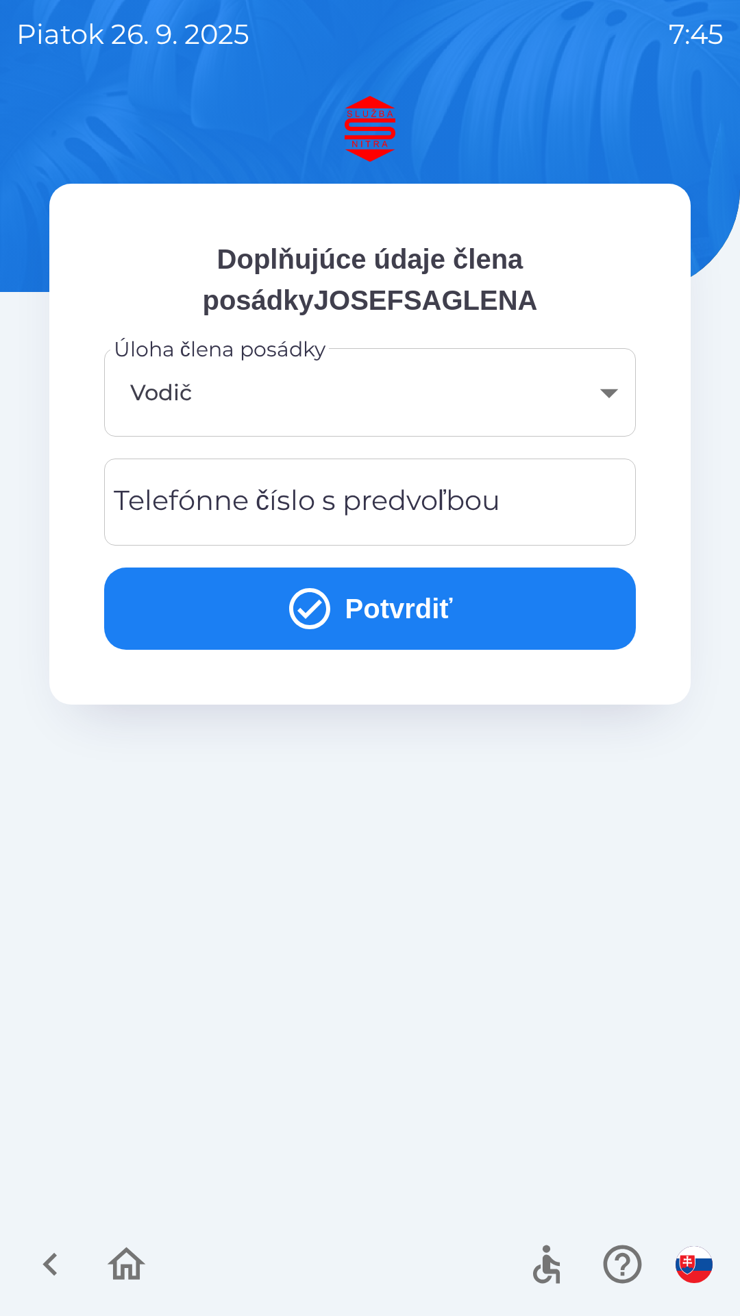
click at [178, 510] on div "Telefónne číslo s predvoľbou Telefónne číslo s predvoľbou" at bounding box center [370, 502] width 532 height 87
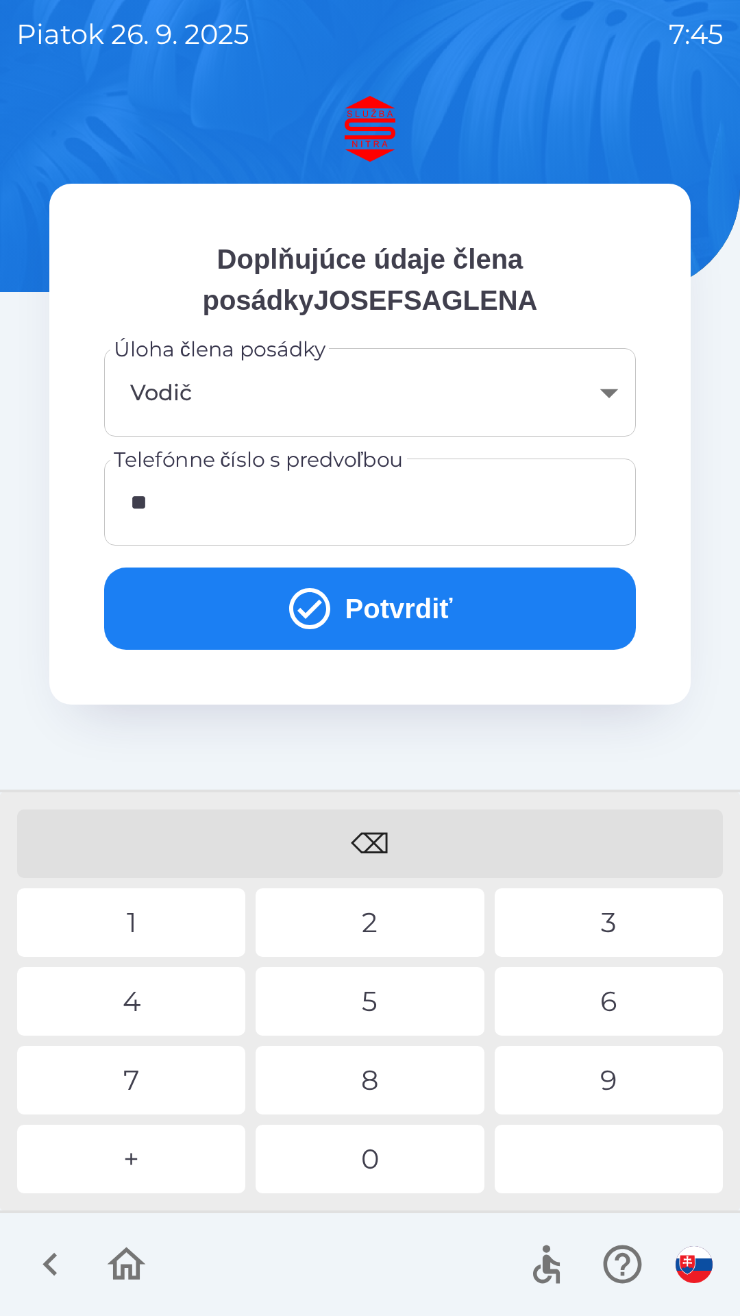
click at [129, 997] on div "4" at bounding box center [131, 1001] width 228 height 69
click at [125, 1000] on div "4" at bounding box center [131, 1001] width 228 height 69
click at [374, 911] on div "2" at bounding box center [370, 922] width 228 height 69
click at [360, 1156] on div "0" at bounding box center [370, 1159] width 228 height 69
click at [620, 991] on div "6" at bounding box center [609, 1001] width 228 height 69
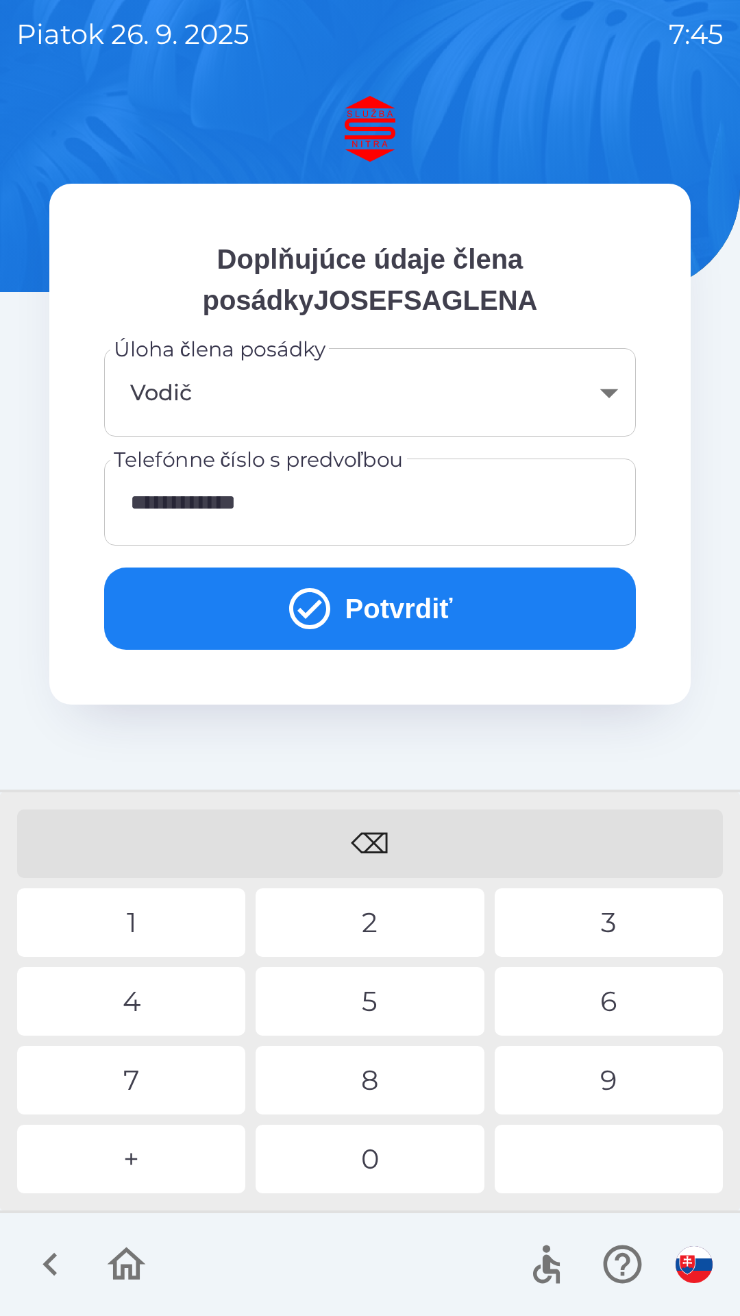
type input "**********"
click at [479, 596] on button "Potvrdiť" at bounding box center [370, 609] width 532 height 82
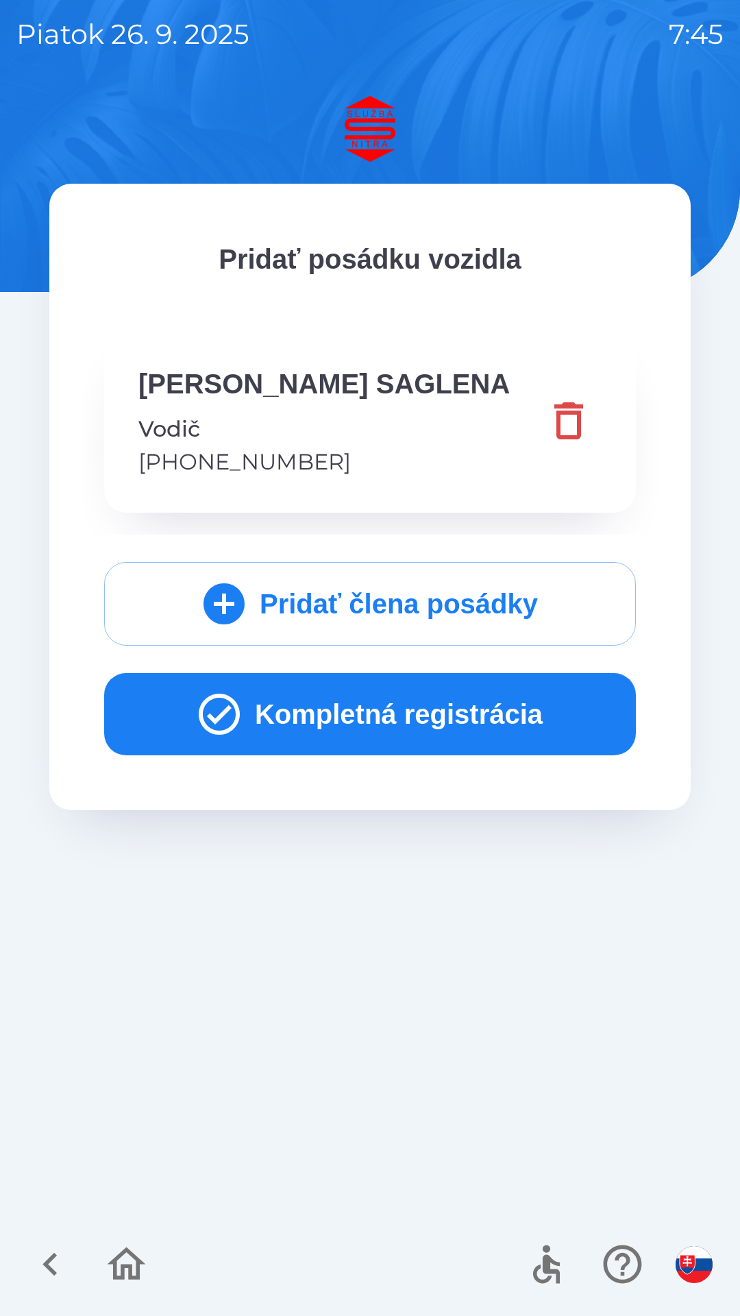
click at [378, 718] on button "Kompletná registrácia" at bounding box center [370, 714] width 532 height 82
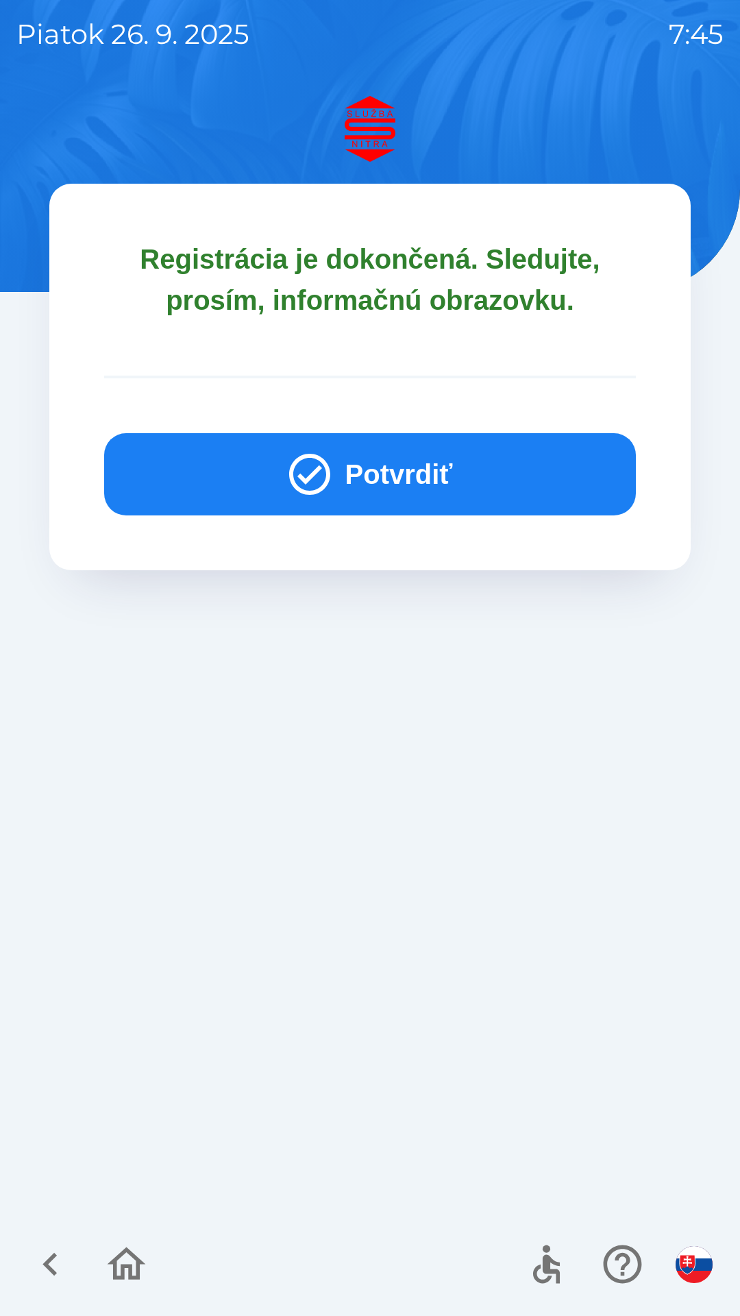
click at [391, 472] on button "Potvrdiť" at bounding box center [370, 474] width 532 height 82
